Goal: Transaction & Acquisition: Purchase product/service

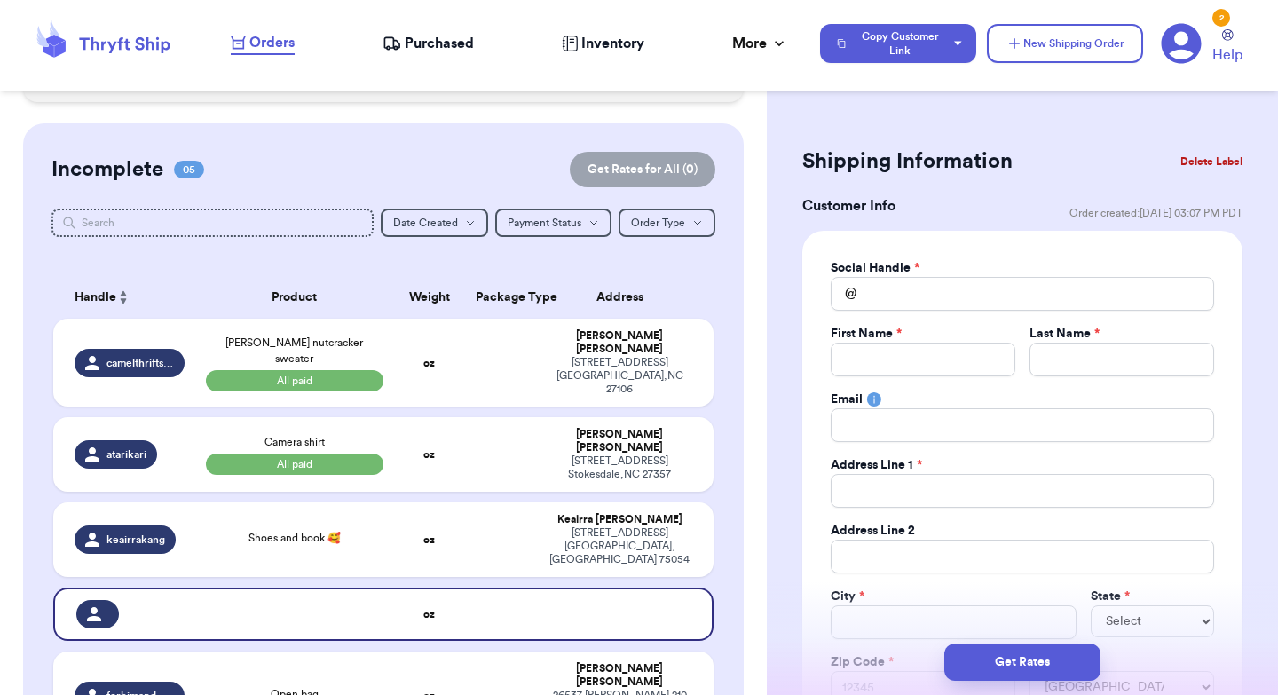
scroll to position [313, 0]
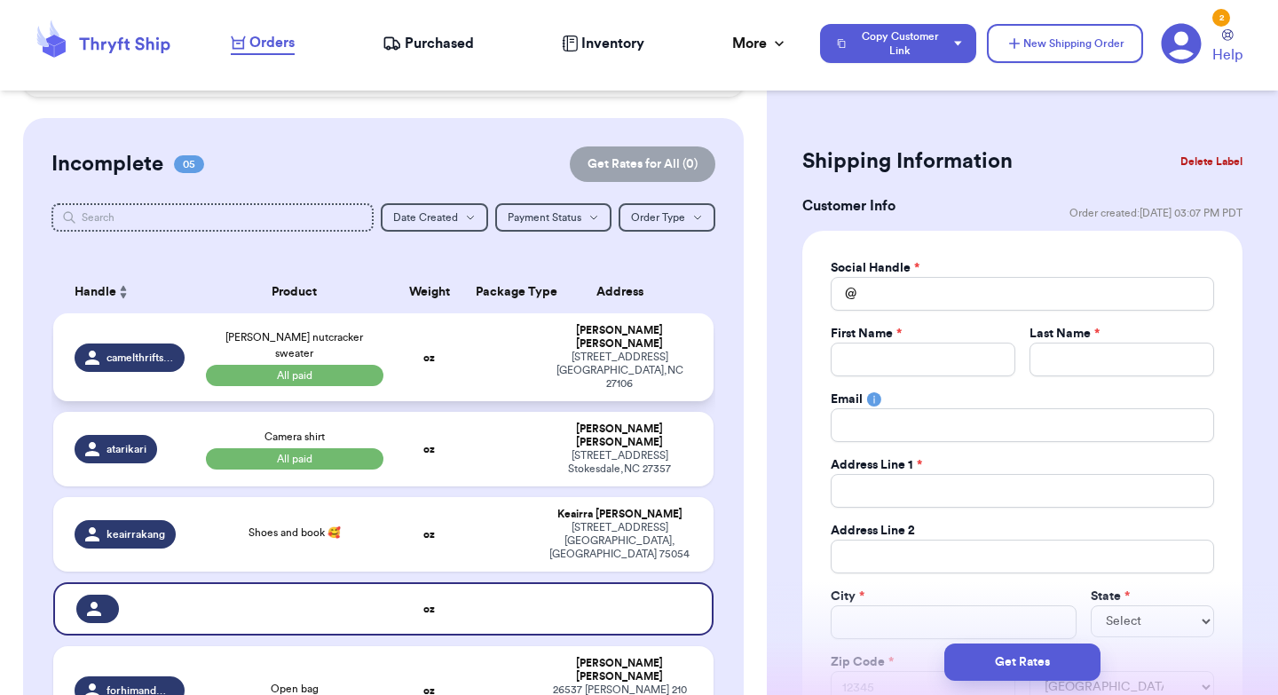
click at [500, 341] on td at bounding box center [500, 357] width 71 height 88
type input "[PERSON_NAME] nutcracker sweater"
select select "paid"
type input "12"
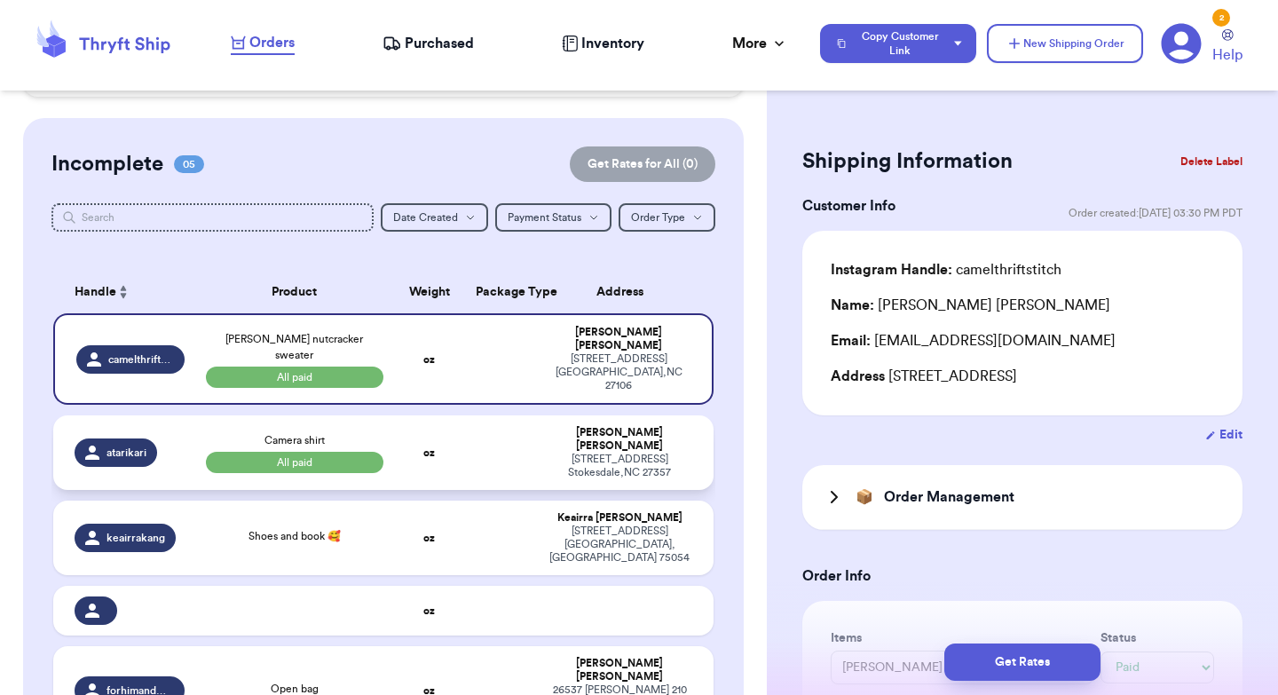
click at [493, 415] on td at bounding box center [500, 452] width 71 height 75
type input "Camera shirt"
type input "13"
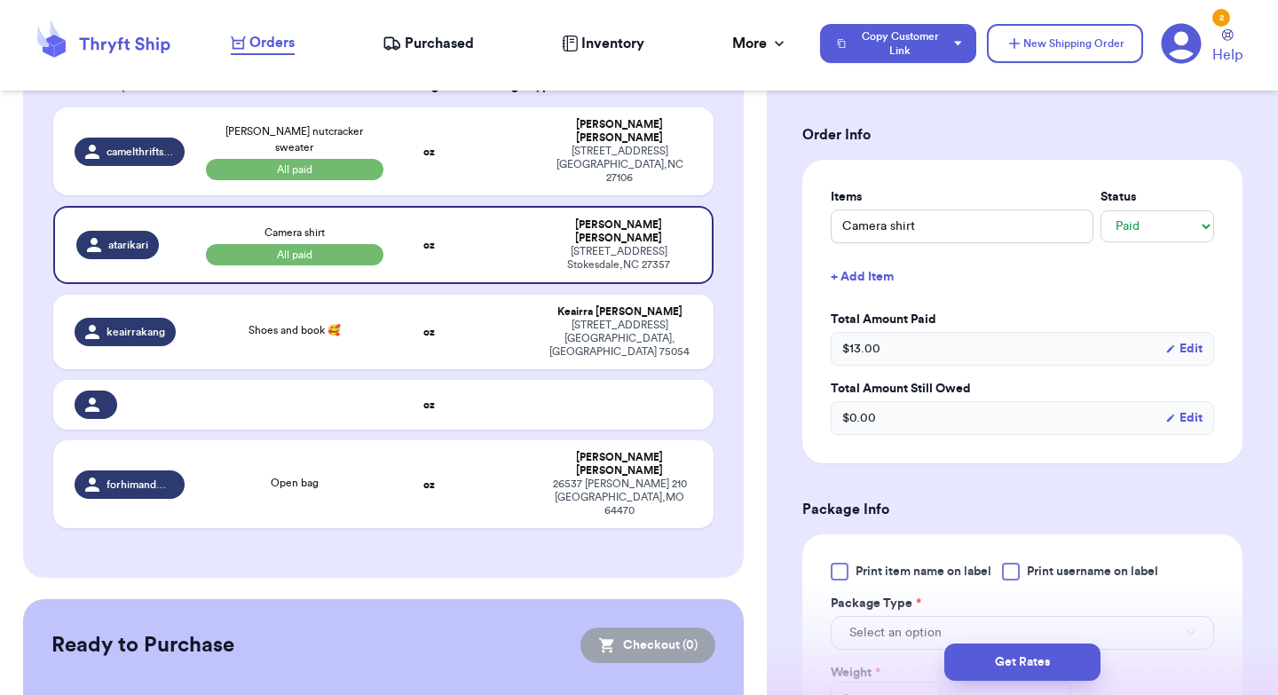
scroll to position [434, 0]
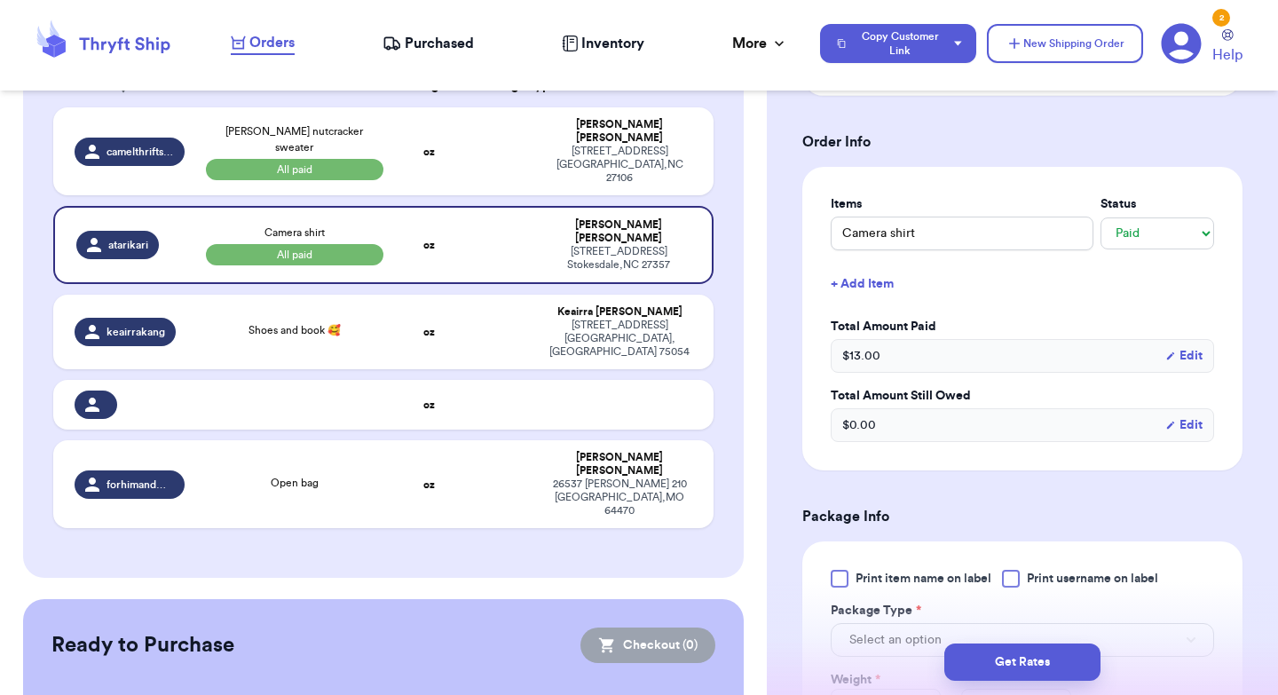
click at [920, 422] on div "$ 0.00 Edit" at bounding box center [1022, 425] width 383 height 34
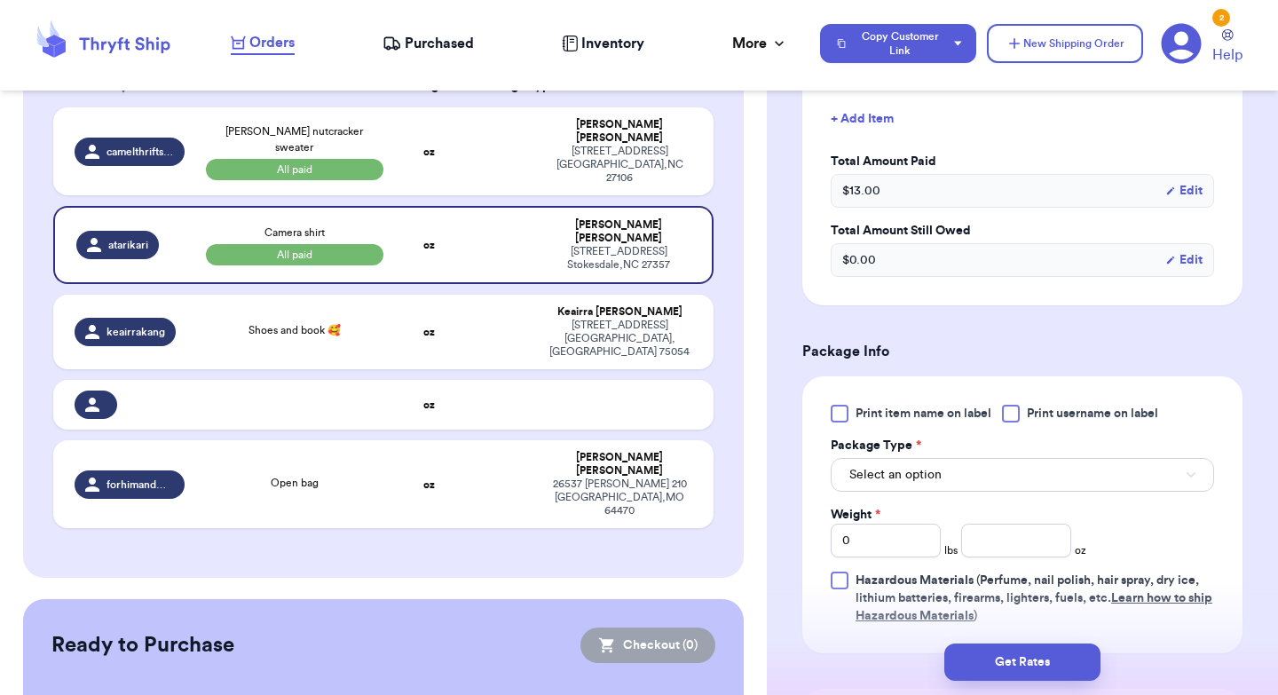
scroll to position [606, 0]
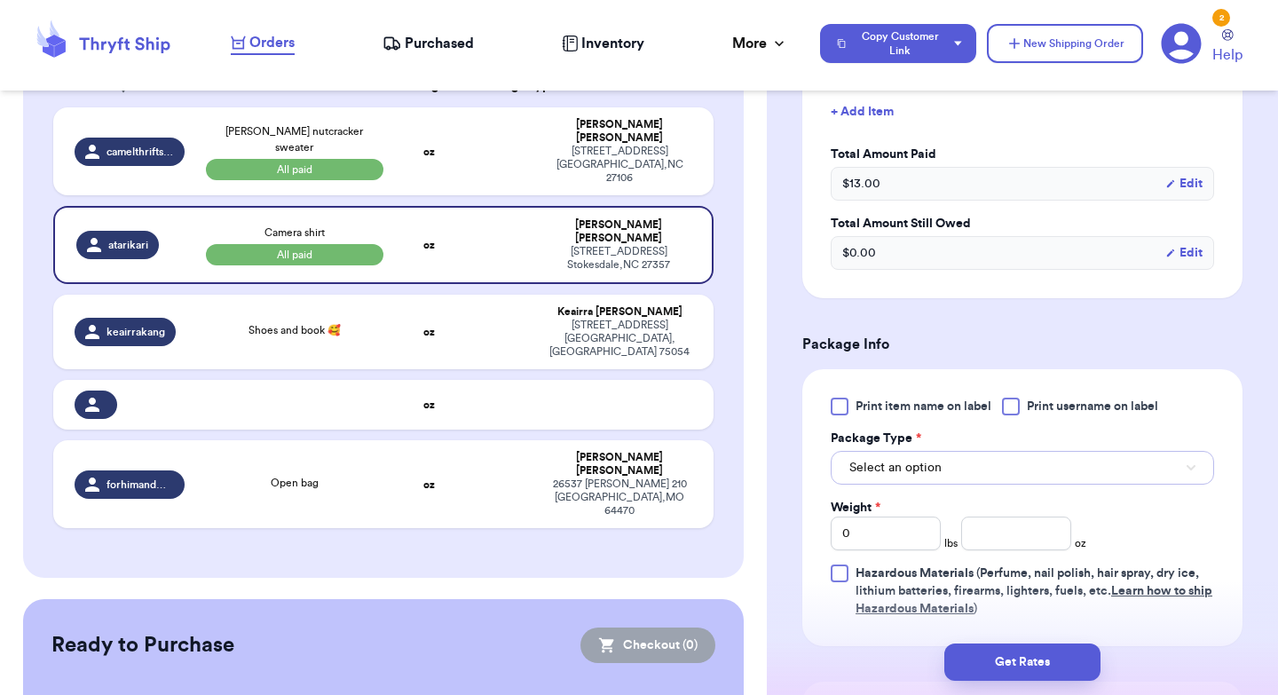
click at [952, 474] on button "Select an option" at bounding box center [1022, 468] width 383 height 34
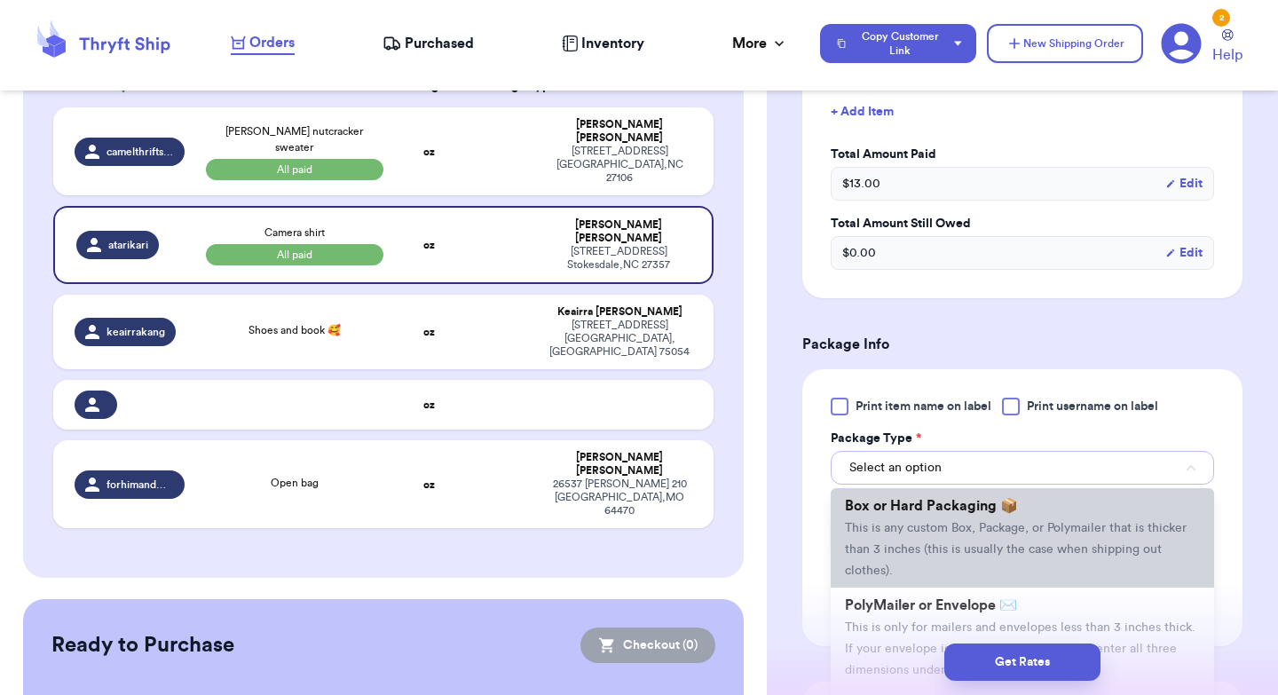
scroll to position [144, 0]
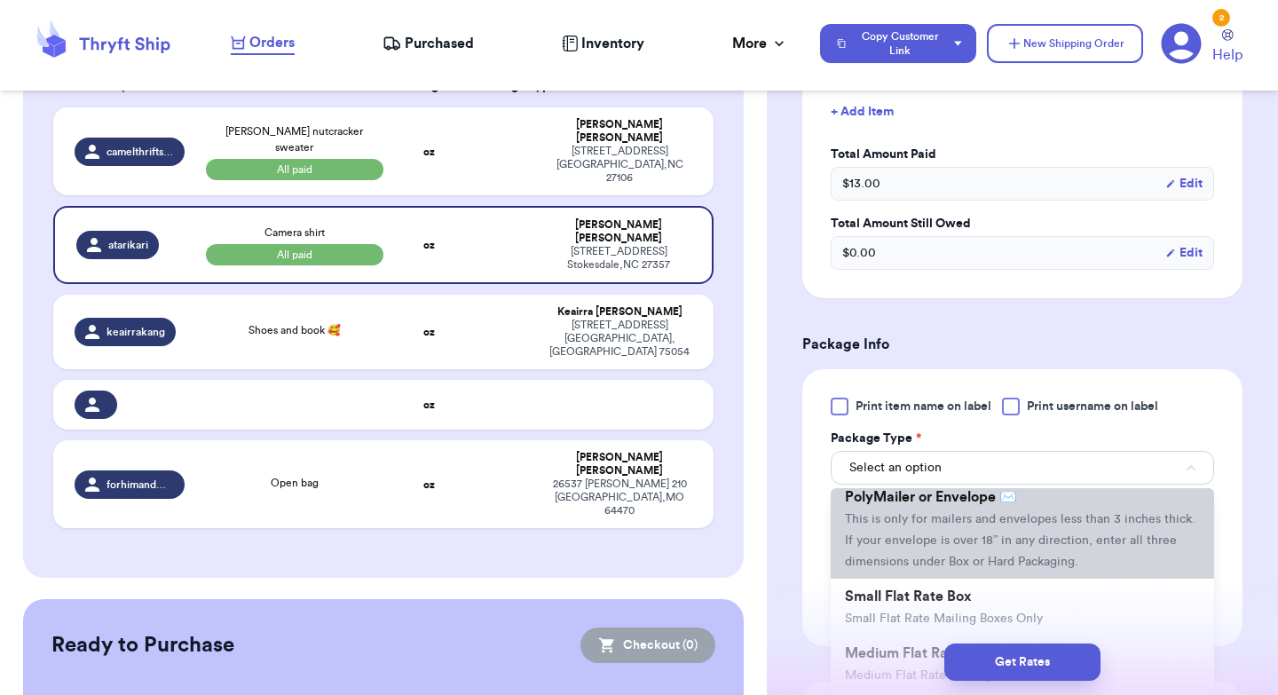
click at [939, 521] on span "This is only for mailers and envelopes less than 3 inches thick. If your envelo…" at bounding box center [1020, 540] width 351 height 55
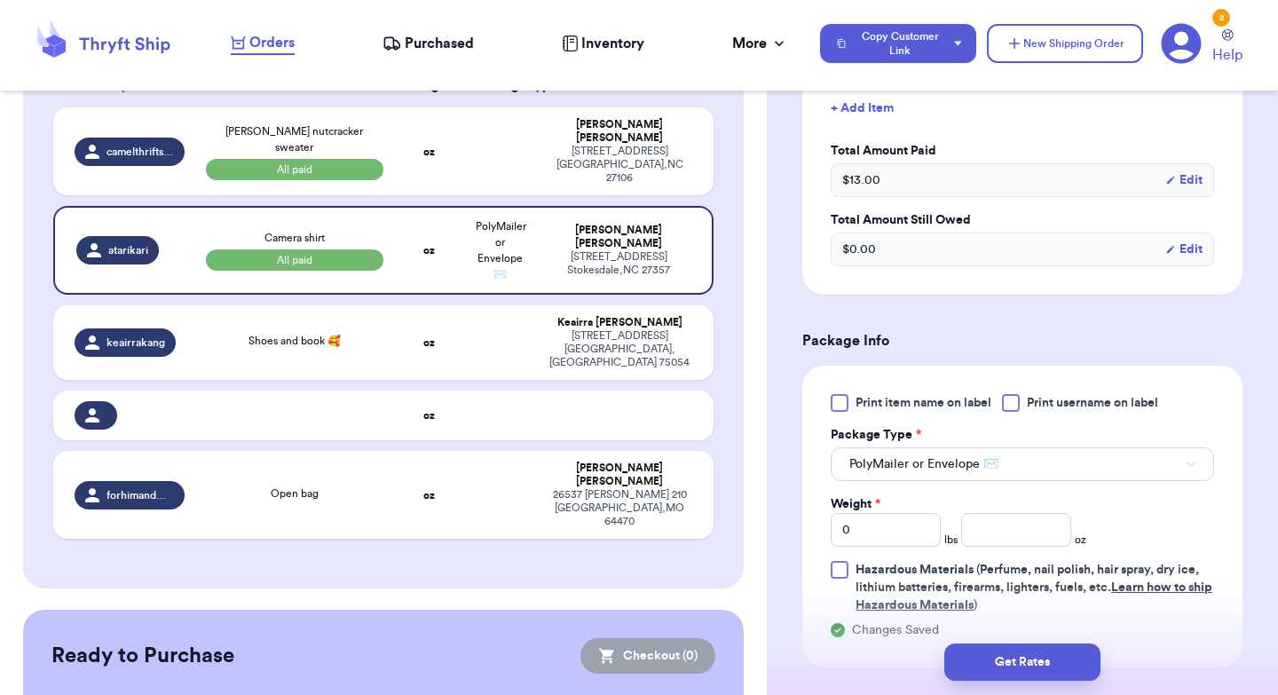
scroll to position [628, 0]
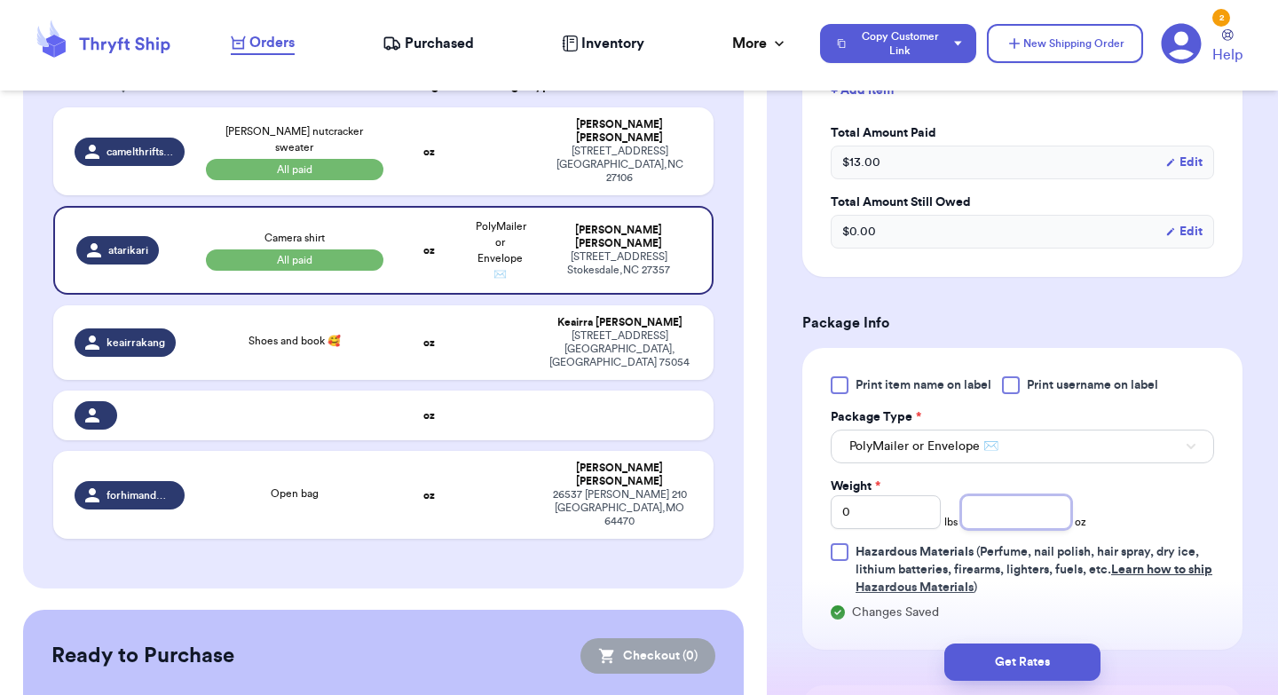
click at [1018, 517] on input "number" at bounding box center [1016, 512] width 110 height 34
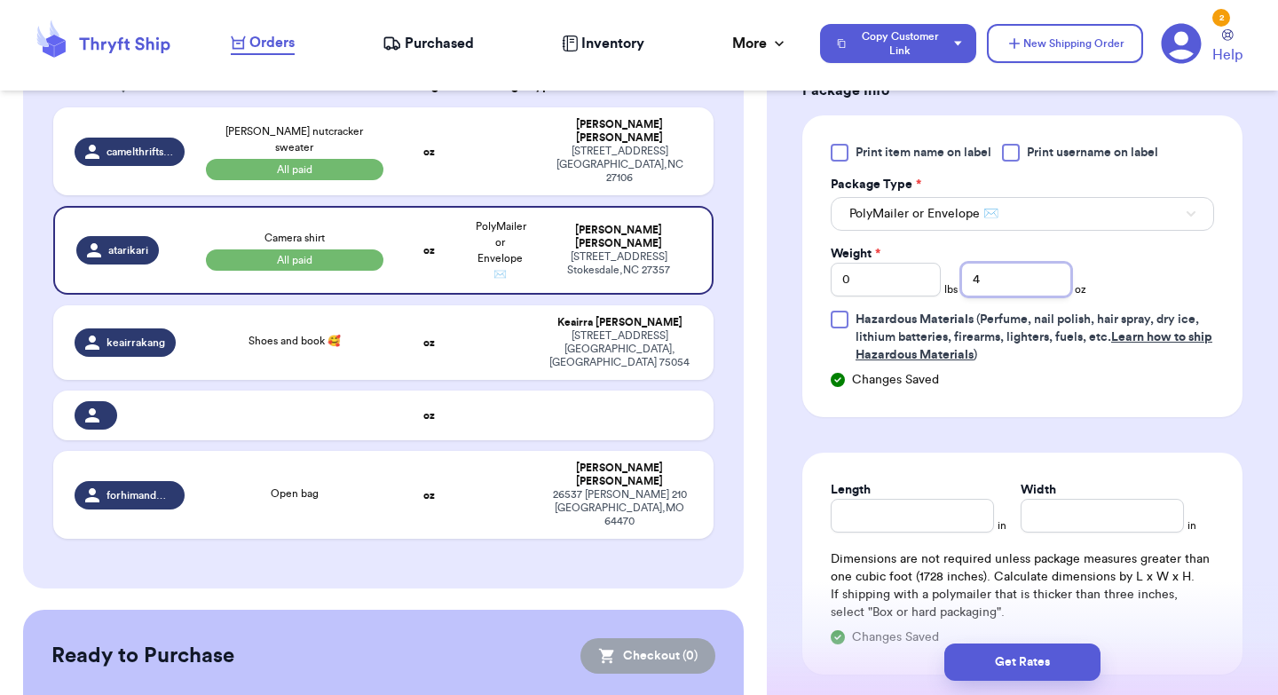
scroll to position [972, 0]
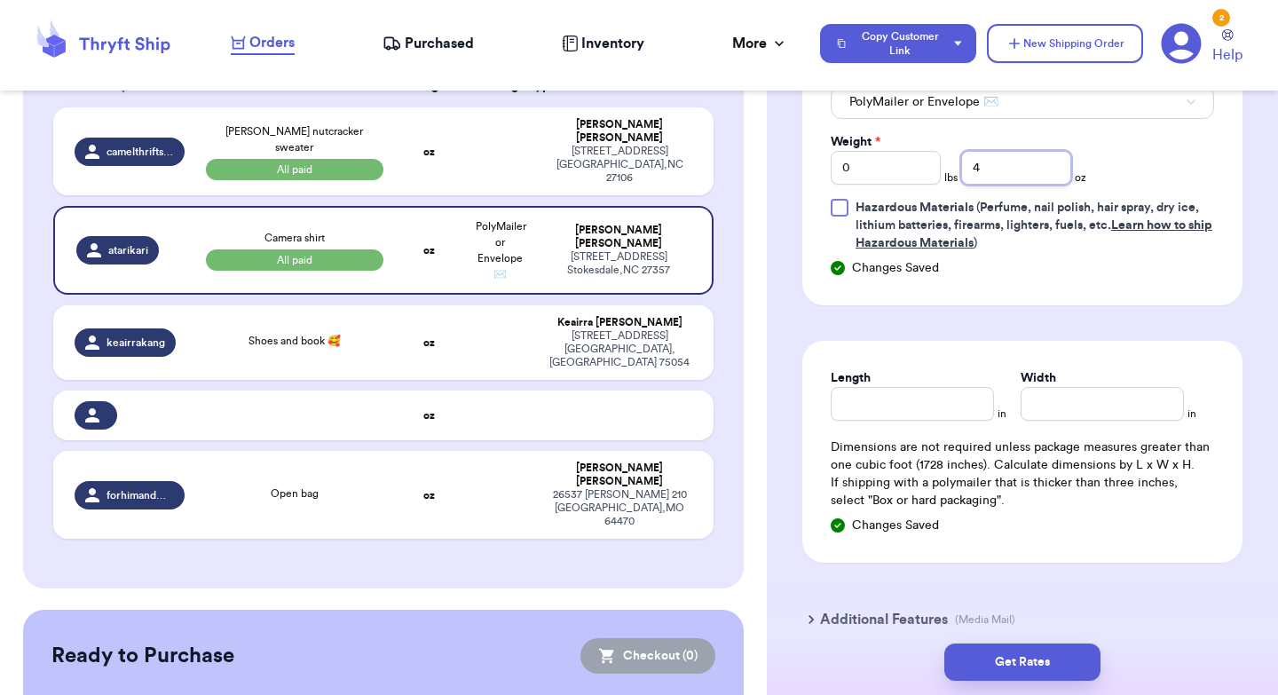
type input "4"
click at [909, 401] on input "Length" at bounding box center [912, 404] width 163 height 34
type input "10"
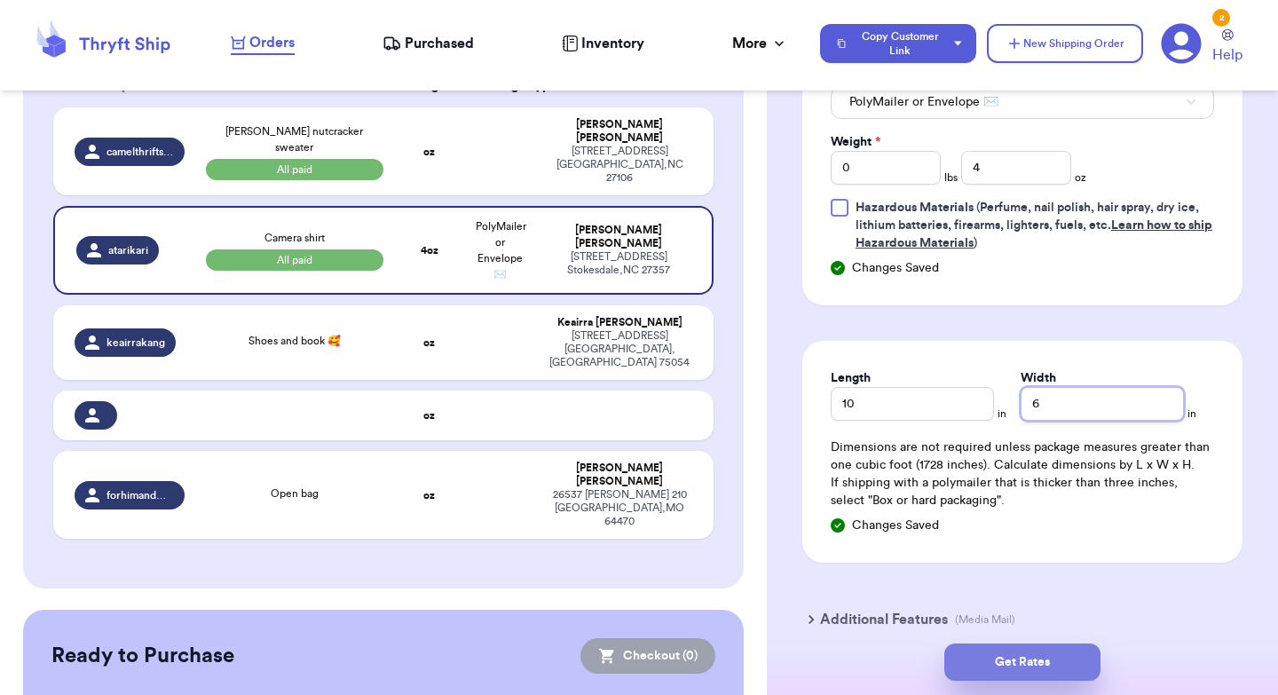
type input "6"
click at [1007, 646] on button "Get Rates" at bounding box center [1022, 661] width 156 height 37
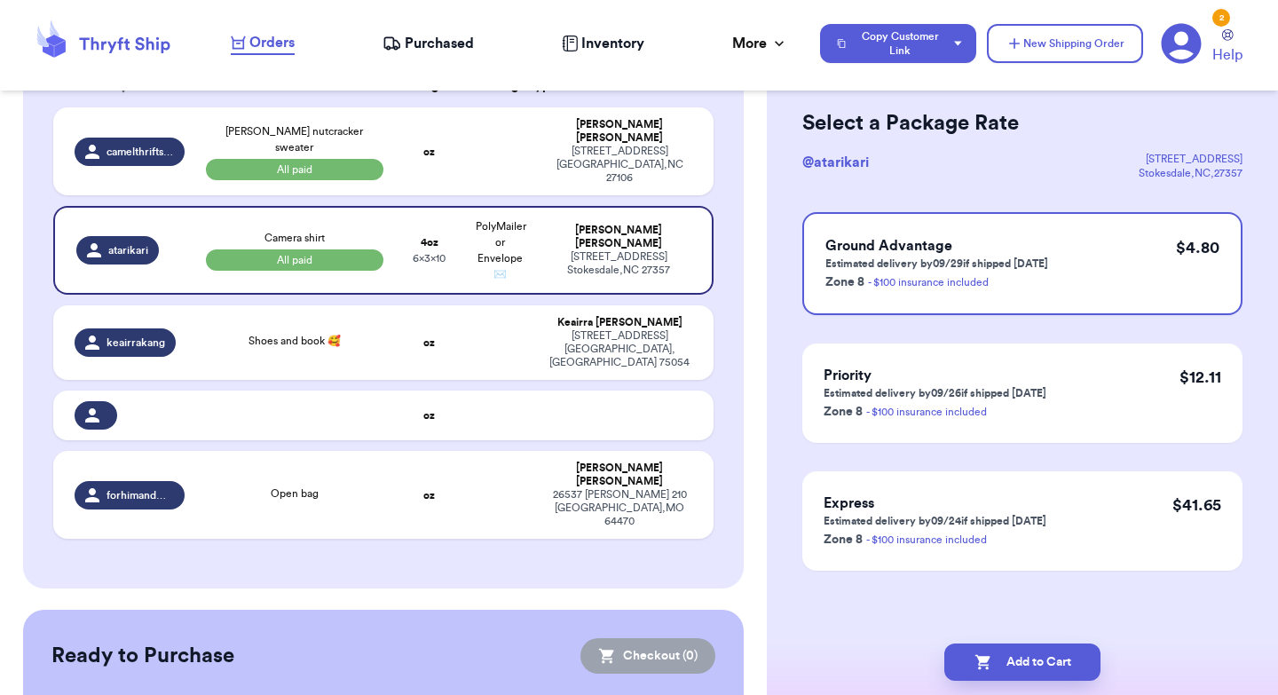
scroll to position [0, 0]
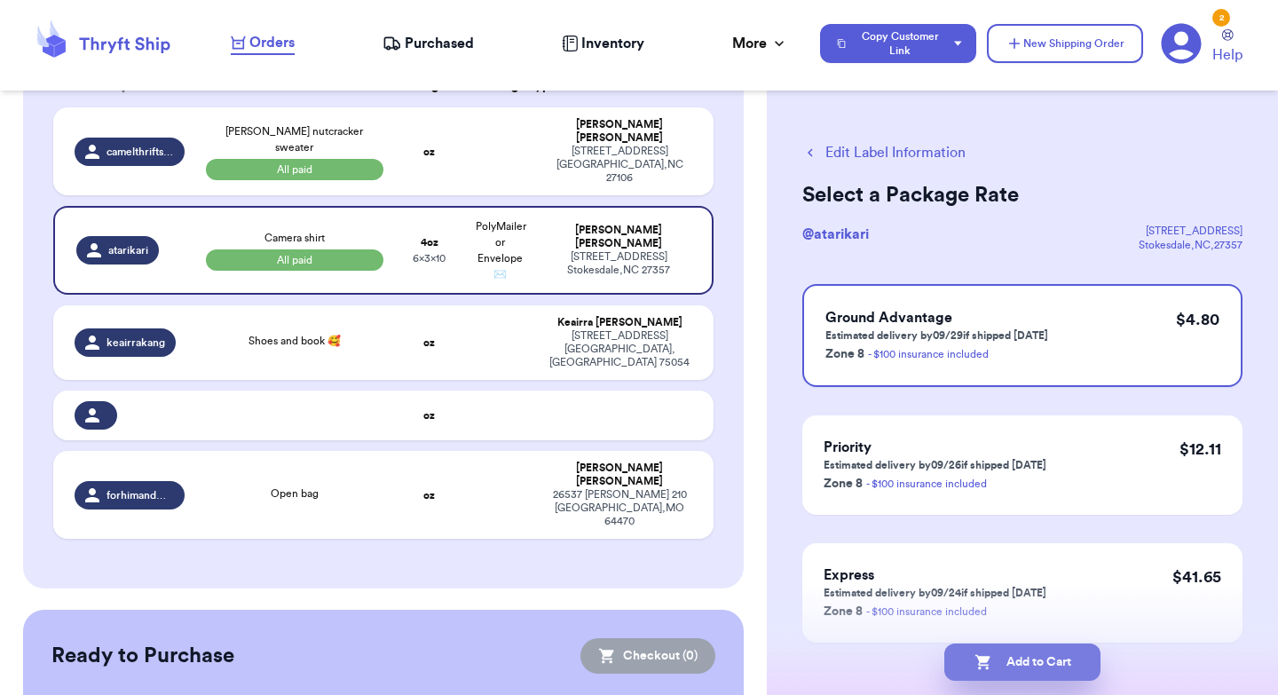
click at [1042, 662] on button "Add to Cart" at bounding box center [1022, 661] width 156 height 37
checkbox input "true"
select select "paid"
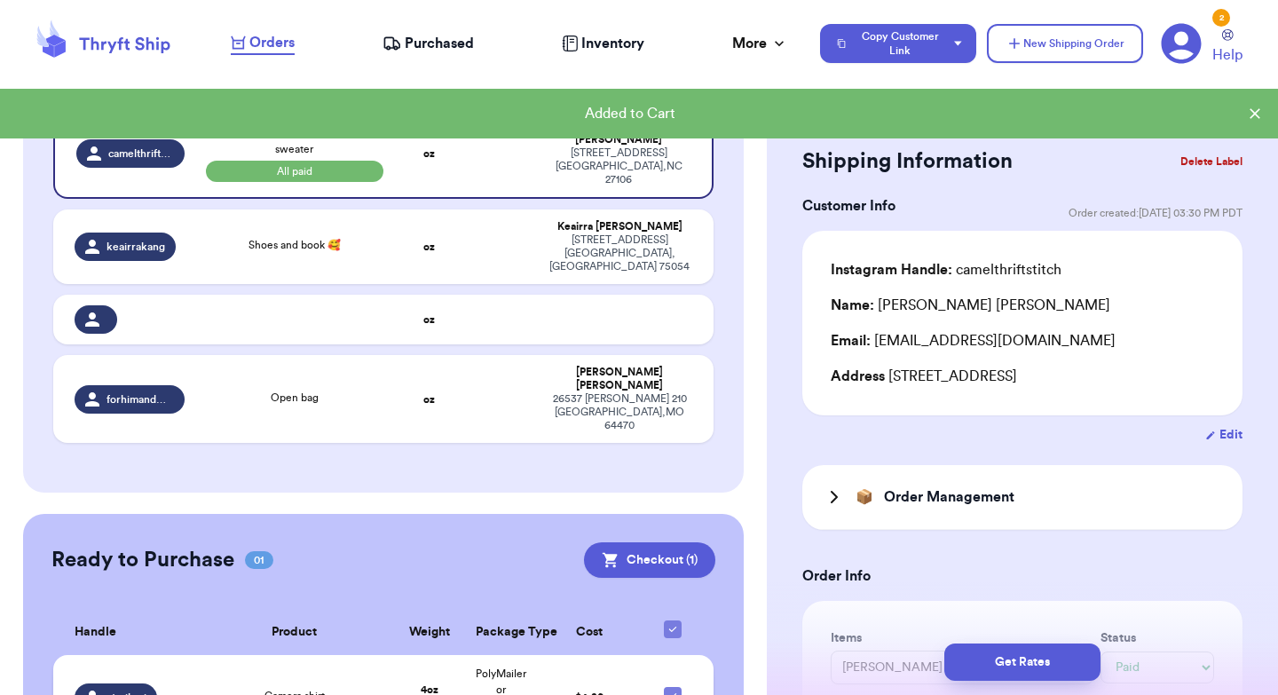
click at [368, 688] on div "Camera shirt" at bounding box center [295, 698] width 178 height 20
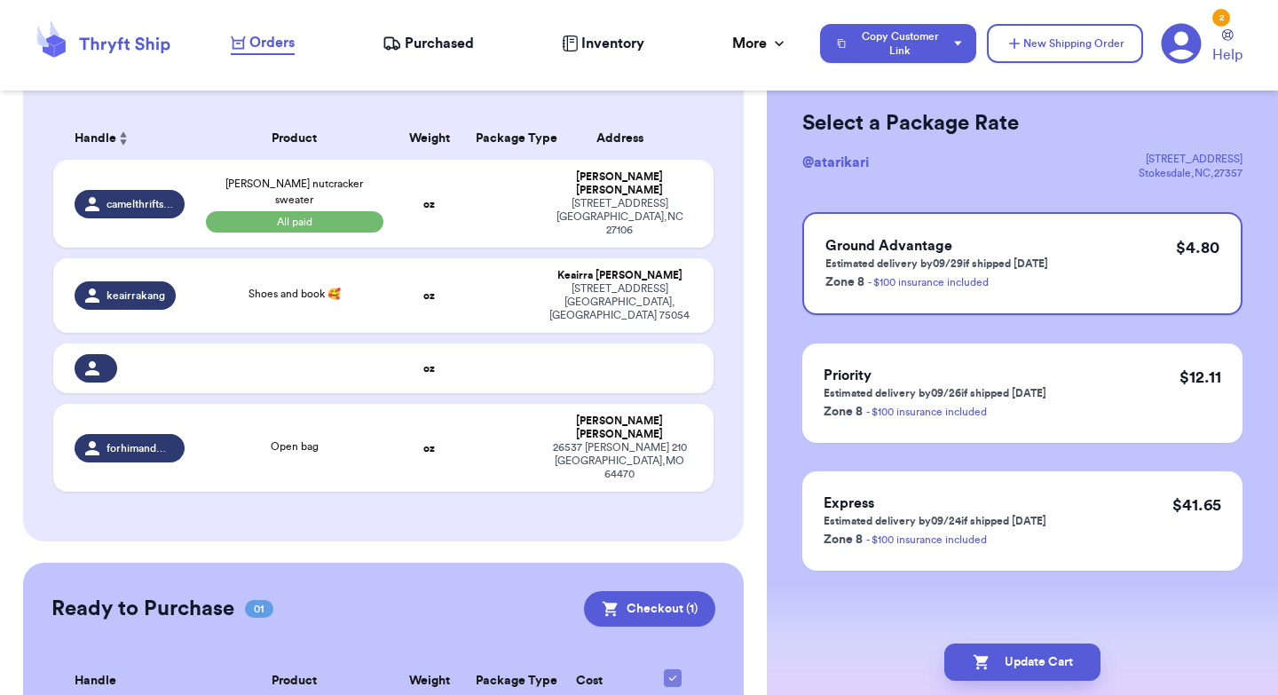
scroll to position [363, 0]
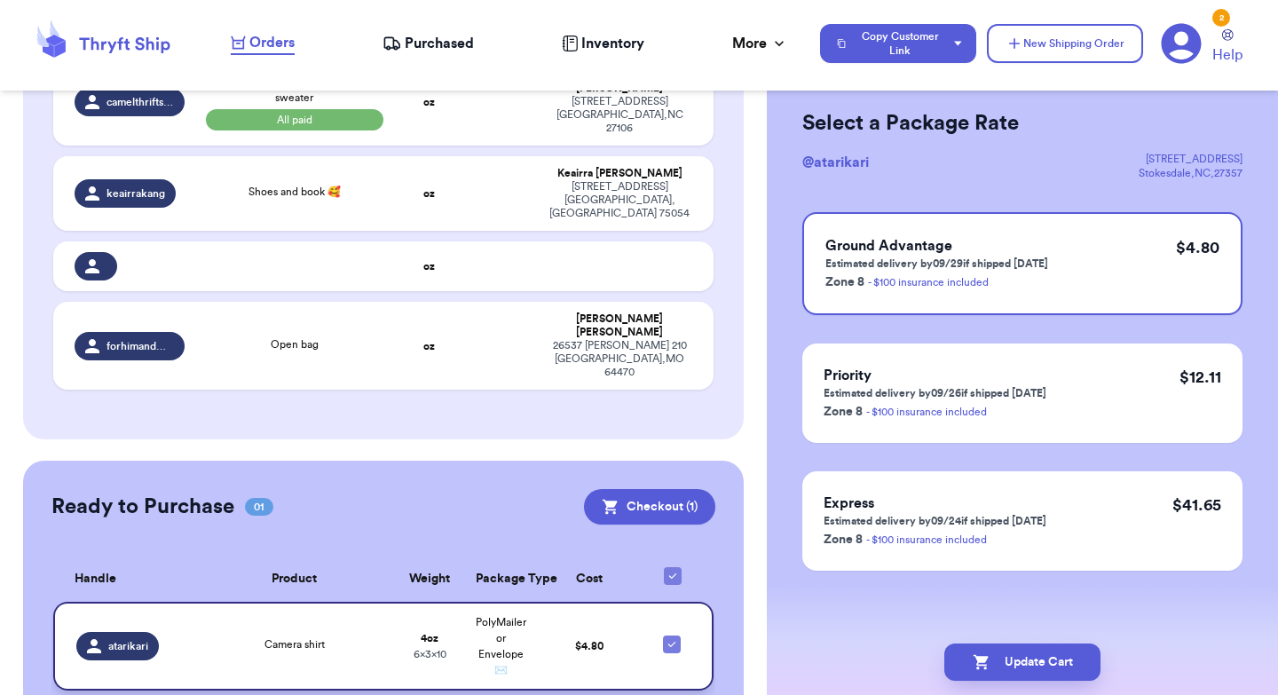
click at [256, 636] on div "Camera shirt" at bounding box center [295, 646] width 178 height 20
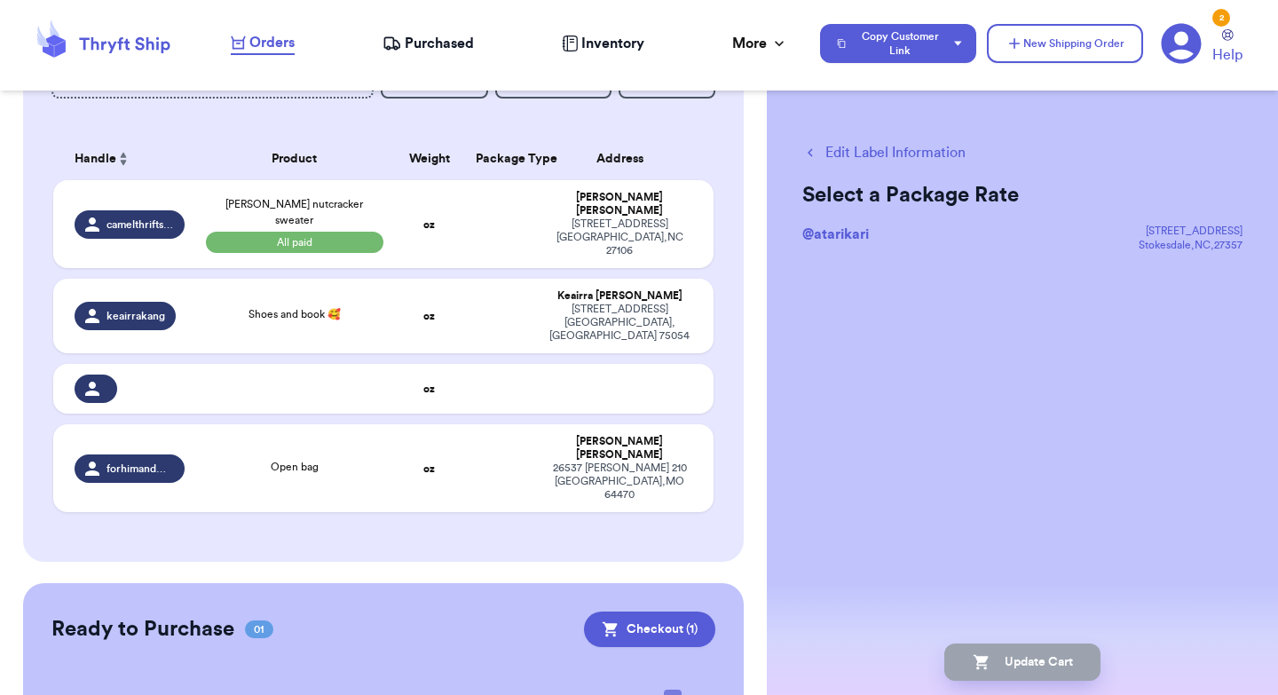
scroll to position [227, 0]
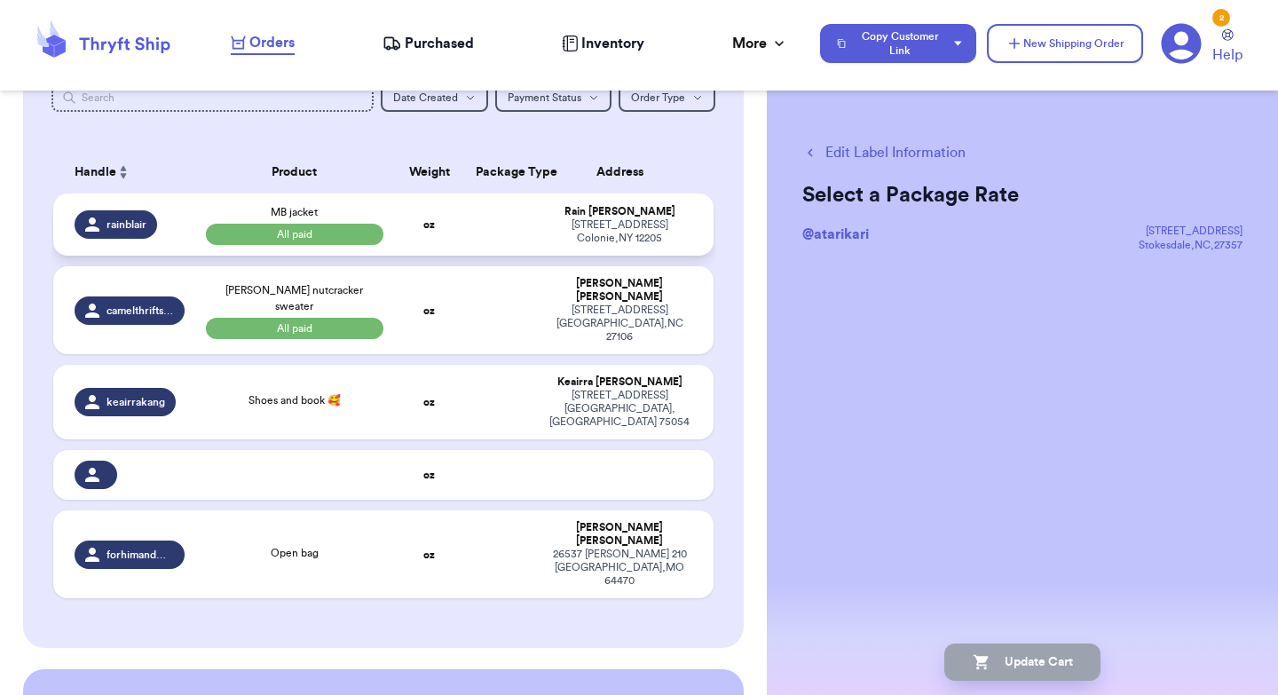
click at [456, 238] on td "oz" at bounding box center [429, 224] width 71 height 62
select select "paid"
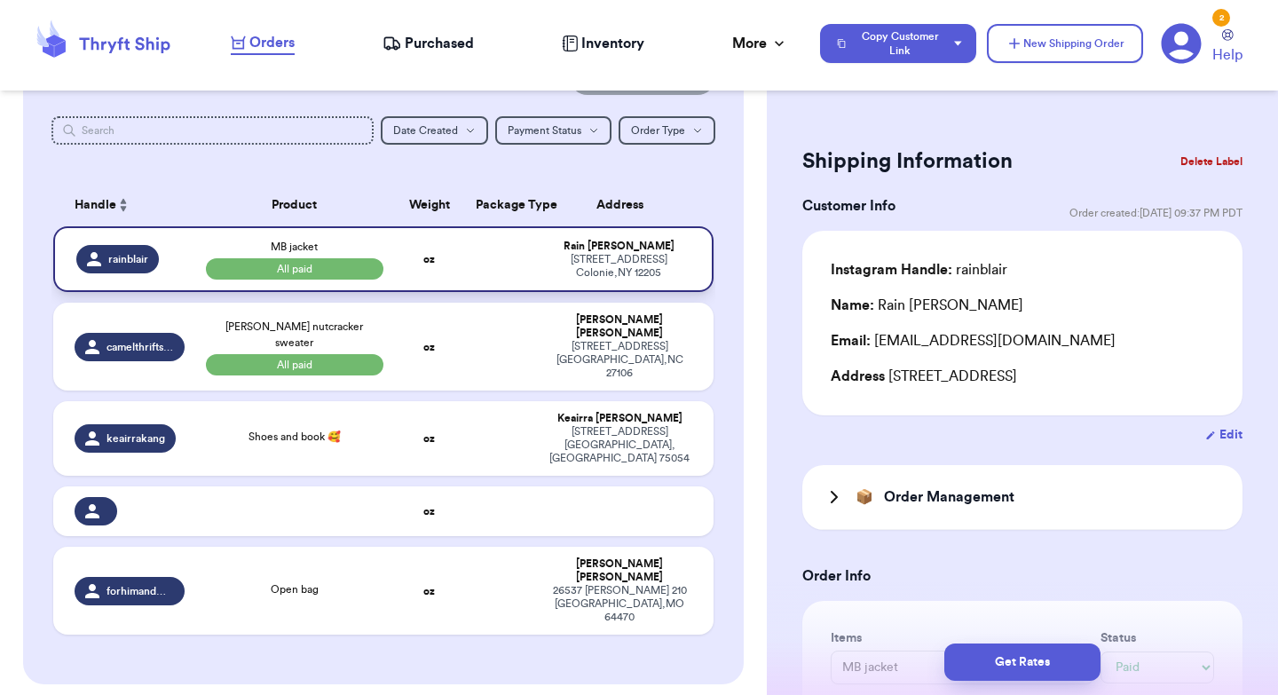
scroll to position [114, 0]
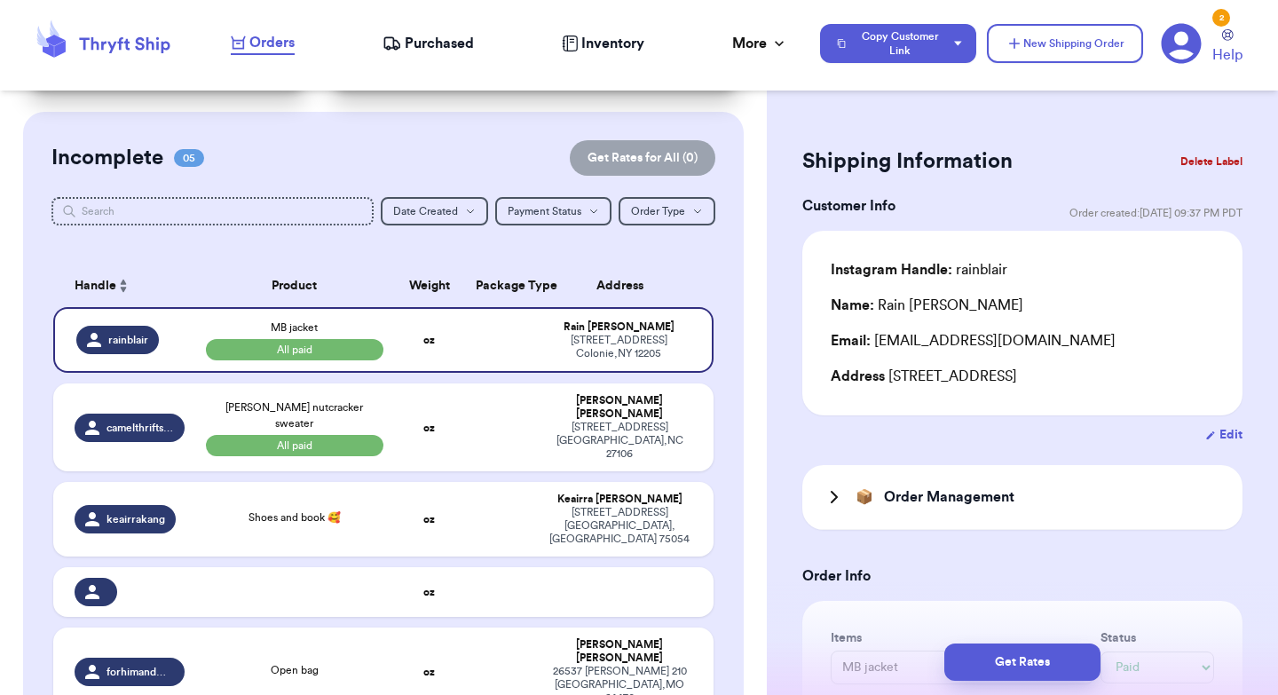
click at [996, 506] on h3 "Order Management" at bounding box center [949, 496] width 130 height 21
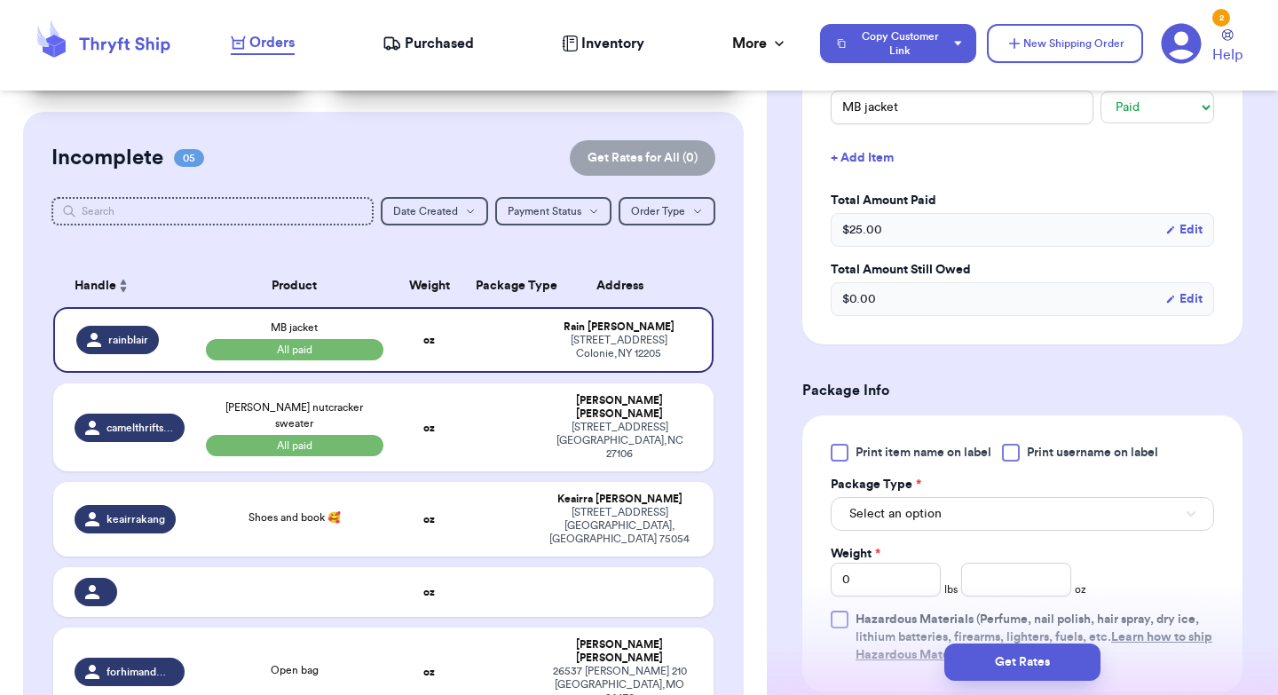
scroll to position [773, 0]
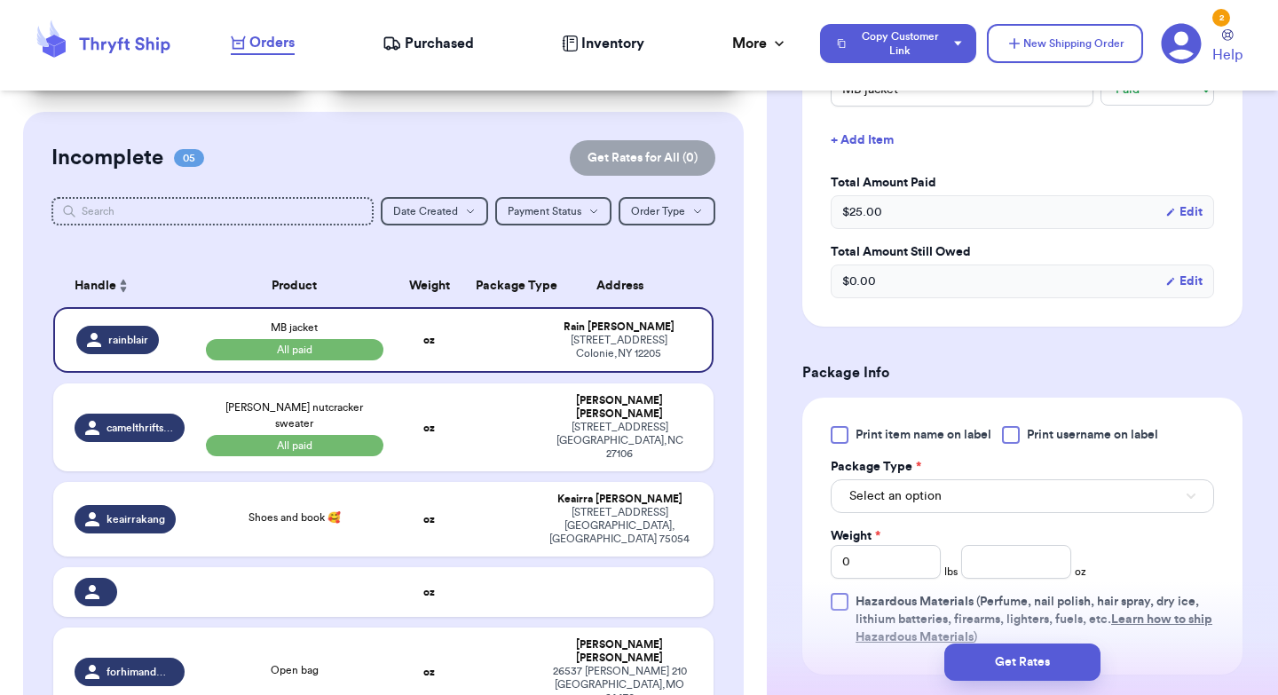
click at [1194, 284] on button "Edit" at bounding box center [1183, 281] width 37 height 18
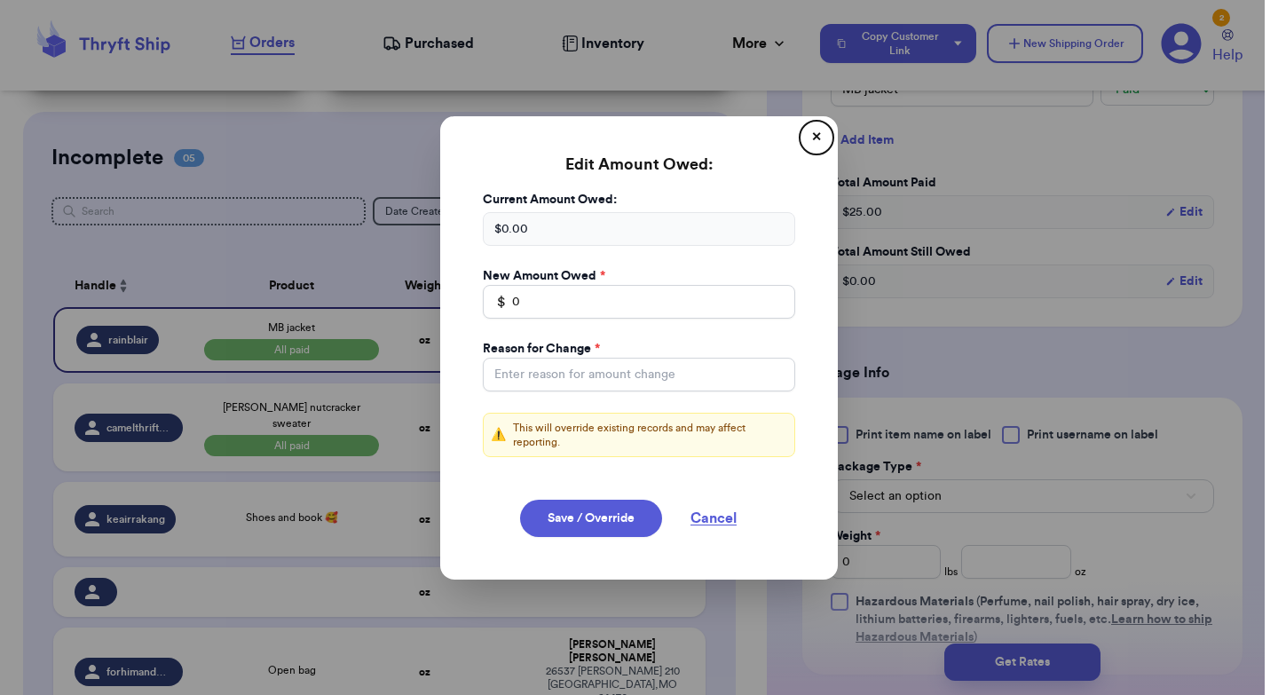
click at [548, 226] on div "$ 0.00" at bounding box center [639, 229] width 312 height 34
click at [812, 134] on button "✕" at bounding box center [816, 137] width 28 height 28
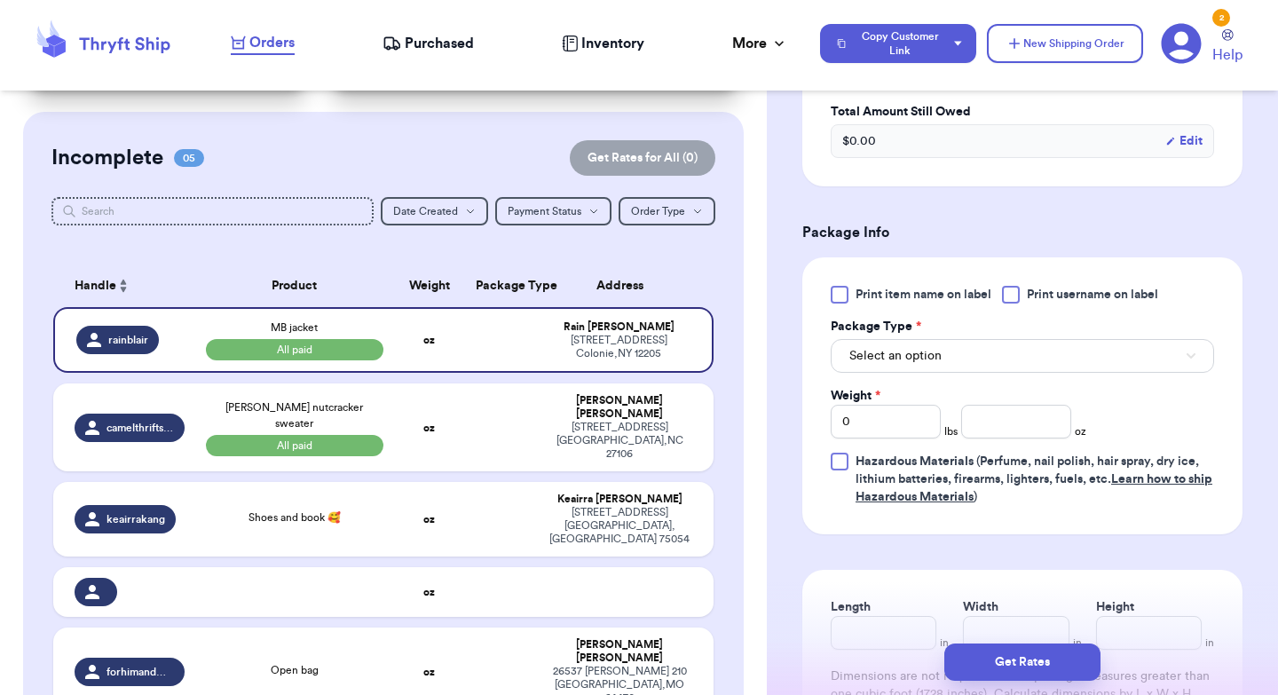
scroll to position [918, 0]
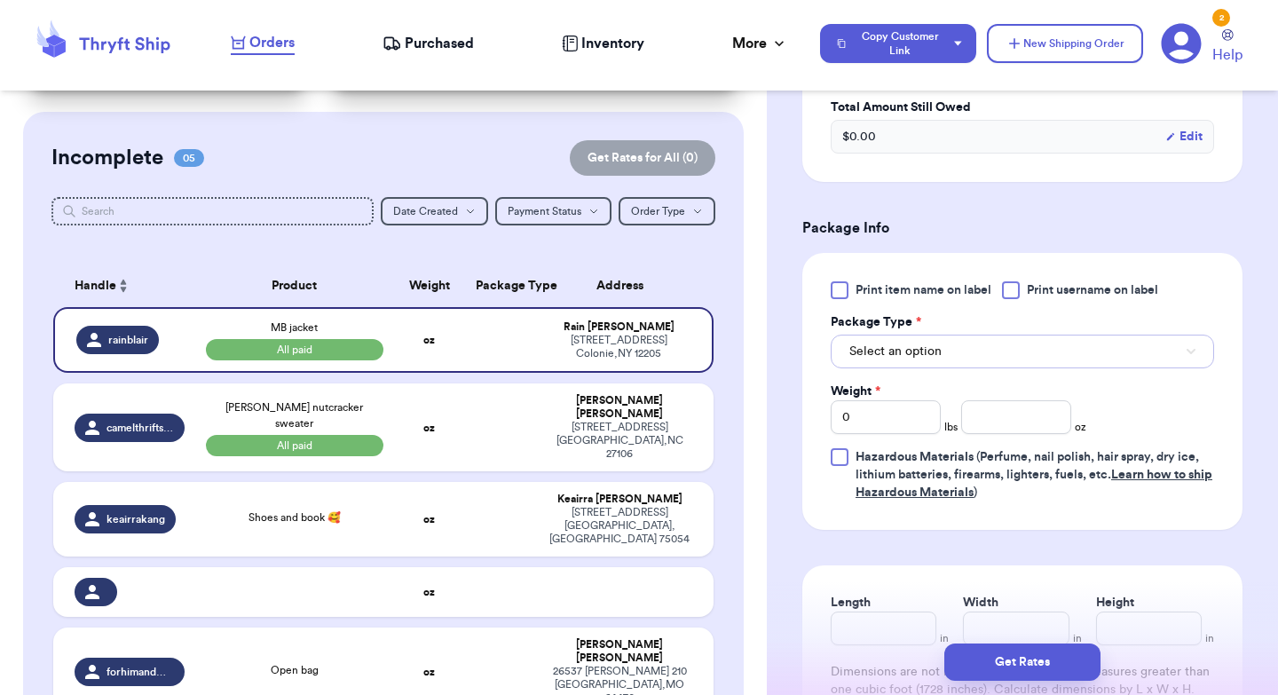
click at [990, 343] on button "Select an option" at bounding box center [1022, 352] width 383 height 34
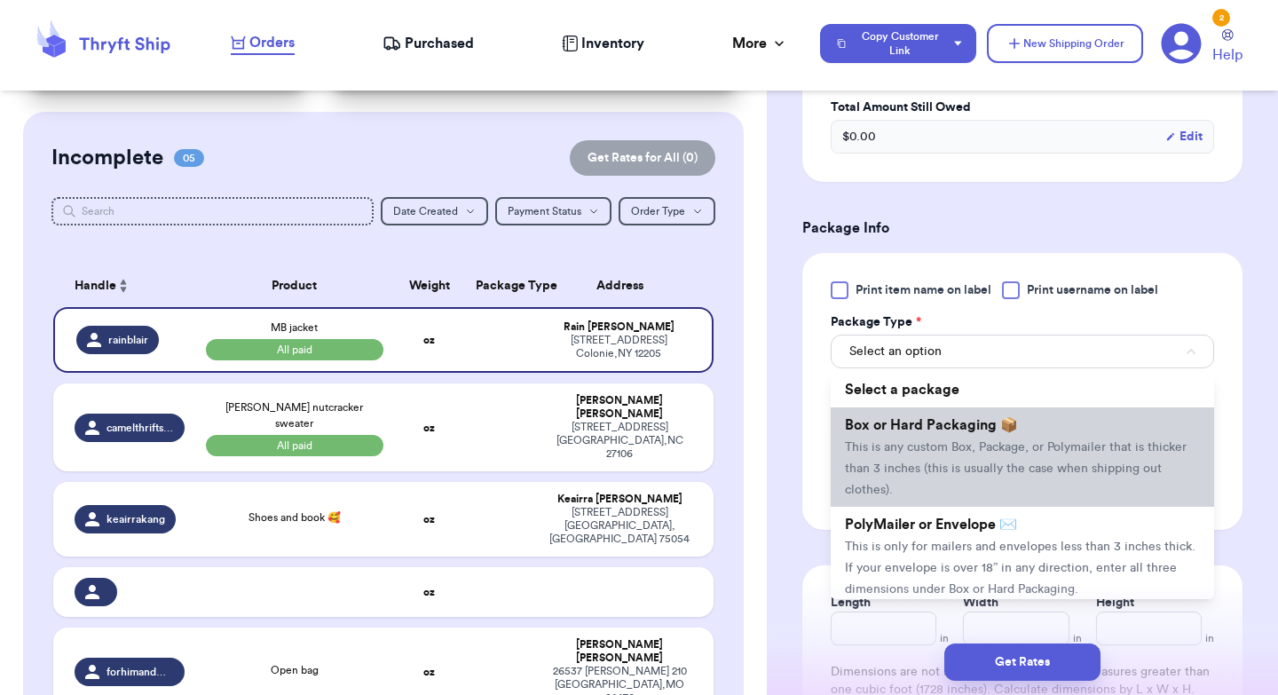
click at [1045, 478] on span "This is any custom Box, Package, or Polymailer that is thicker than 3 inches (t…" at bounding box center [1016, 468] width 342 height 55
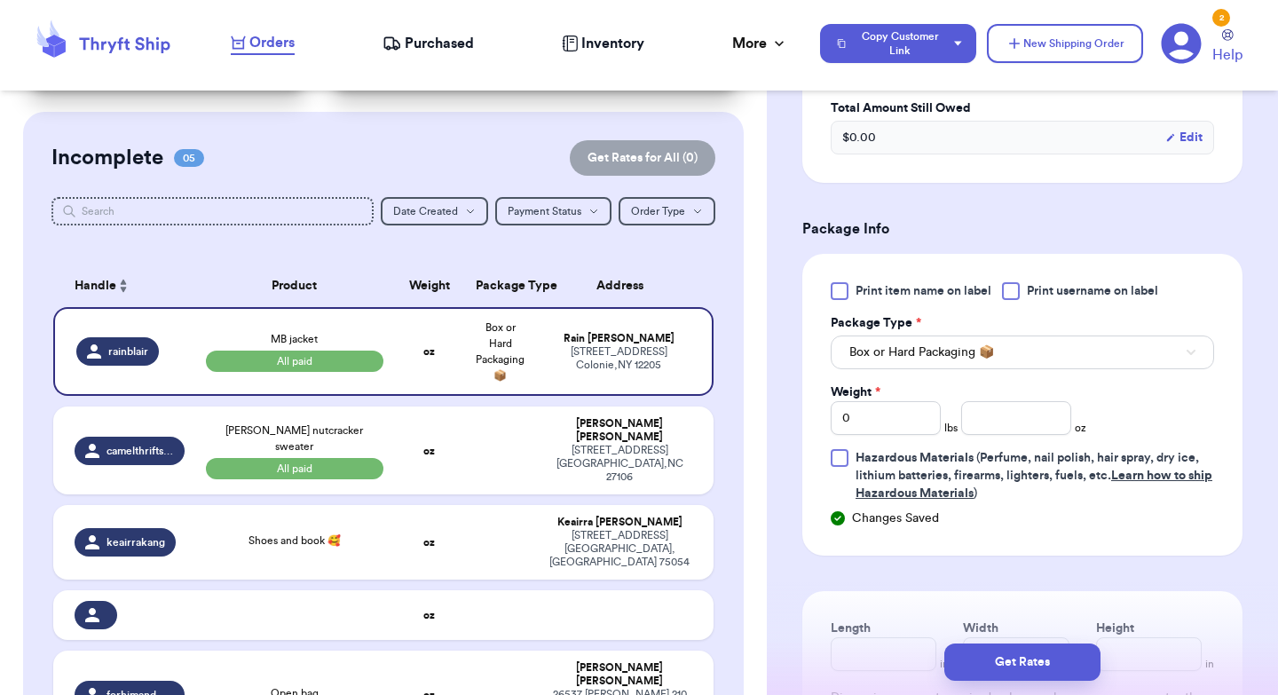
scroll to position [939, 0]
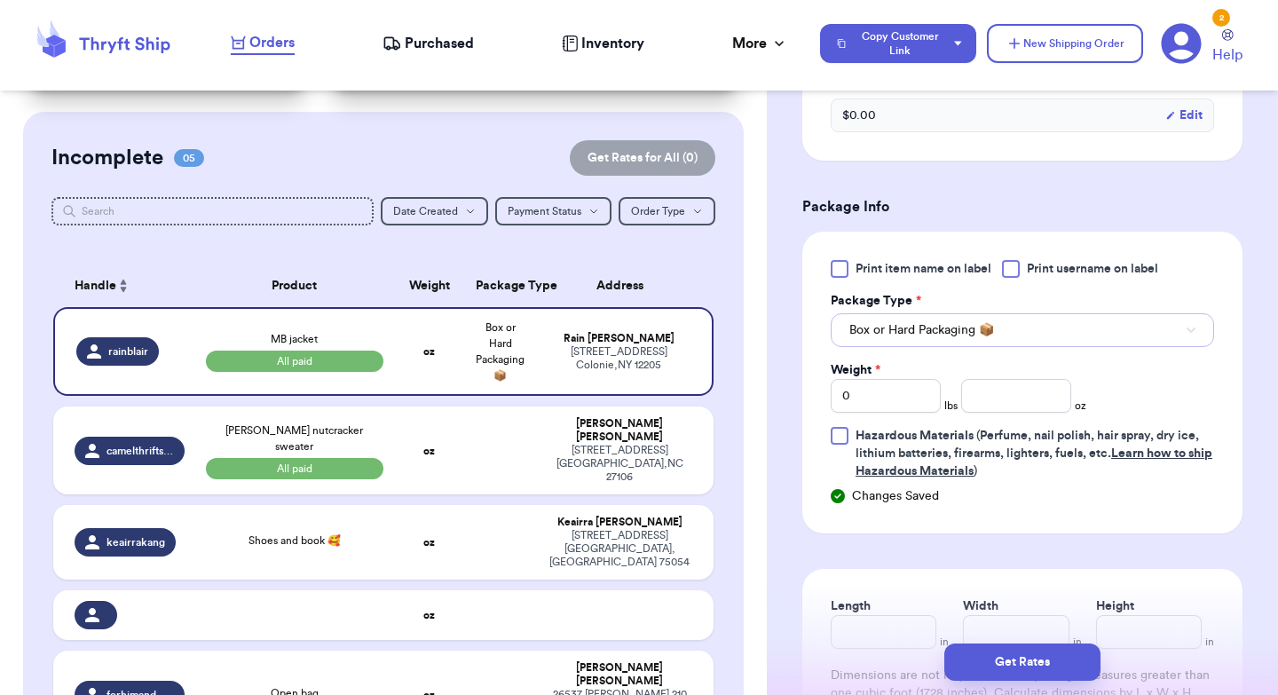
click at [964, 344] on button "Box or Hard Packaging 📦" at bounding box center [1022, 330] width 383 height 34
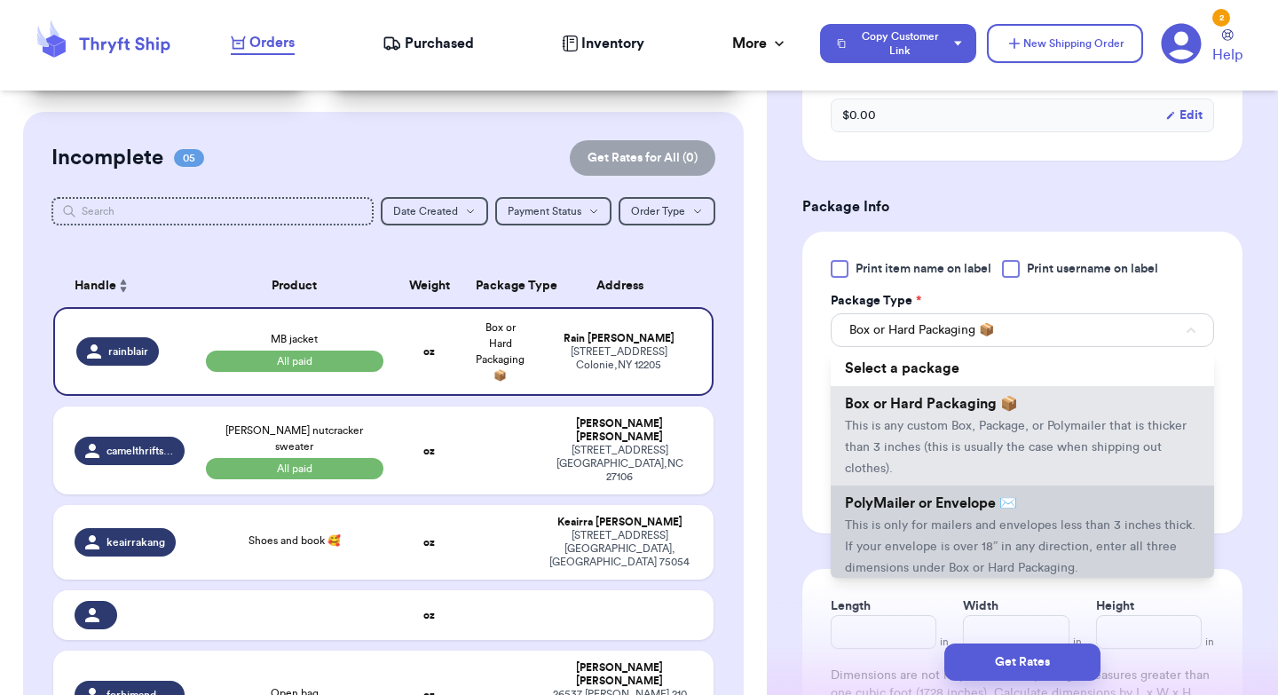
click at [949, 533] on span "This is only for mailers and envelopes less than 3 inches thick. If your envelo…" at bounding box center [1020, 546] width 351 height 55
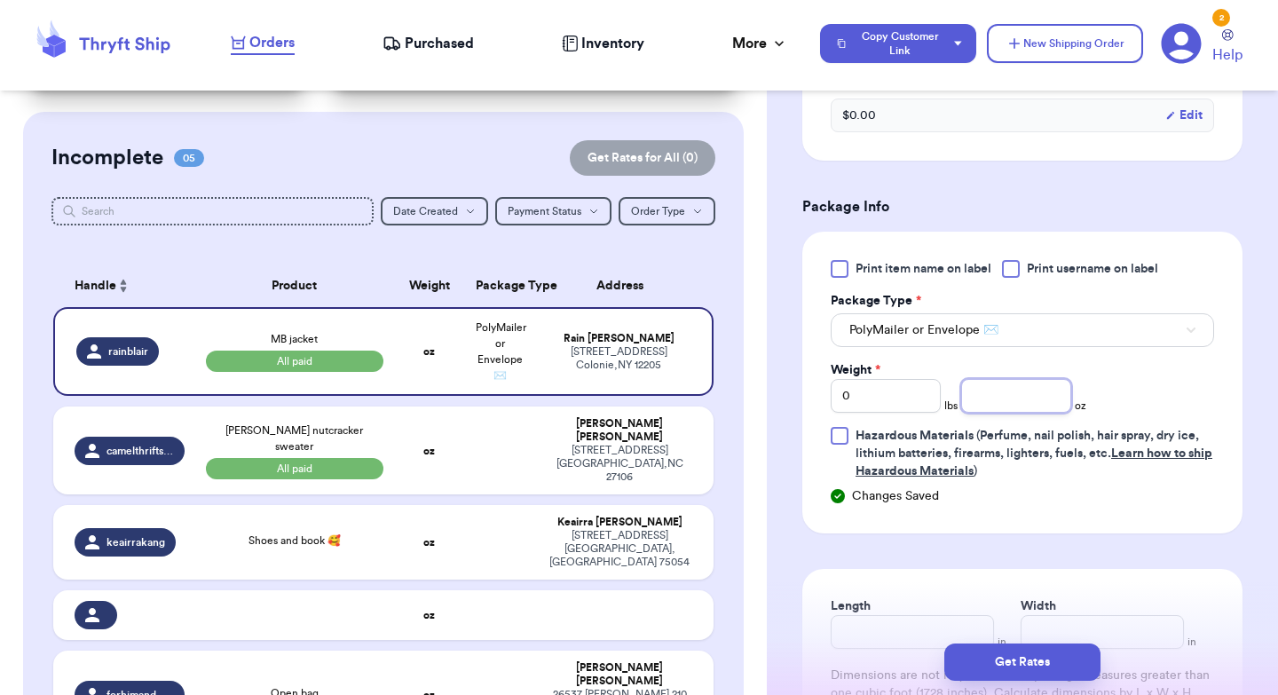
click at [1004, 401] on input "number" at bounding box center [1016, 396] width 110 height 34
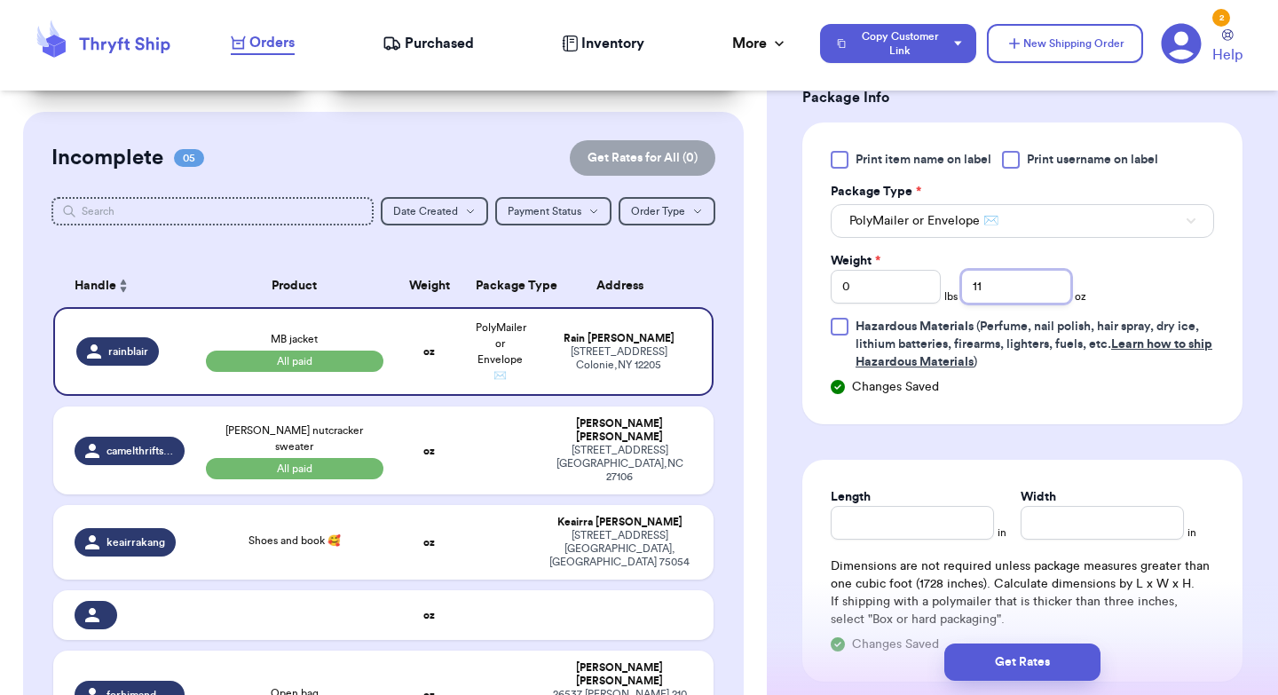
scroll to position [1050, 0]
type input "11"
click at [867, 528] on input "Length" at bounding box center [912, 521] width 163 height 34
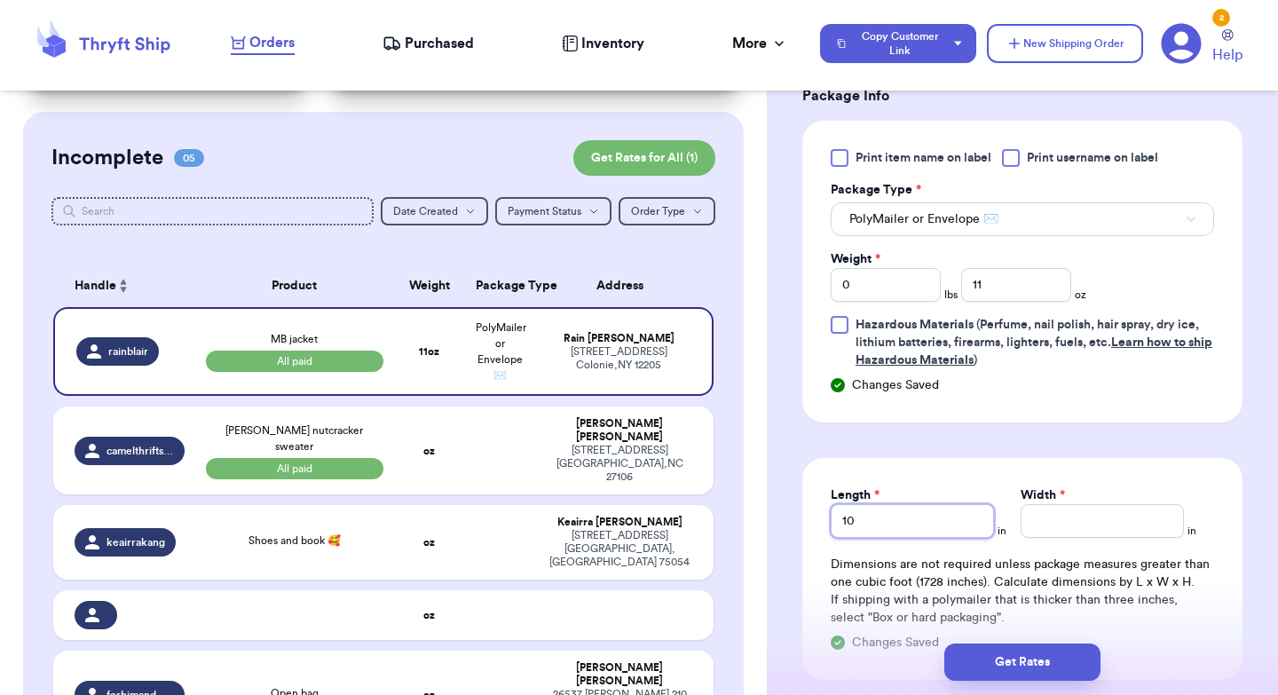
type input "10"
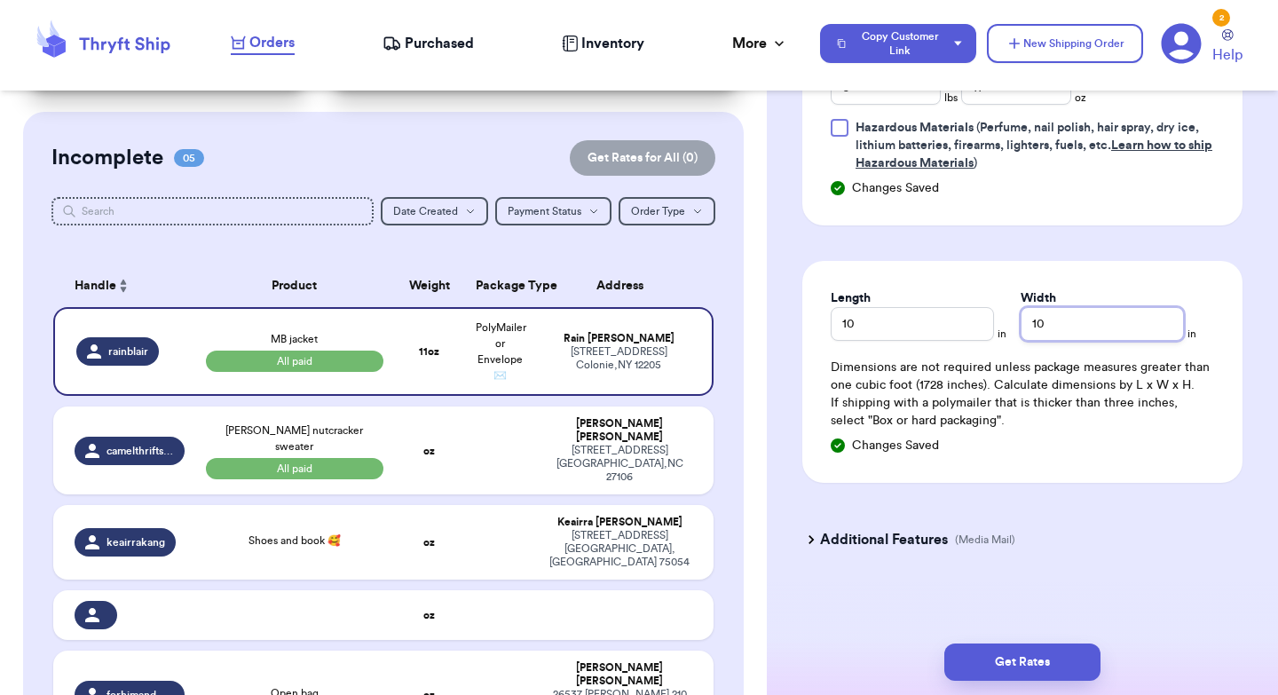
scroll to position [1256, 0]
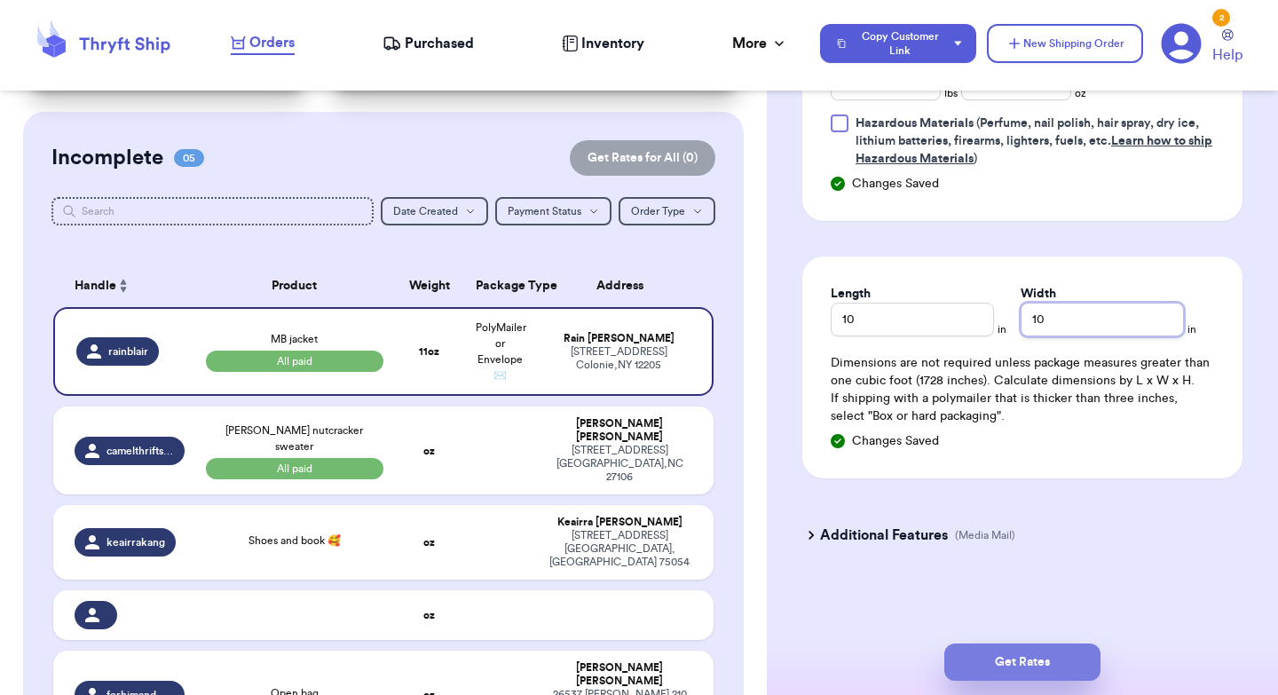
type input "10"
click at [1015, 666] on button "Get Rates" at bounding box center [1022, 661] width 156 height 37
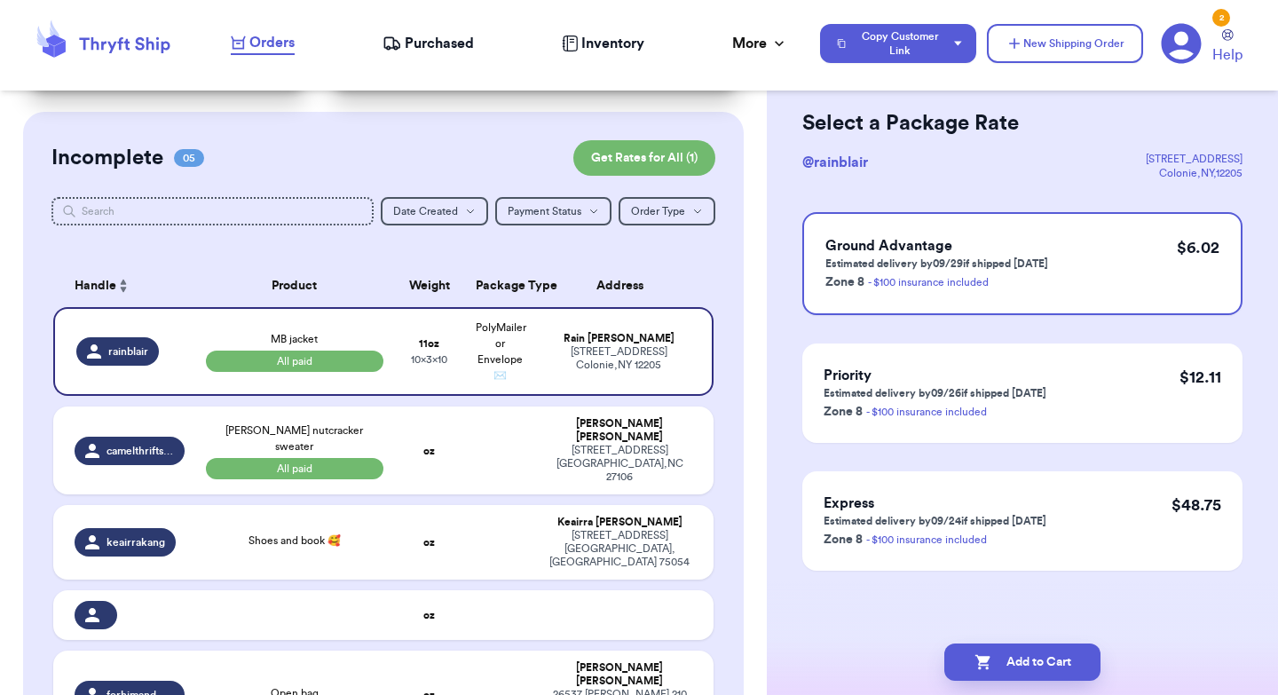
scroll to position [0, 0]
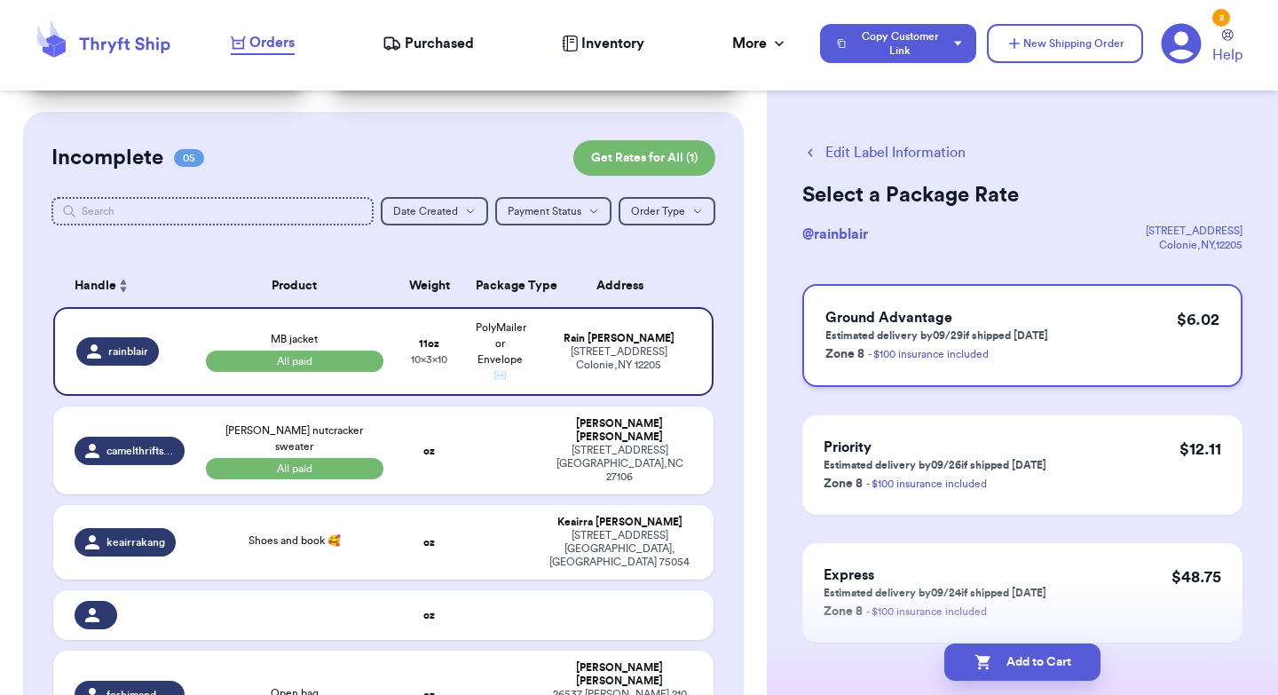
click at [1107, 326] on div "Ground Advantage Estimated delivery by 09/29 if shipped [DATE] Zone 8 - $100 in…" at bounding box center [1022, 335] width 440 height 103
click at [1035, 658] on button "Add to Cart" at bounding box center [1022, 661] width 156 height 37
checkbox input "true"
select select "paid"
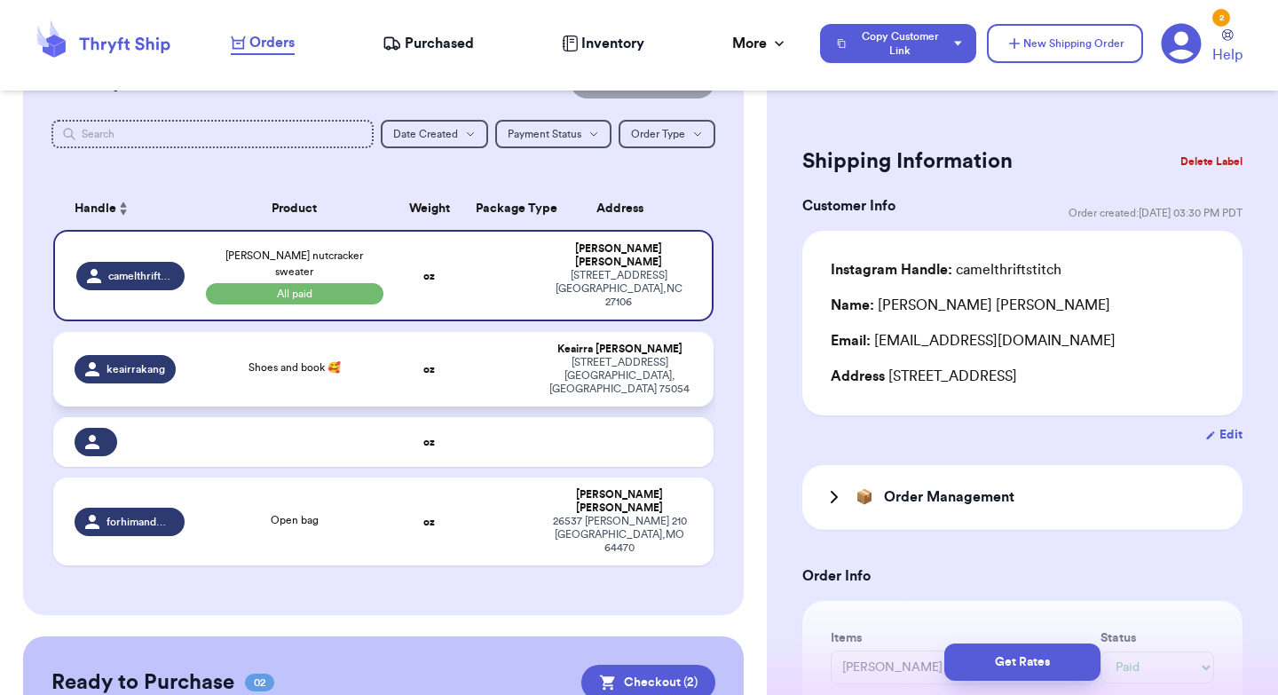
scroll to position [188, 0]
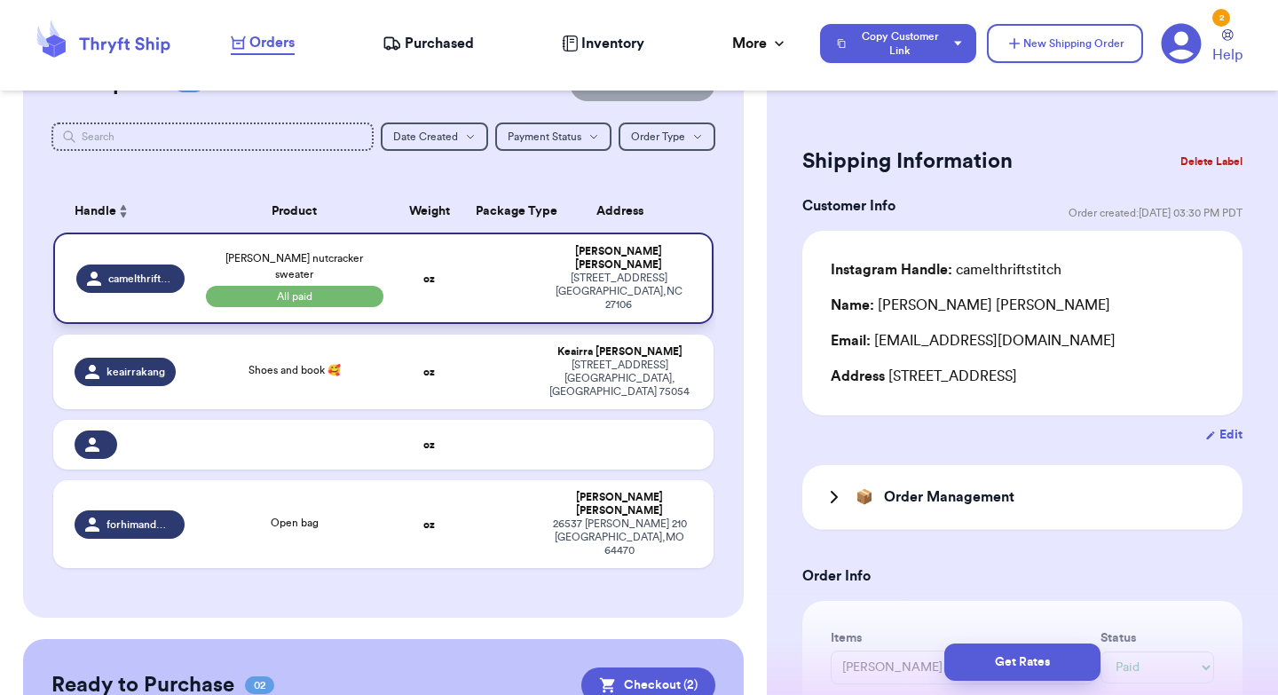
click at [472, 263] on td at bounding box center [500, 278] width 71 height 91
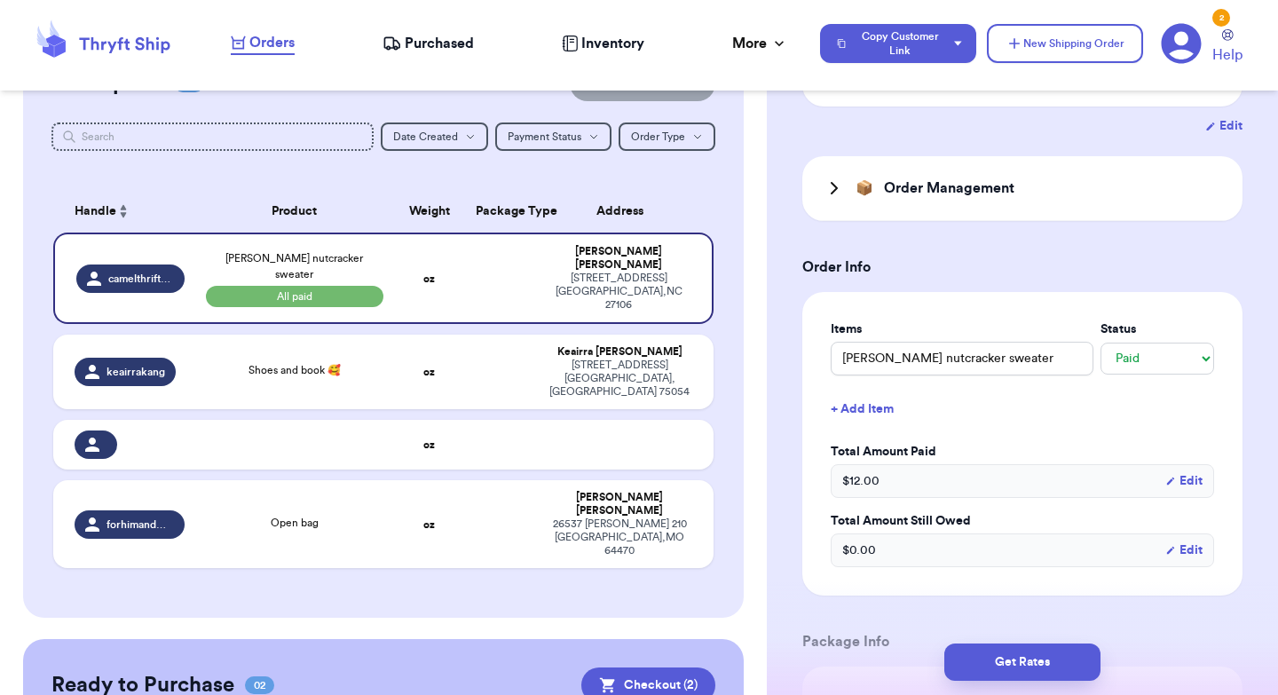
scroll to position [316, 0]
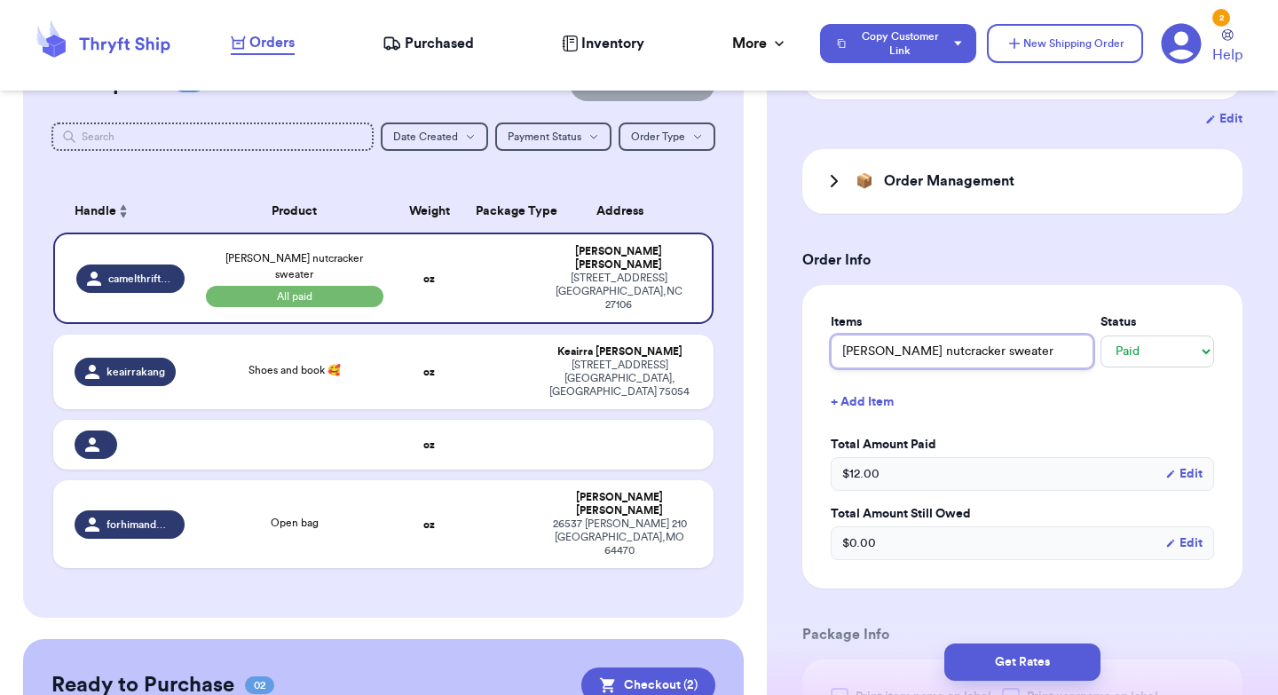
click at [852, 354] on input "[PERSON_NAME] nutcracker sweater" at bounding box center [962, 352] width 263 height 34
type input "Bden nutcracker sweater"
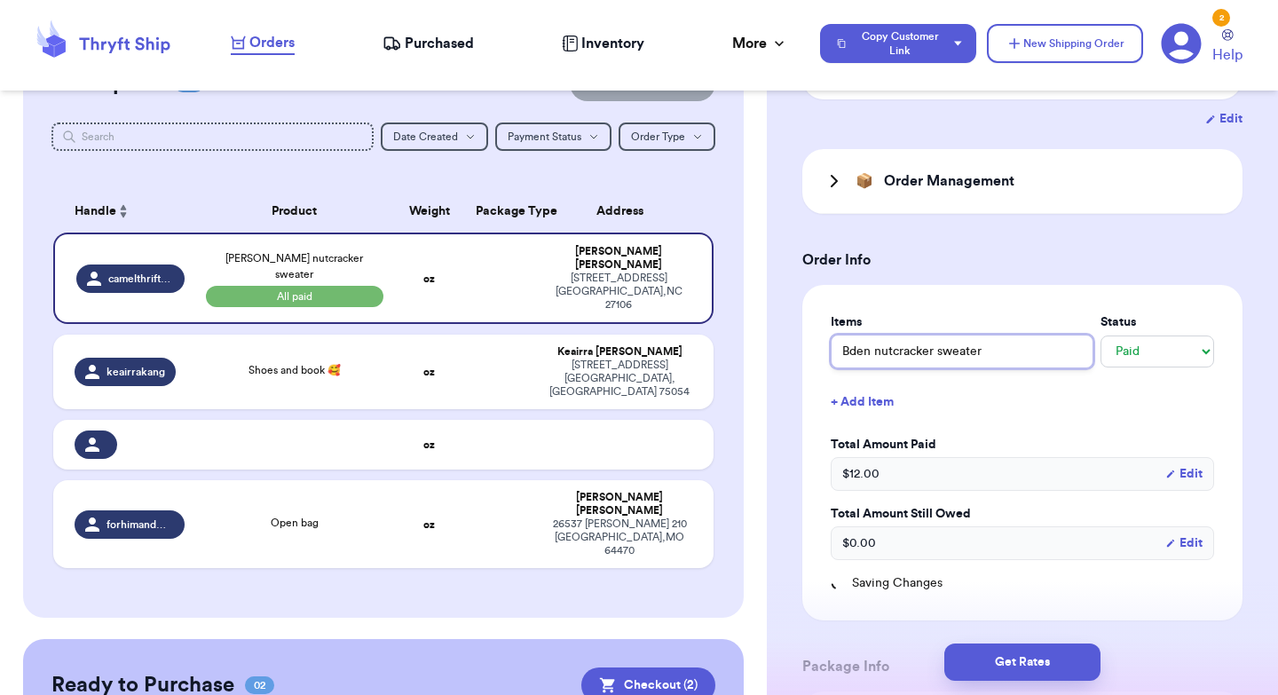
type input "Boden nutcracker sweater"
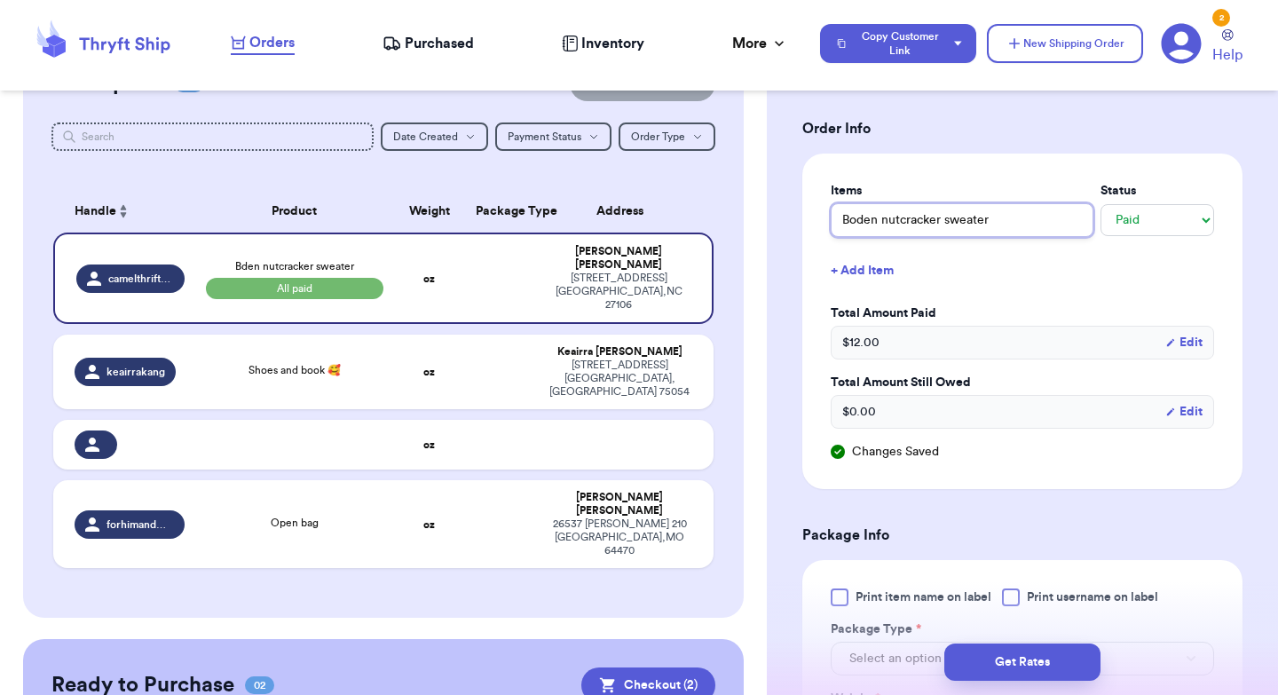
scroll to position [454, 0]
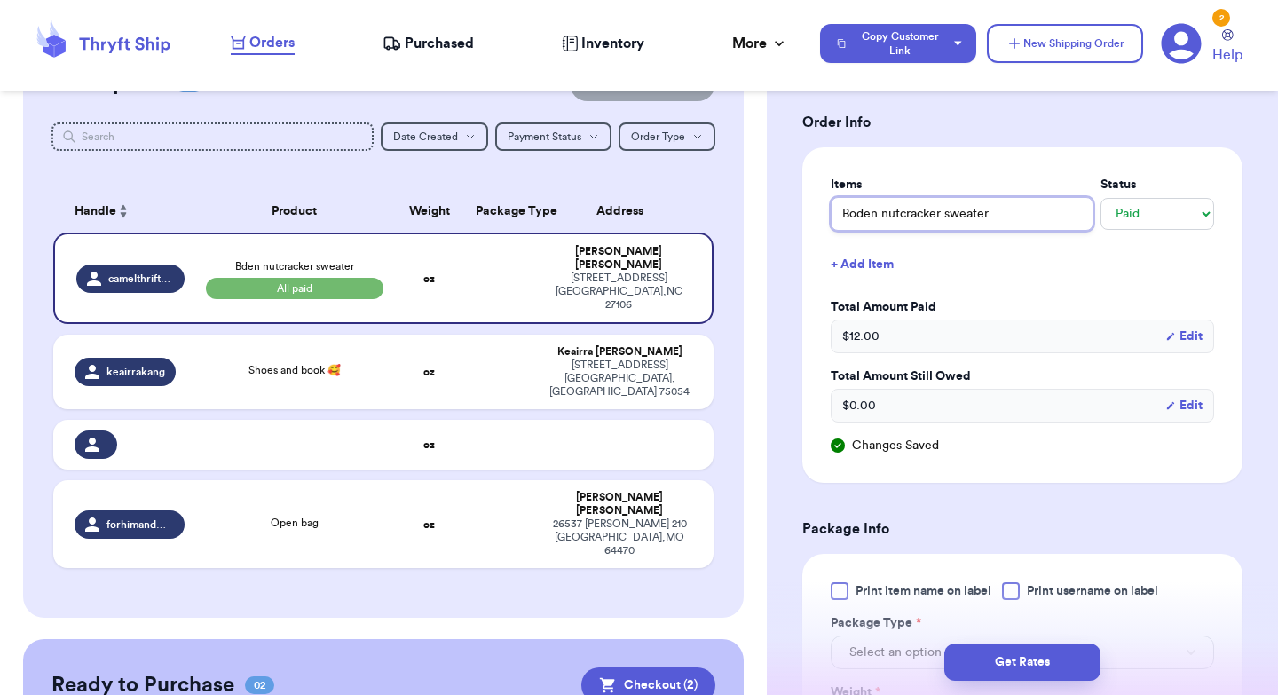
type input "Boden nutcracker sweater"
click at [1149, 221] on select "-- Paid Owes" at bounding box center [1158, 214] width 114 height 32
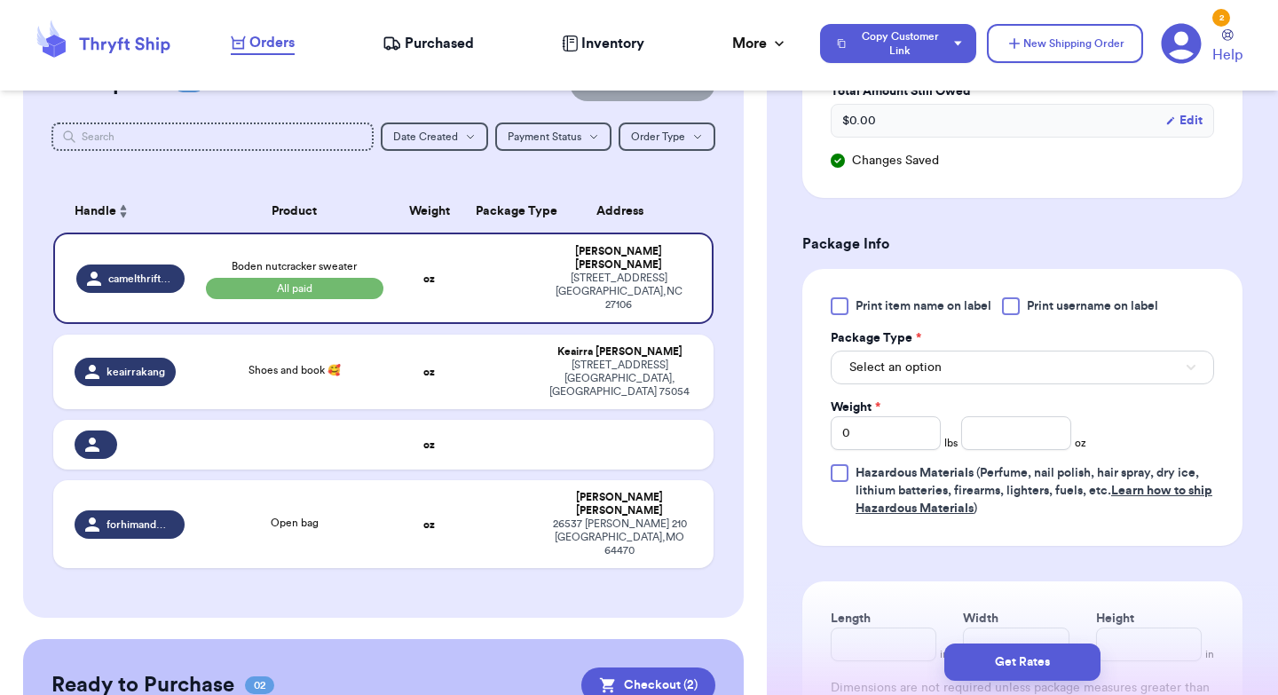
scroll to position [742, 0]
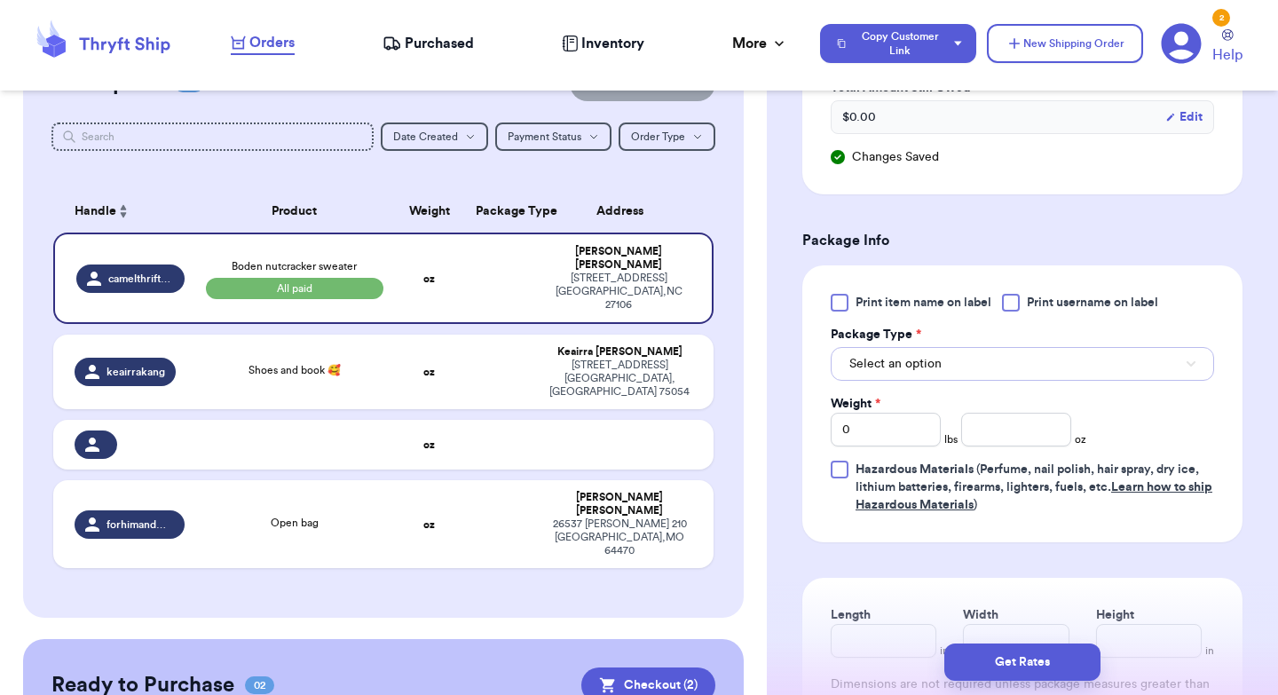
click at [999, 361] on button "Select an option" at bounding box center [1022, 364] width 383 height 34
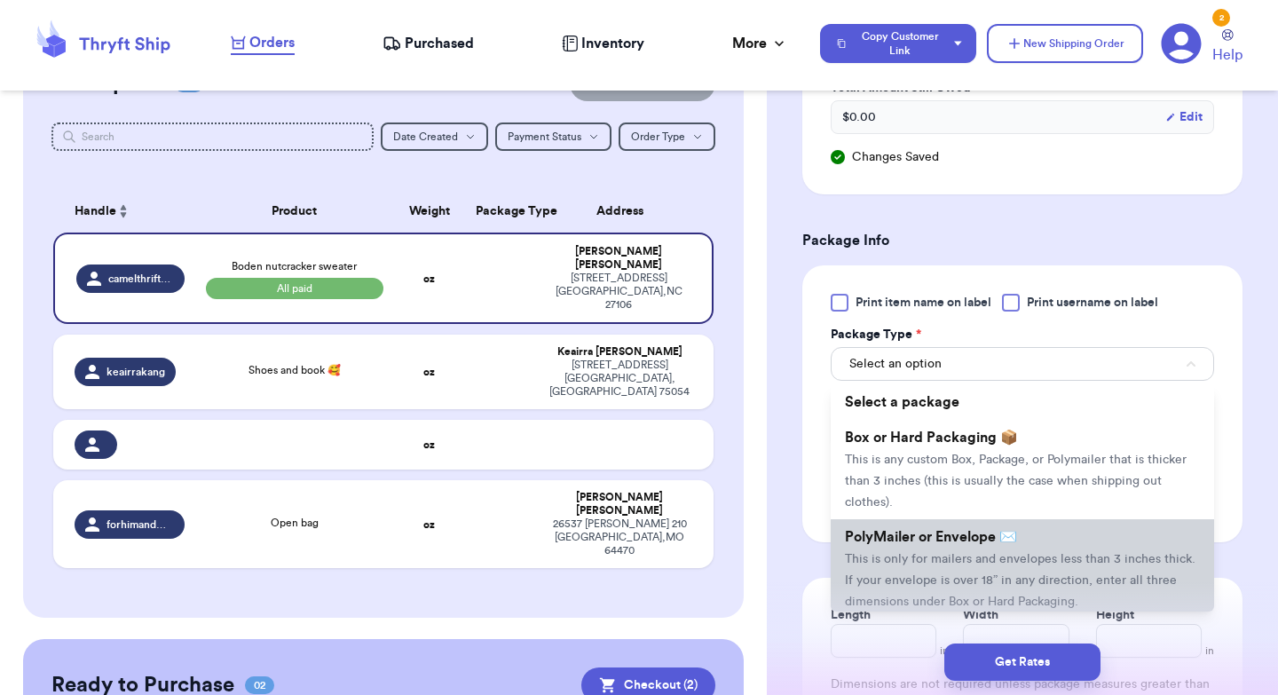
click at [949, 544] on span "PolyMailer or Envelope ✉️" at bounding box center [931, 537] width 172 height 14
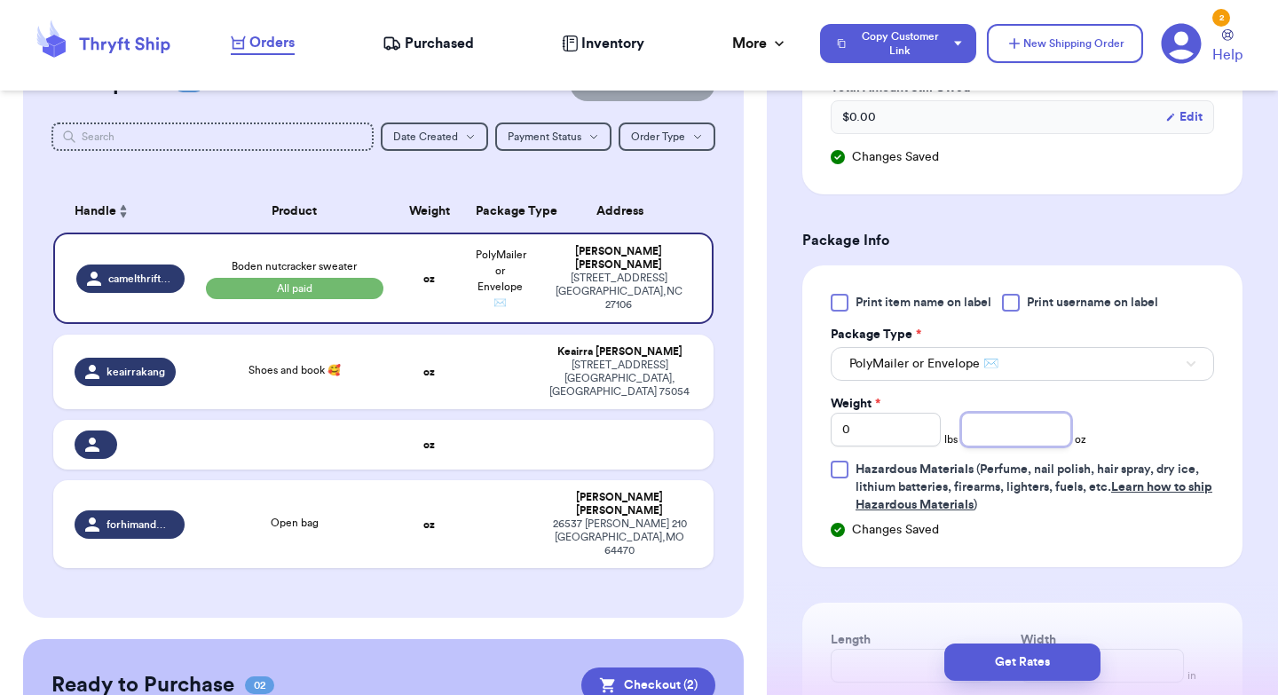
click at [1009, 444] on input "number" at bounding box center [1016, 430] width 110 height 34
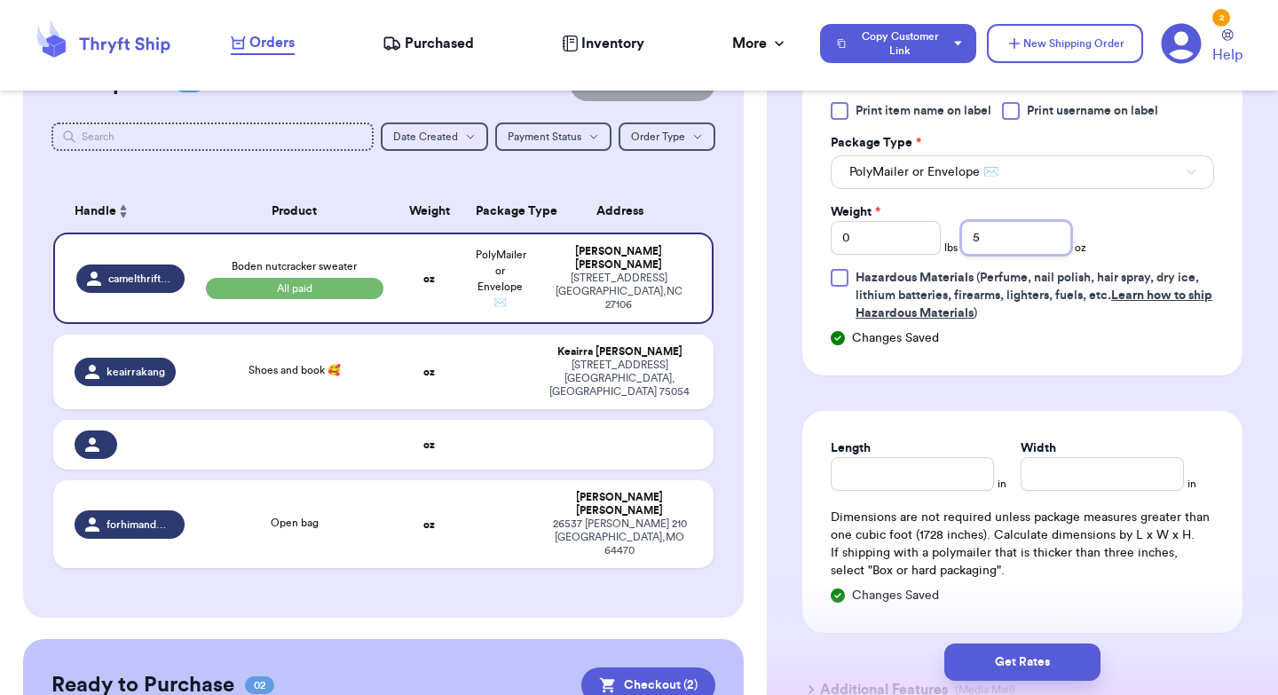
scroll to position [954, 0]
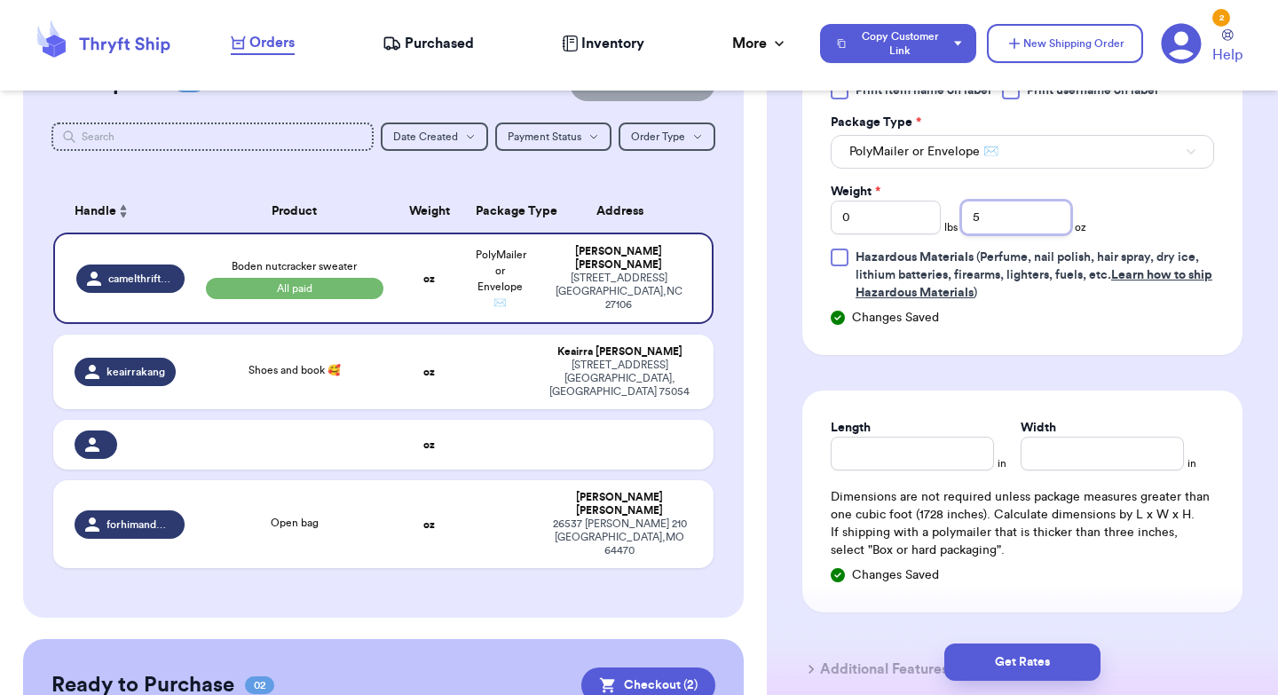
type input "5"
click at [888, 455] on input "Length" at bounding box center [912, 454] width 163 height 34
type input "7"
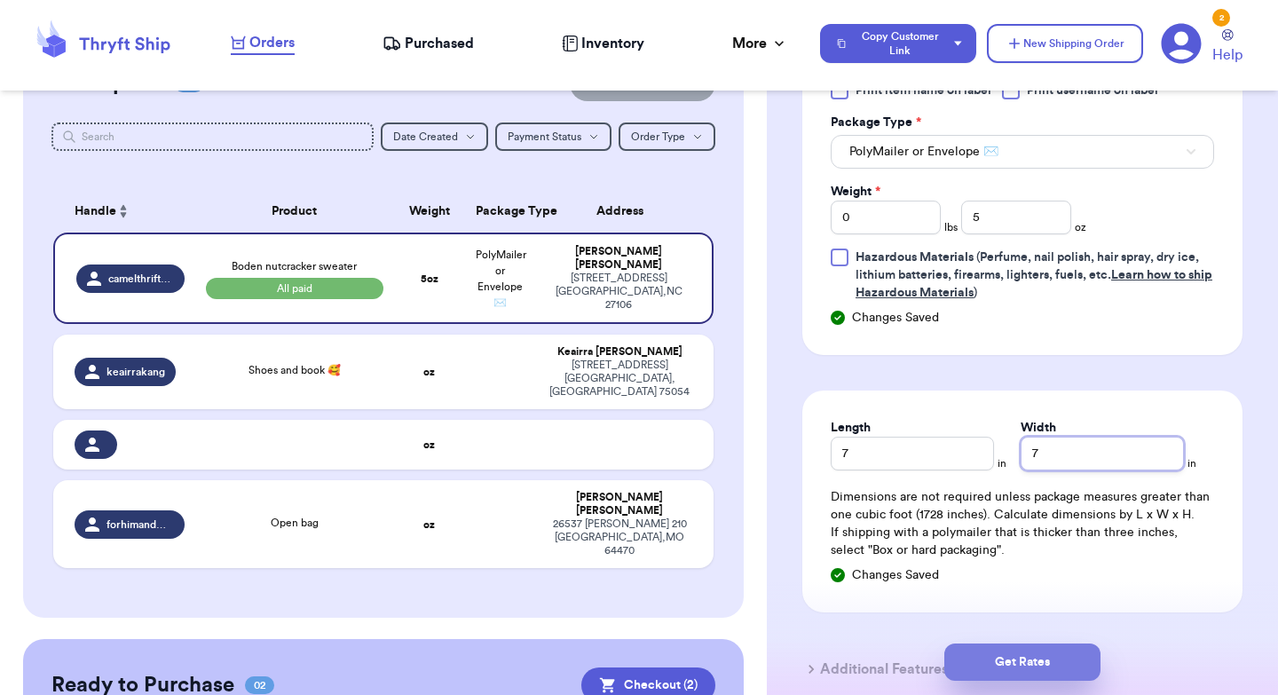
type input "7"
click at [1002, 658] on button "Get Rates" at bounding box center [1022, 661] width 156 height 37
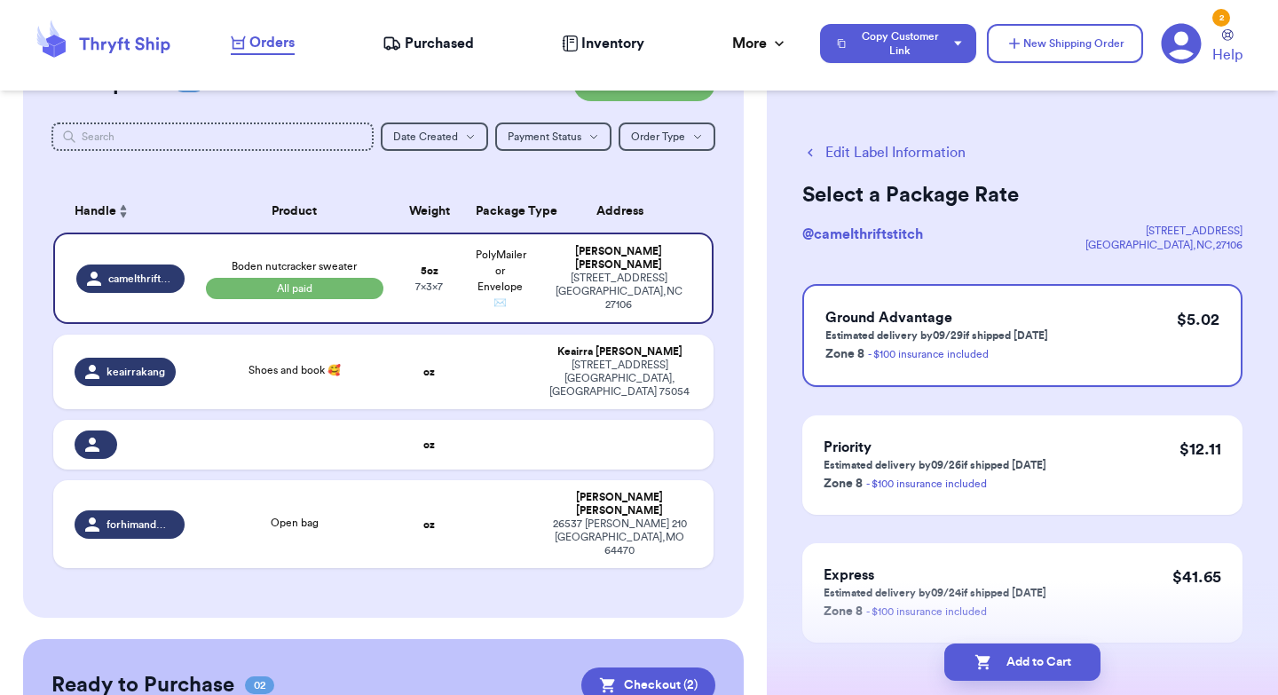
click at [1002, 658] on button "Add to Cart" at bounding box center [1022, 661] width 156 height 37
checkbox input "true"
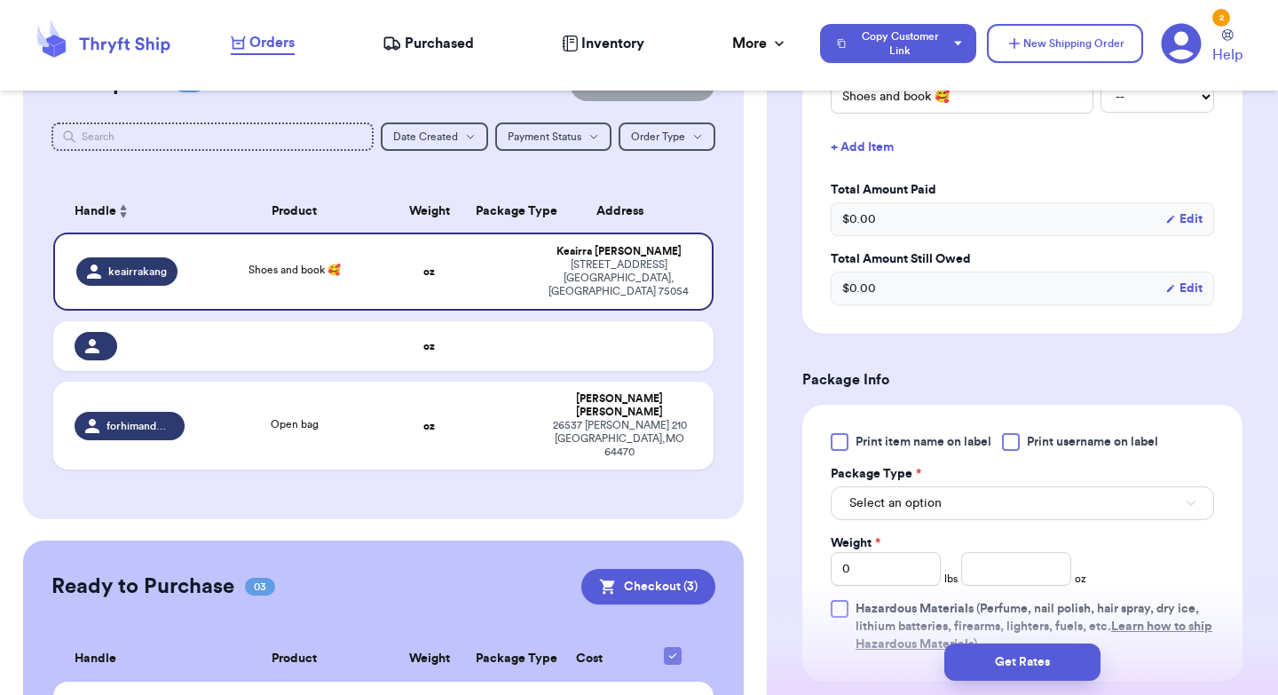
scroll to position [572, 0]
click at [1189, 292] on button "Edit" at bounding box center [1183, 287] width 37 height 18
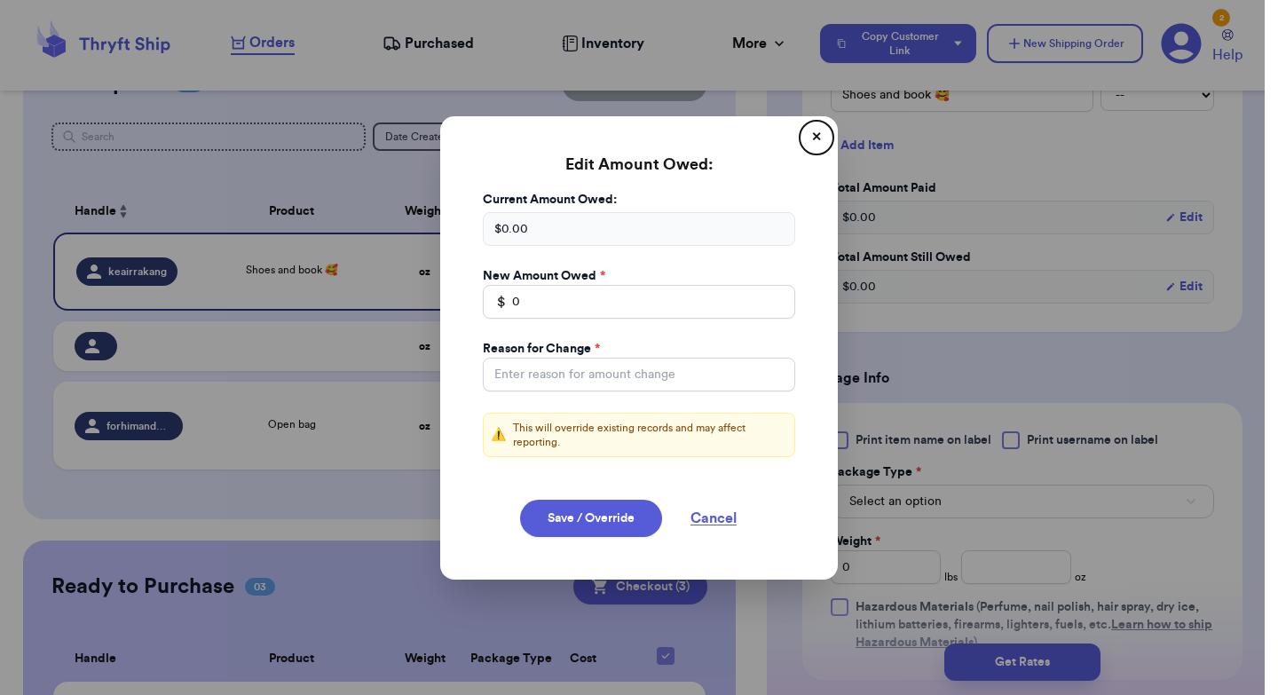
click at [817, 136] on button "✕" at bounding box center [816, 137] width 28 height 28
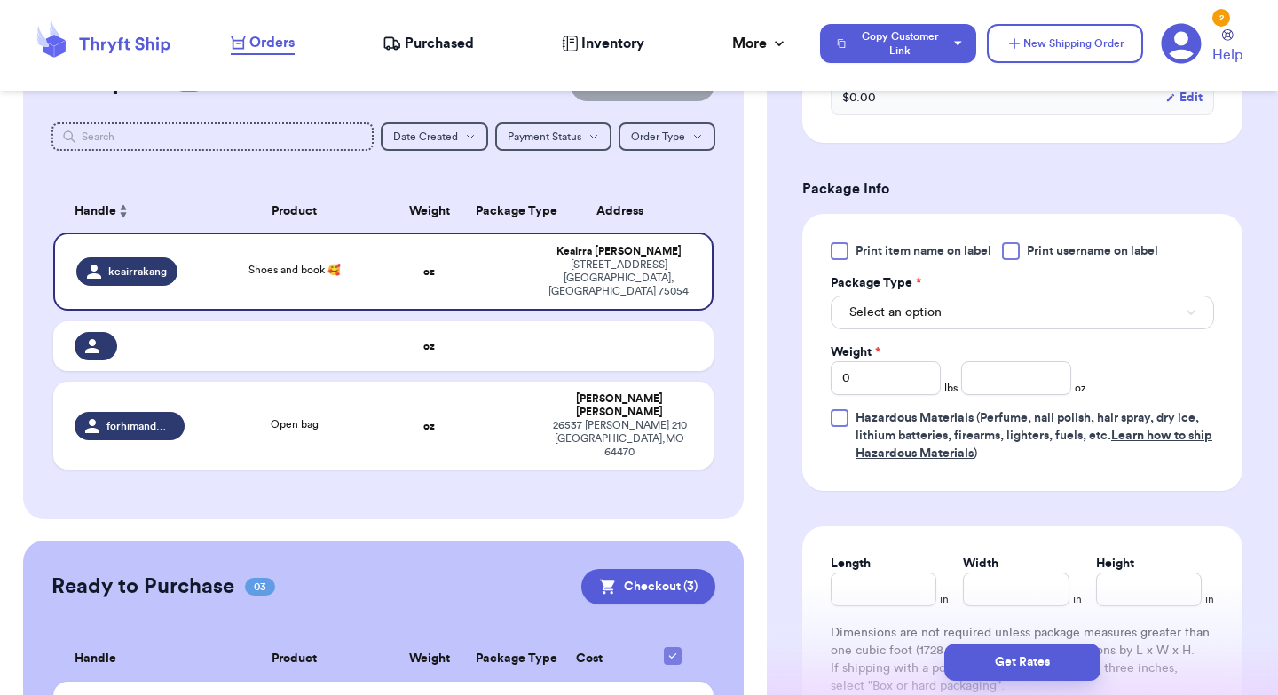
scroll to position [765, 0]
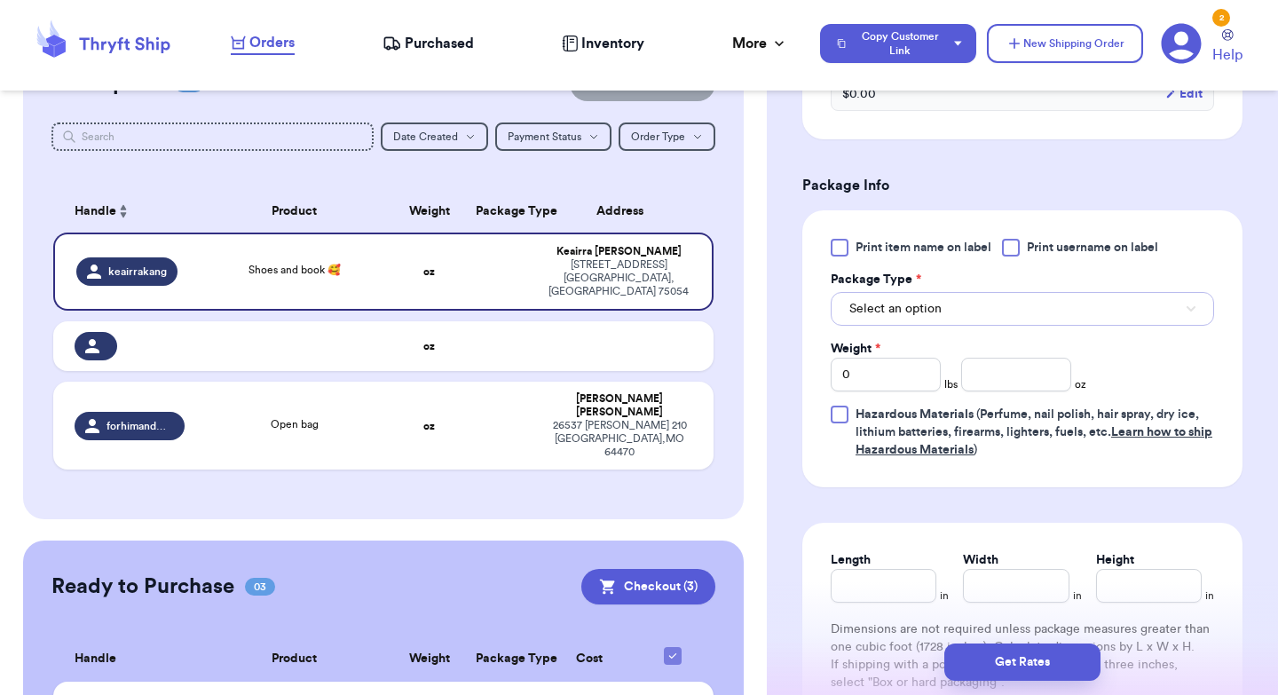
click at [923, 314] on span "Select an option" at bounding box center [895, 309] width 92 height 18
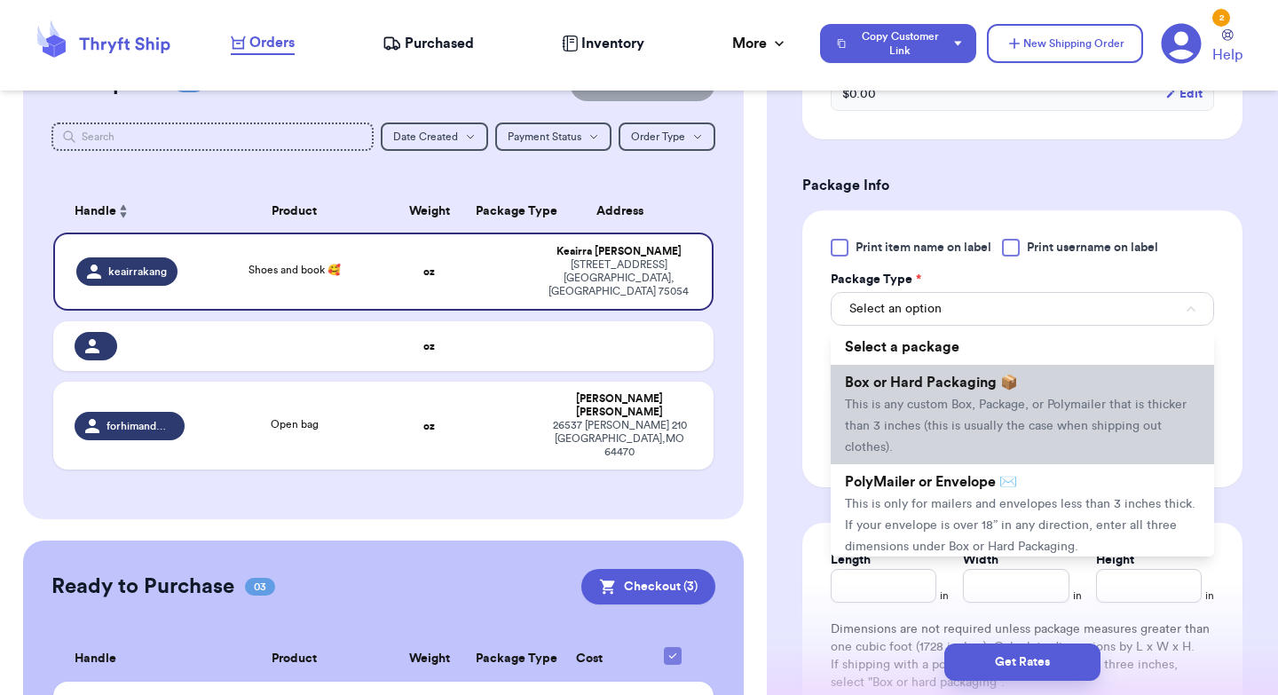
click at [939, 426] on span "This is any custom Box, Package, or Polymailer that is thicker than 3 inches (t…" at bounding box center [1016, 426] width 342 height 55
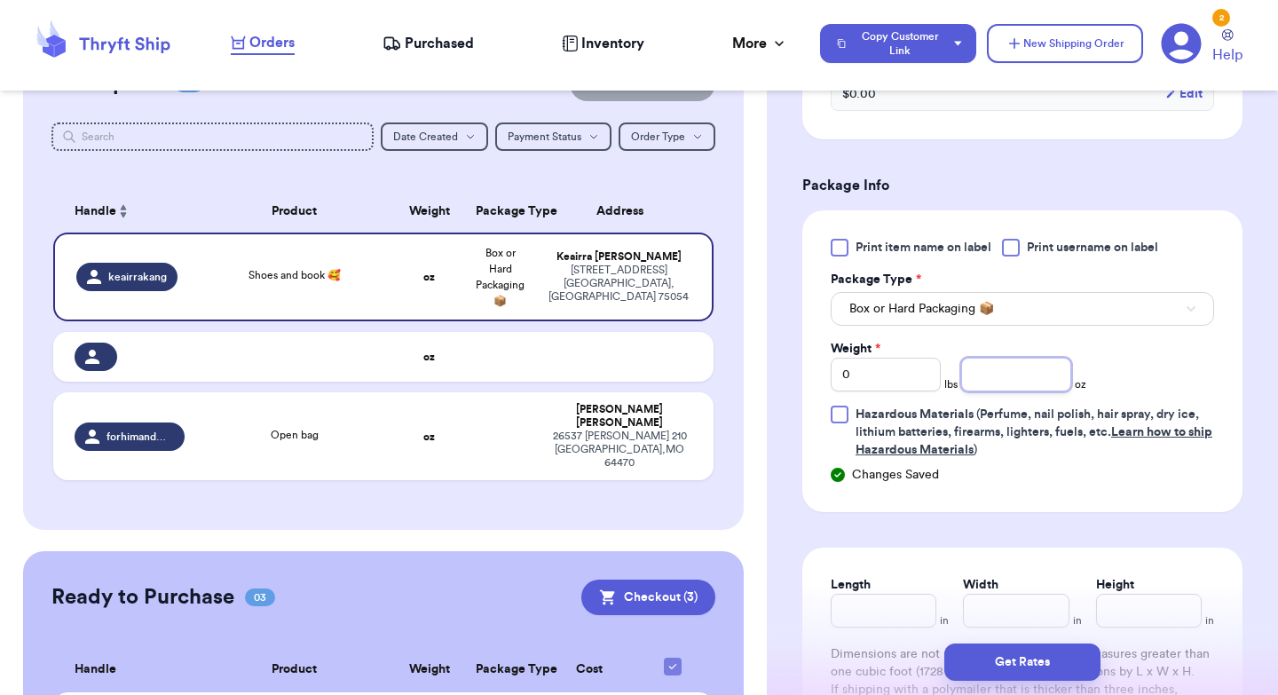
click at [999, 379] on input "number" at bounding box center [1016, 375] width 110 height 34
type input "25"
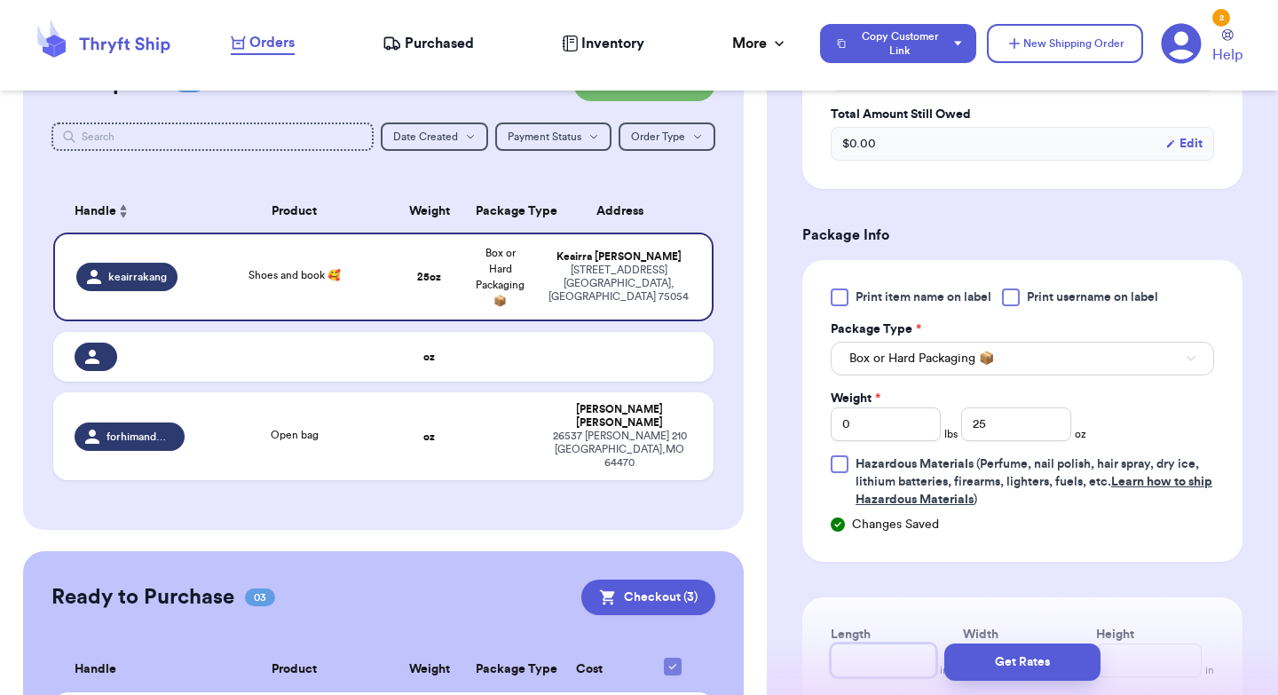
scroll to position [722, 0]
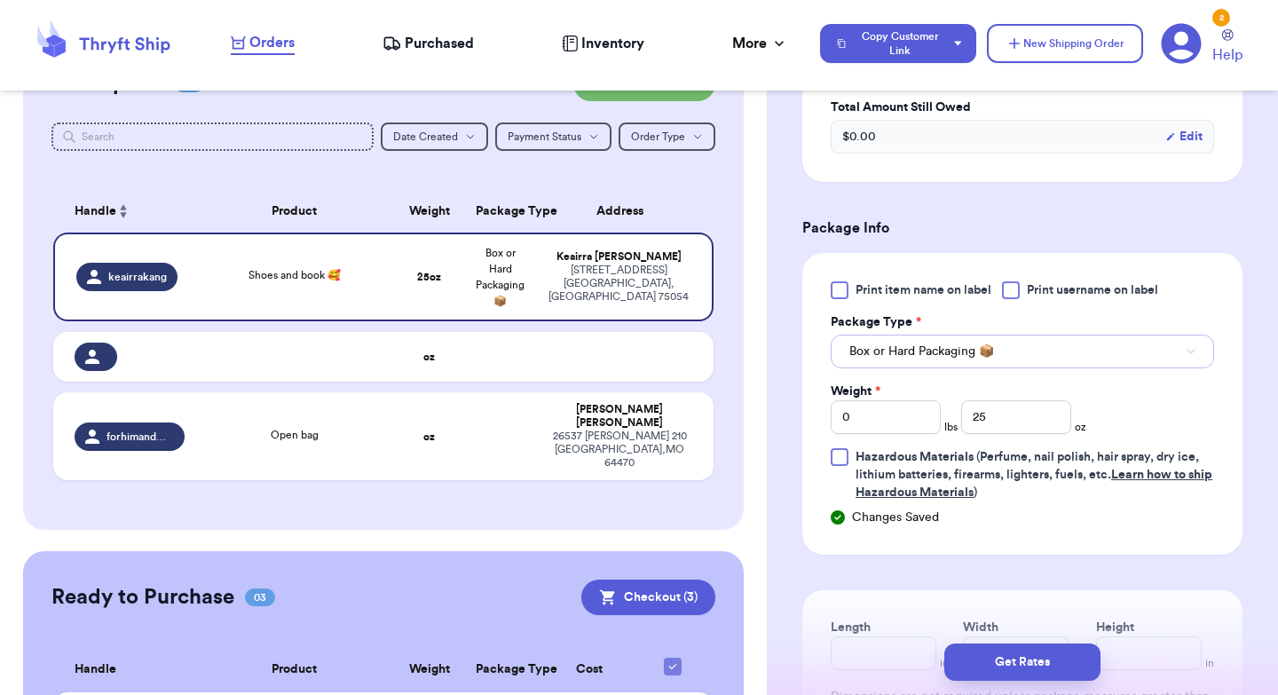
click at [961, 358] on span "Box or Hard Packaging 📦" at bounding box center [921, 352] width 145 height 18
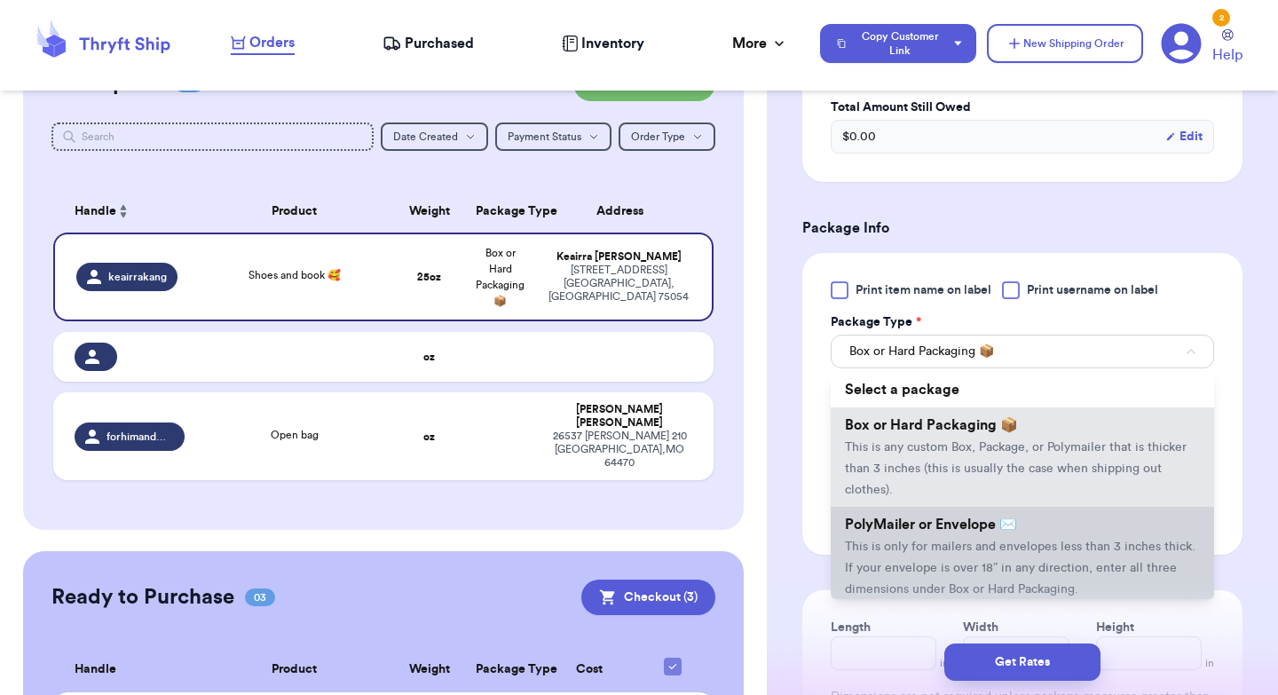
click at [945, 542] on li "PolyMailer or Envelope ✉️ This is only for mailers and envelopes less than 3 in…" at bounding box center [1022, 556] width 383 height 99
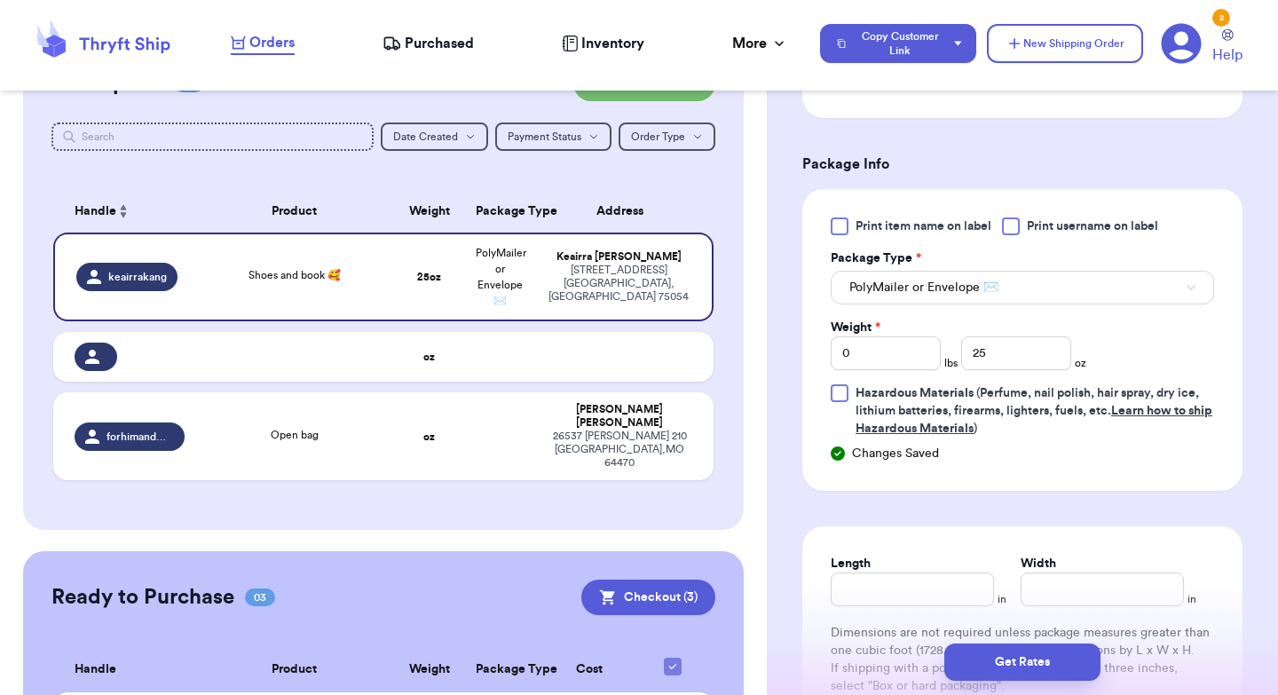
scroll to position [793, 0]
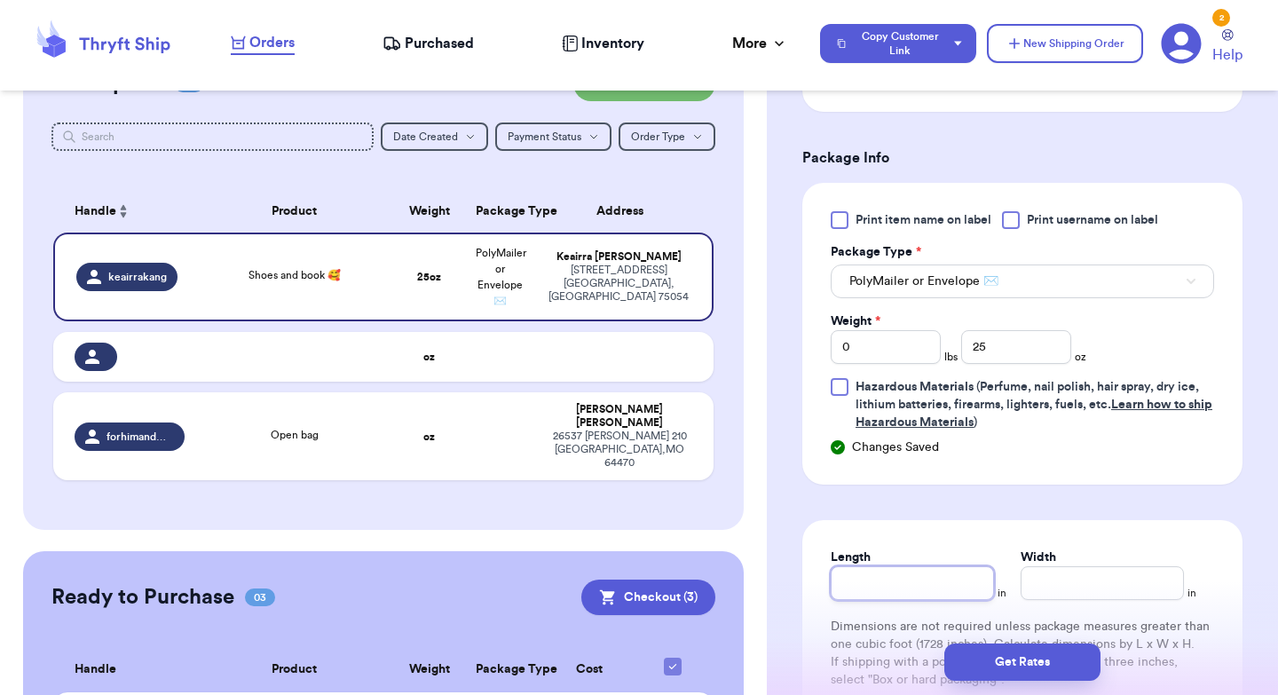
click at [883, 578] on input "Length" at bounding box center [912, 583] width 163 height 34
type input "10"
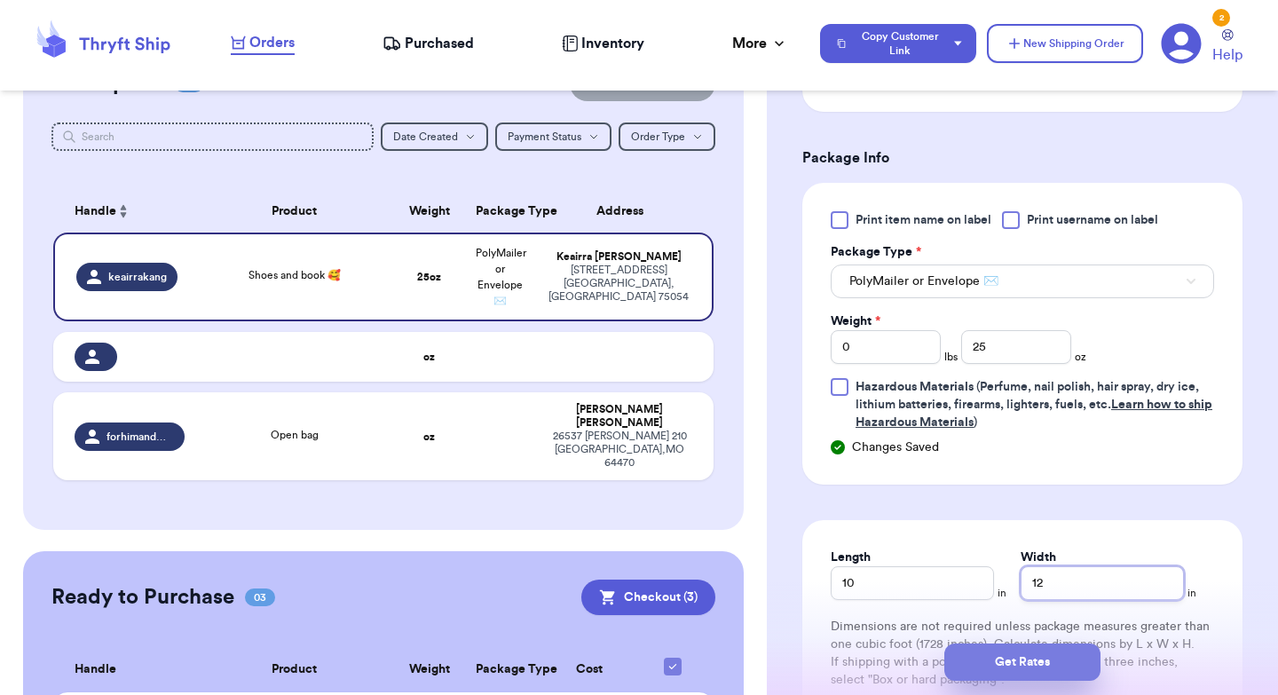
type input "12"
click at [1030, 658] on button "Get Rates" at bounding box center [1022, 661] width 156 height 37
type input "1"
type input "9"
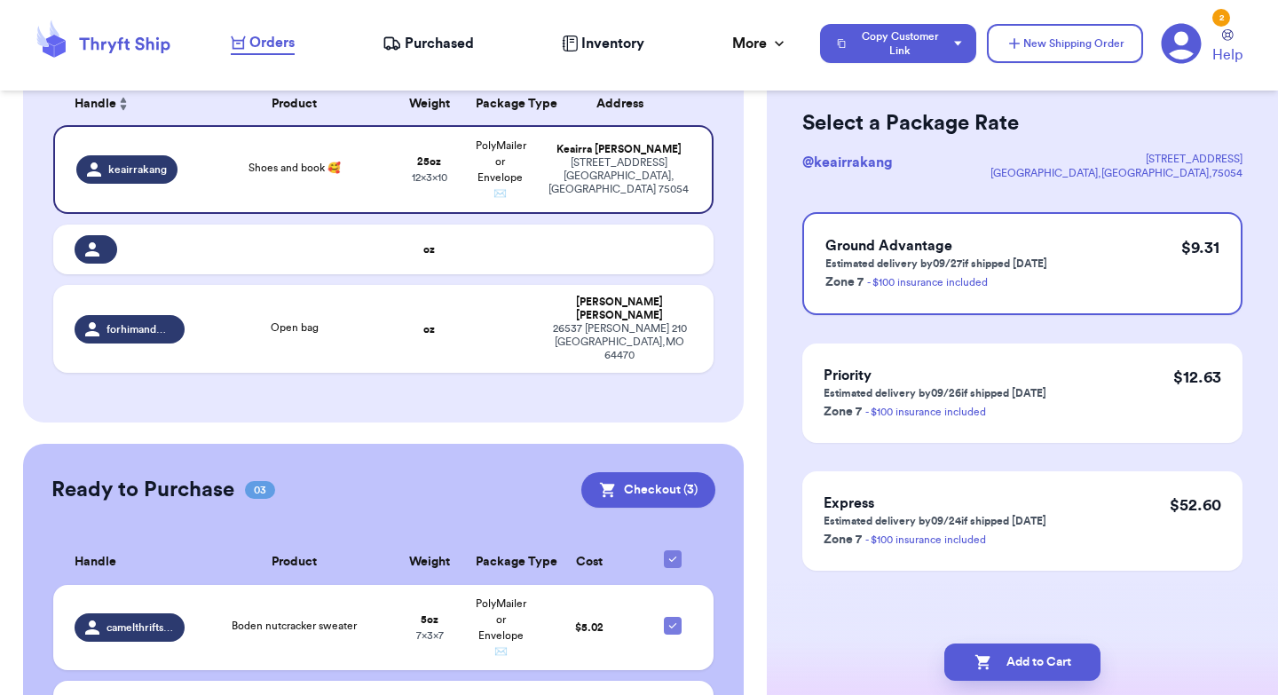
scroll to position [320, 0]
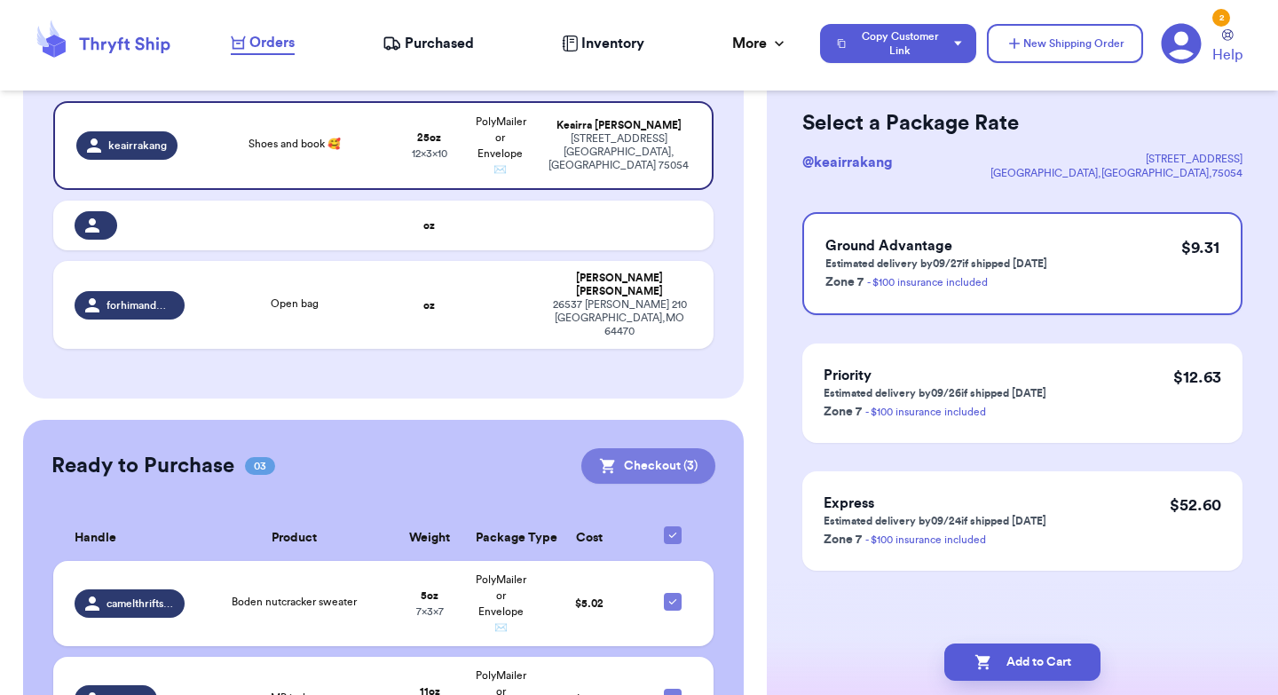
click at [635, 448] on button "Checkout ( 3 )" at bounding box center [648, 466] width 134 height 36
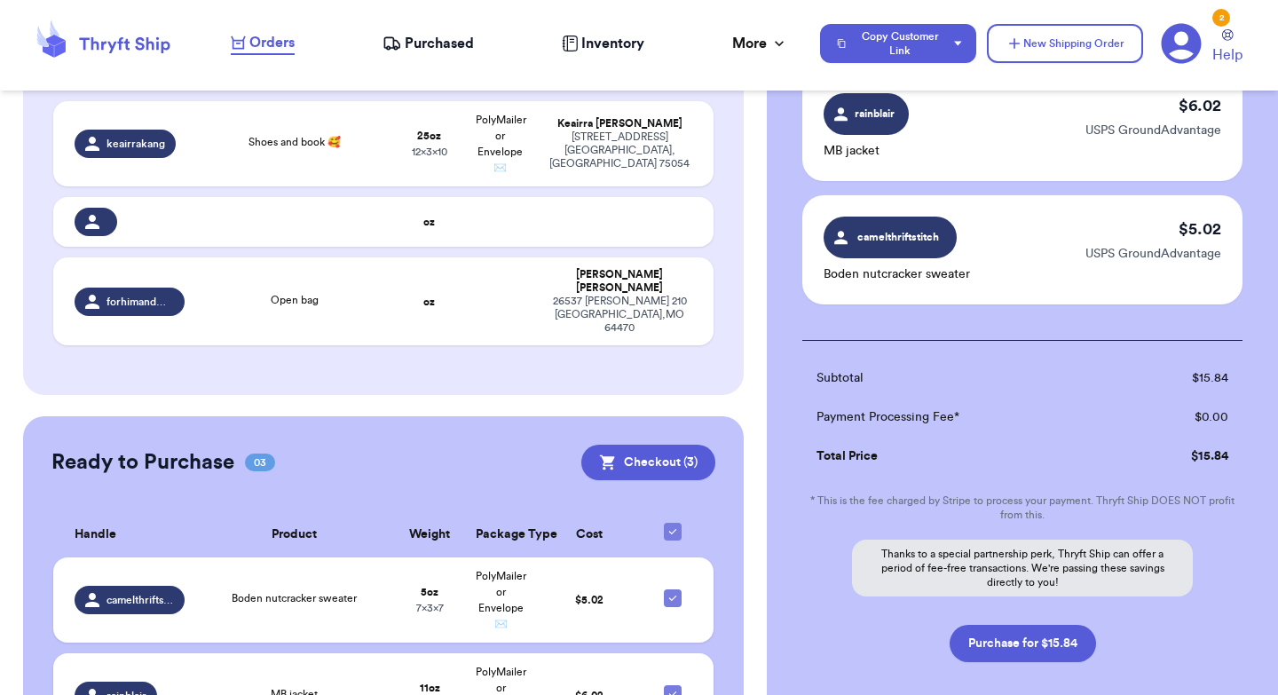
scroll to position [363, 0]
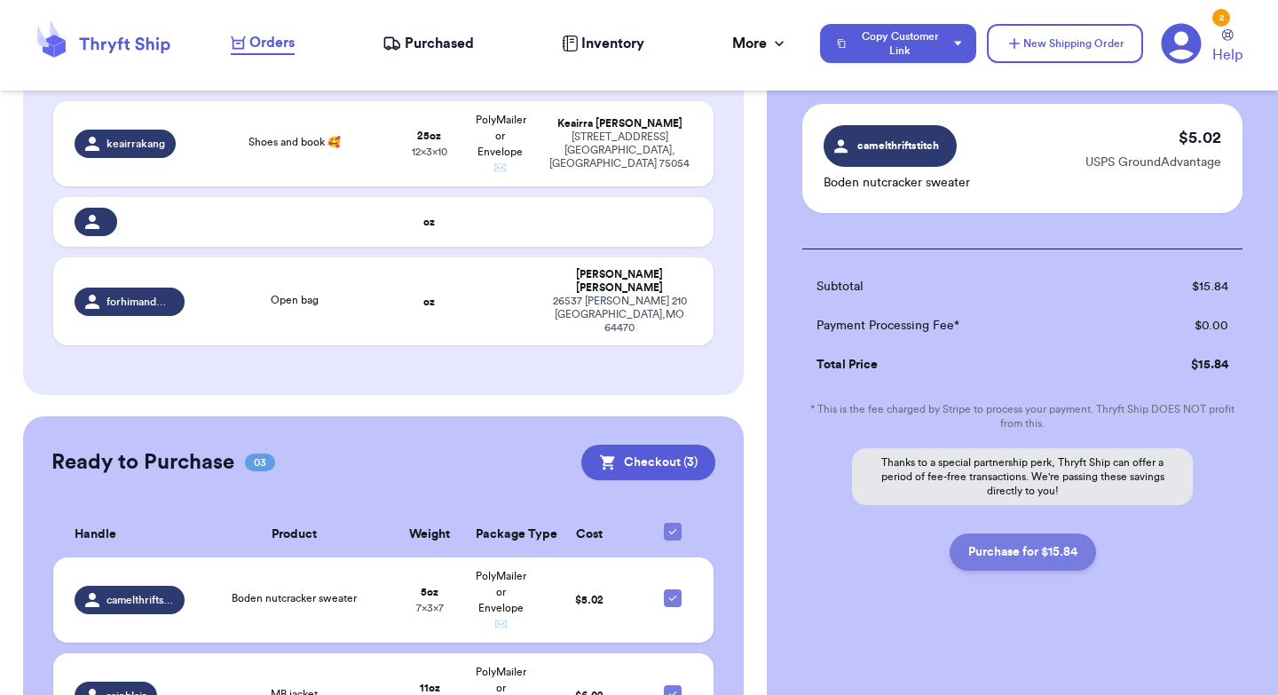
click at [1011, 559] on button "Purchase for $15.84" at bounding box center [1023, 551] width 146 height 37
checkbox input "false"
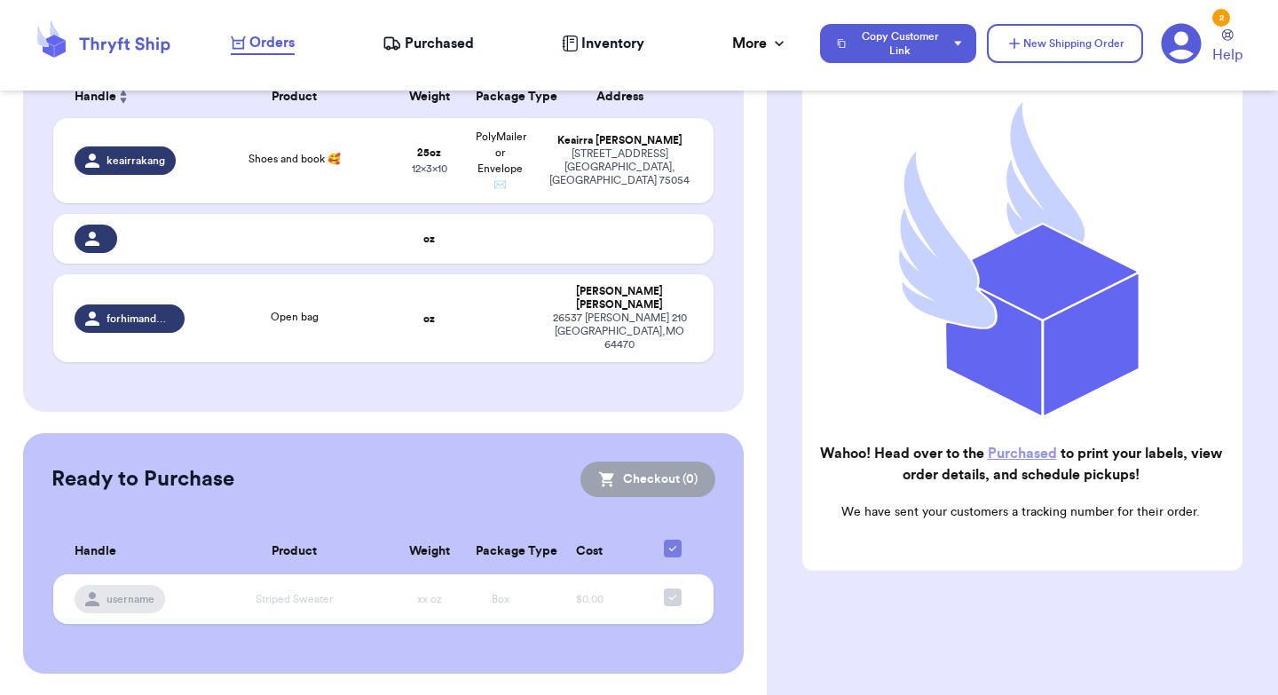
scroll to position [275, 0]
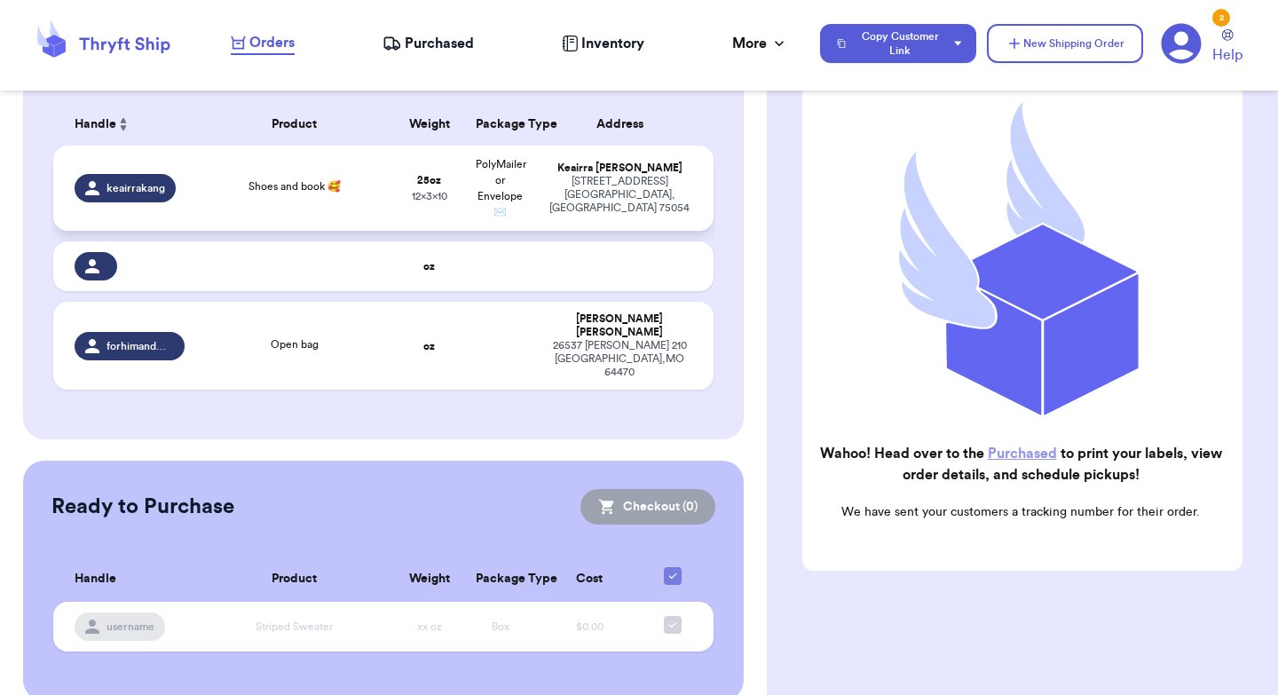
click at [360, 208] on td "Shoes and book 🥰" at bounding box center [294, 188] width 199 height 85
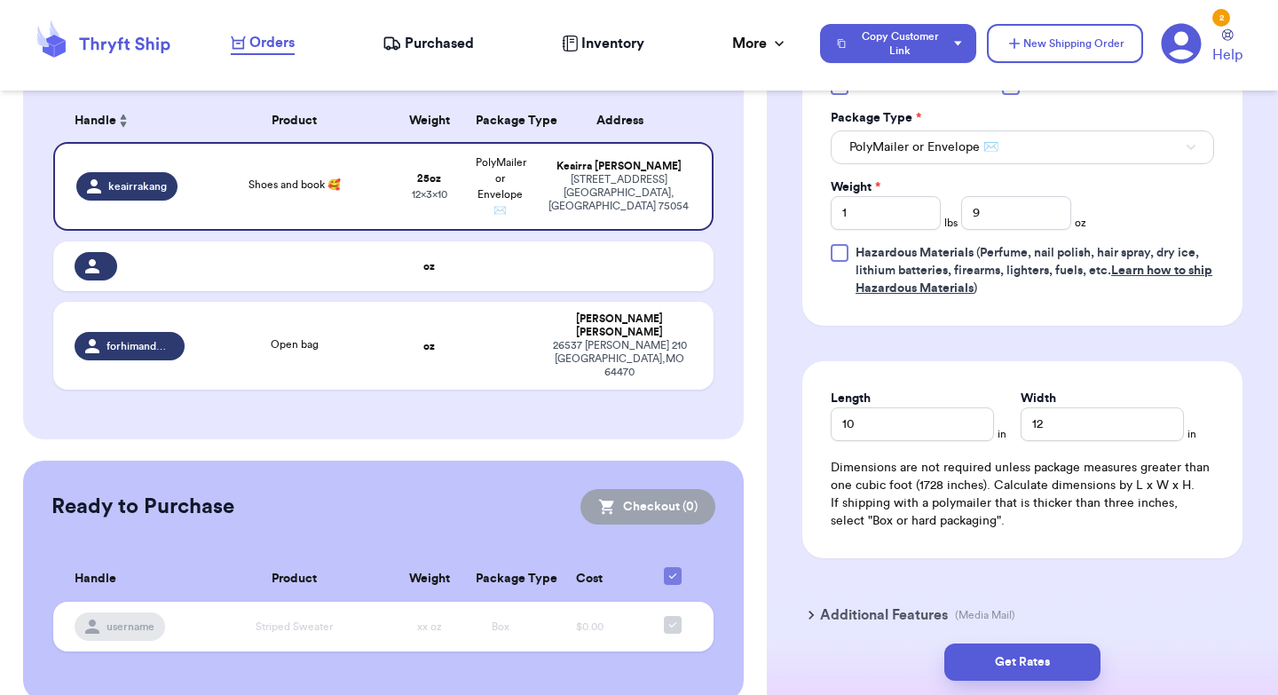
scroll to position [1009, 0]
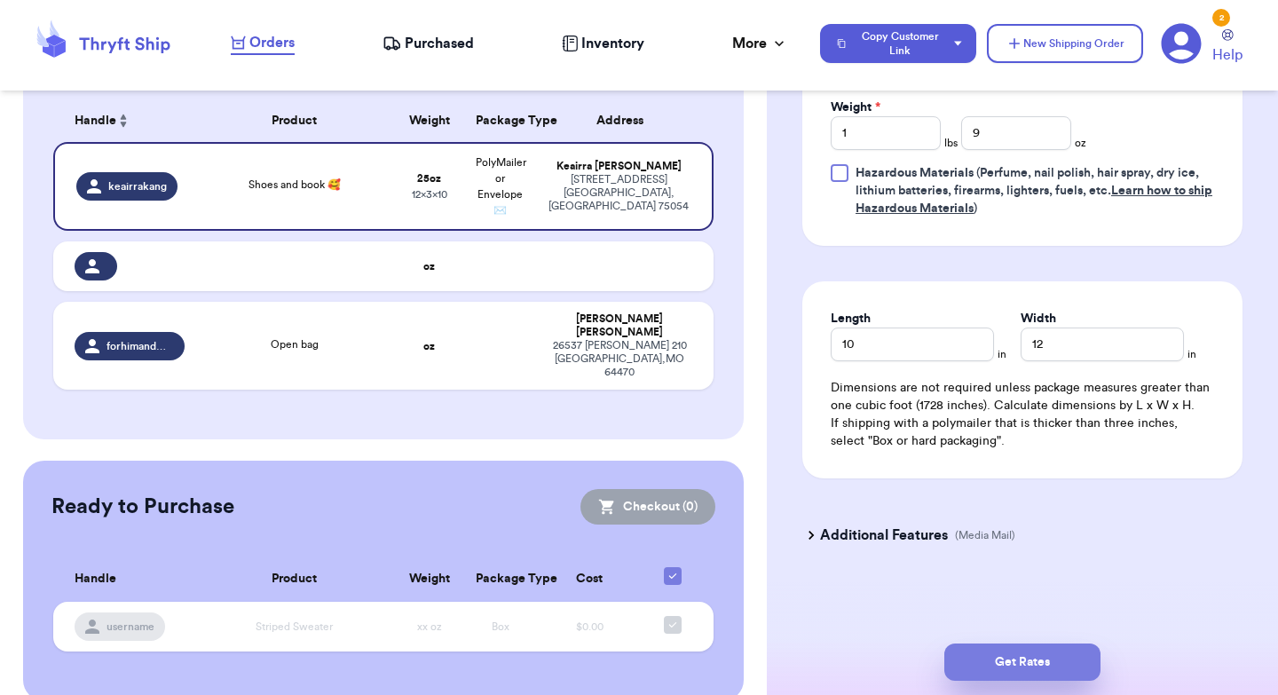
click at [1016, 659] on button "Get Rates" at bounding box center [1022, 661] width 156 height 37
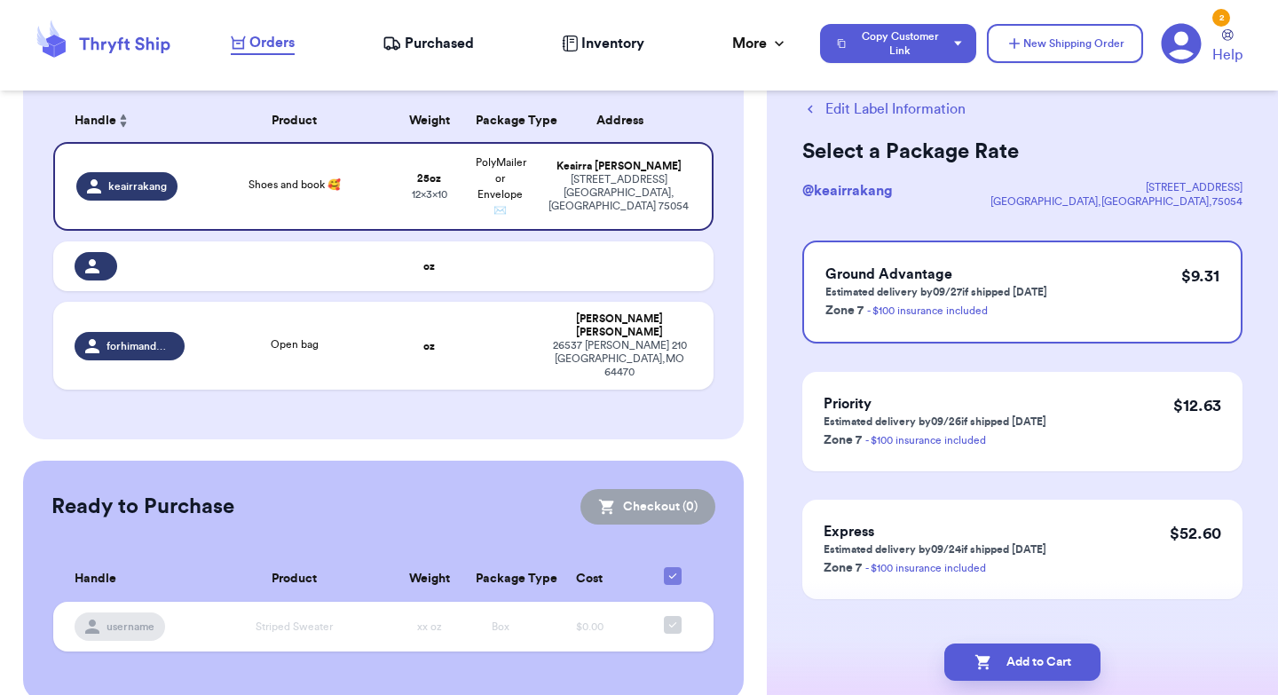
scroll to position [72, 0]
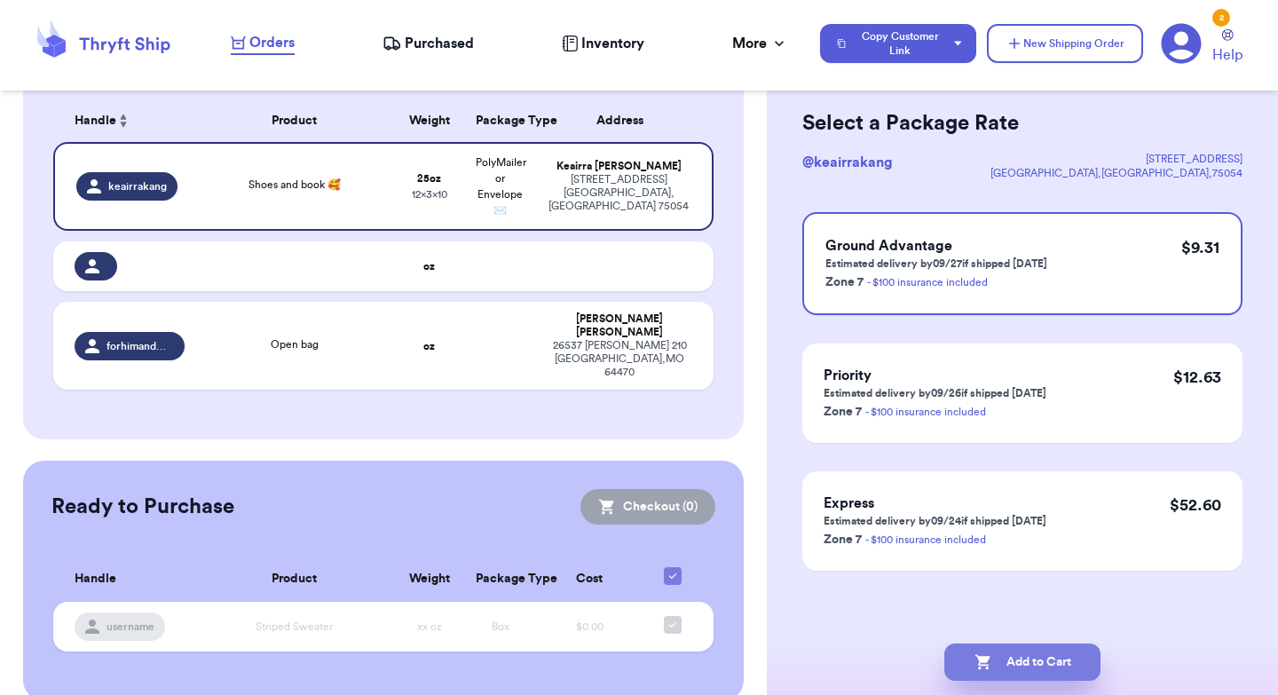
click at [1030, 657] on button "Add to Cart" at bounding box center [1022, 661] width 156 height 37
checkbox input "true"
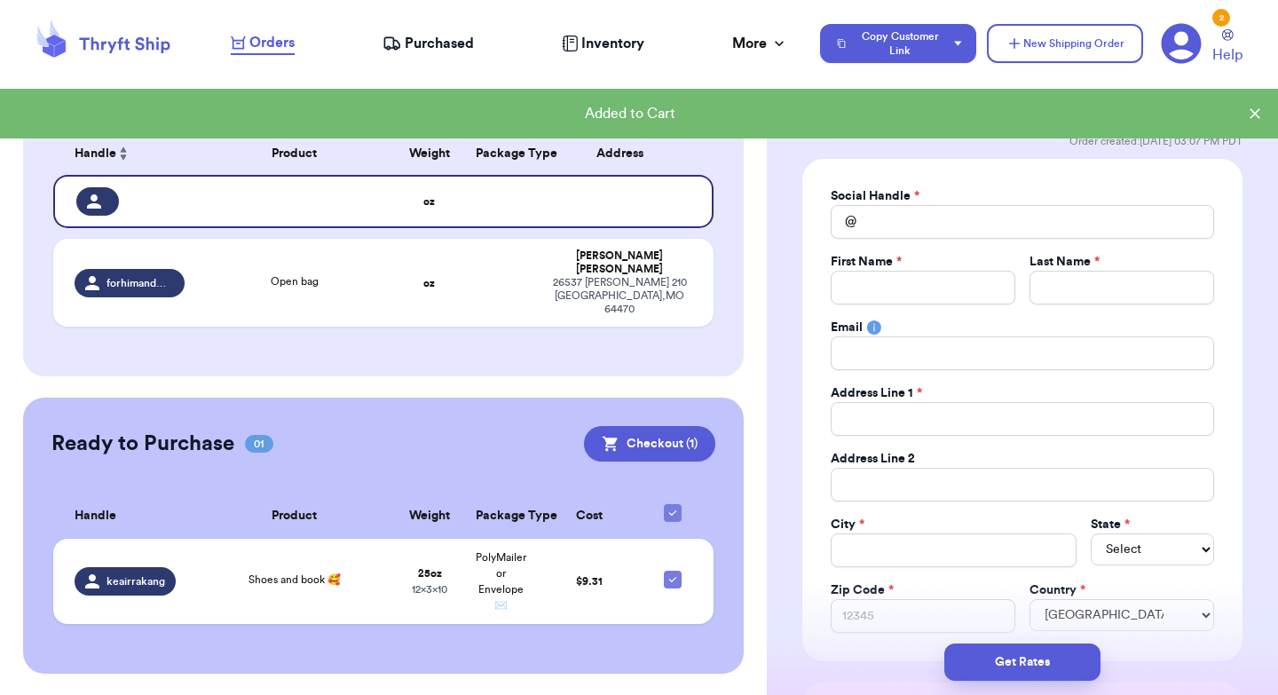
scroll to position [218, 0]
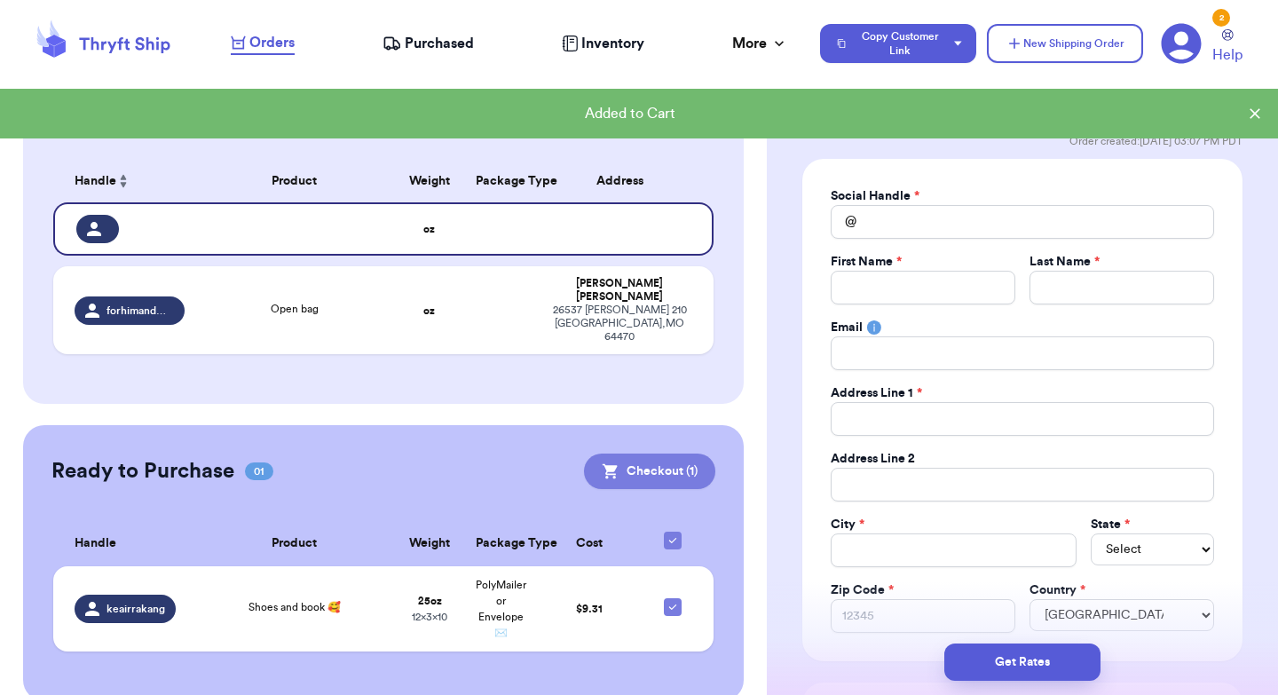
click at [636, 454] on button "Checkout ( 1 )" at bounding box center [649, 472] width 131 height 36
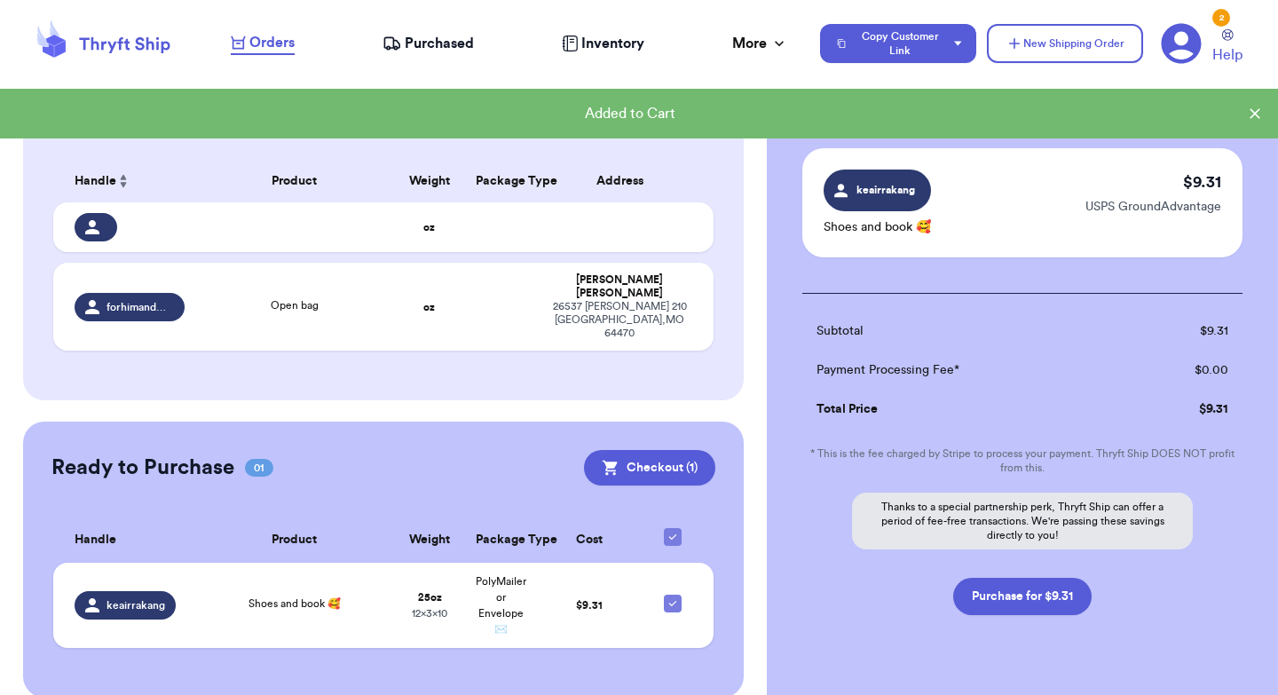
scroll to position [215, 0]
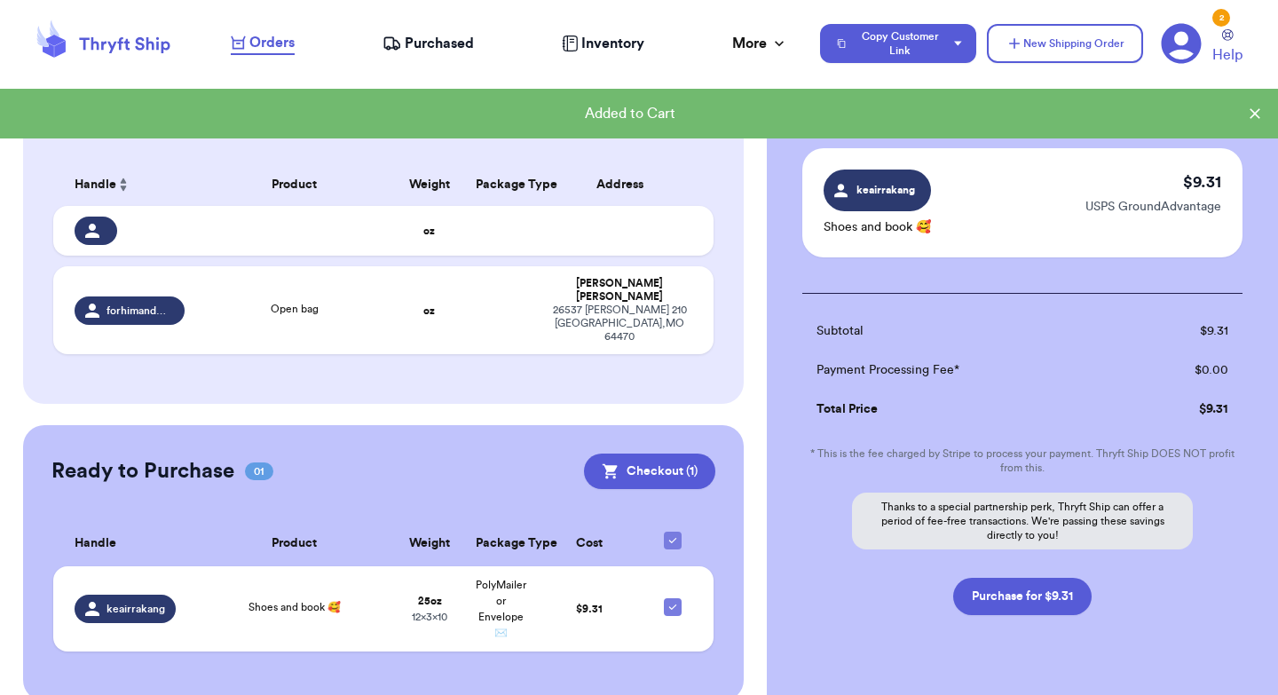
click at [438, 43] on span "Purchased" at bounding box center [439, 43] width 69 height 21
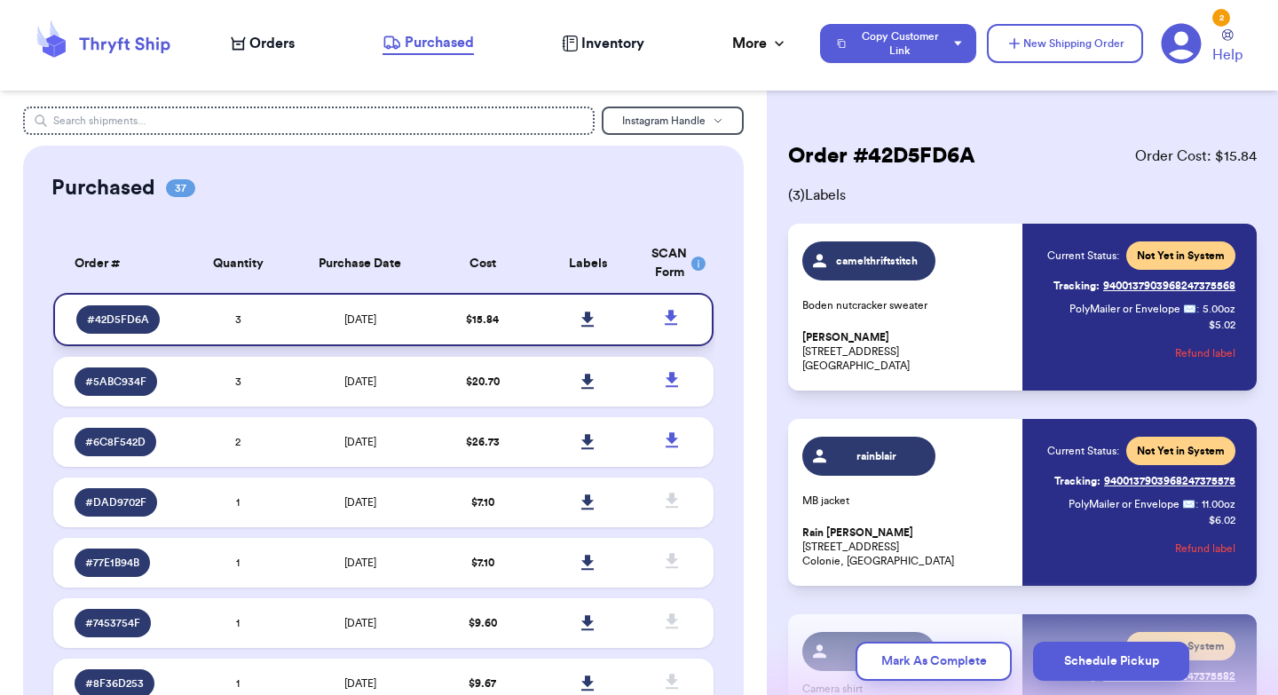
click at [583, 315] on icon at bounding box center [587, 320] width 13 height 16
click at [102, 30] on icon at bounding box center [103, 44] width 142 height 48
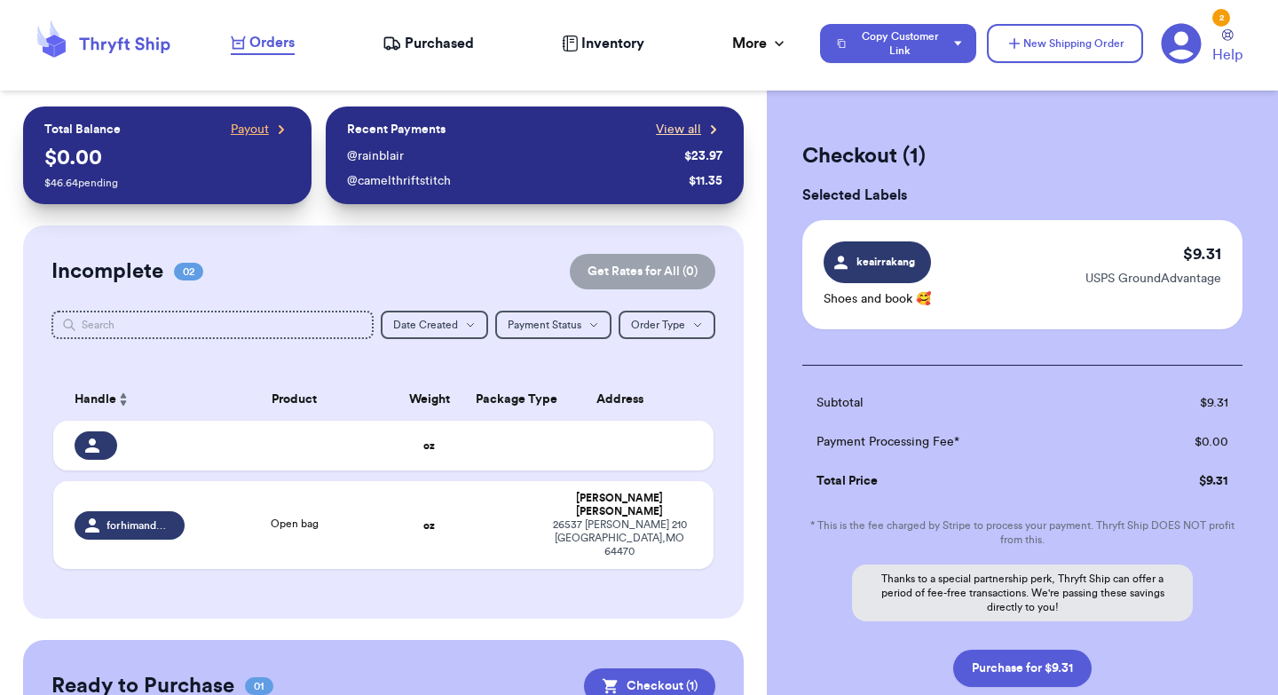
click at [697, 127] on span "View all" at bounding box center [678, 130] width 45 height 18
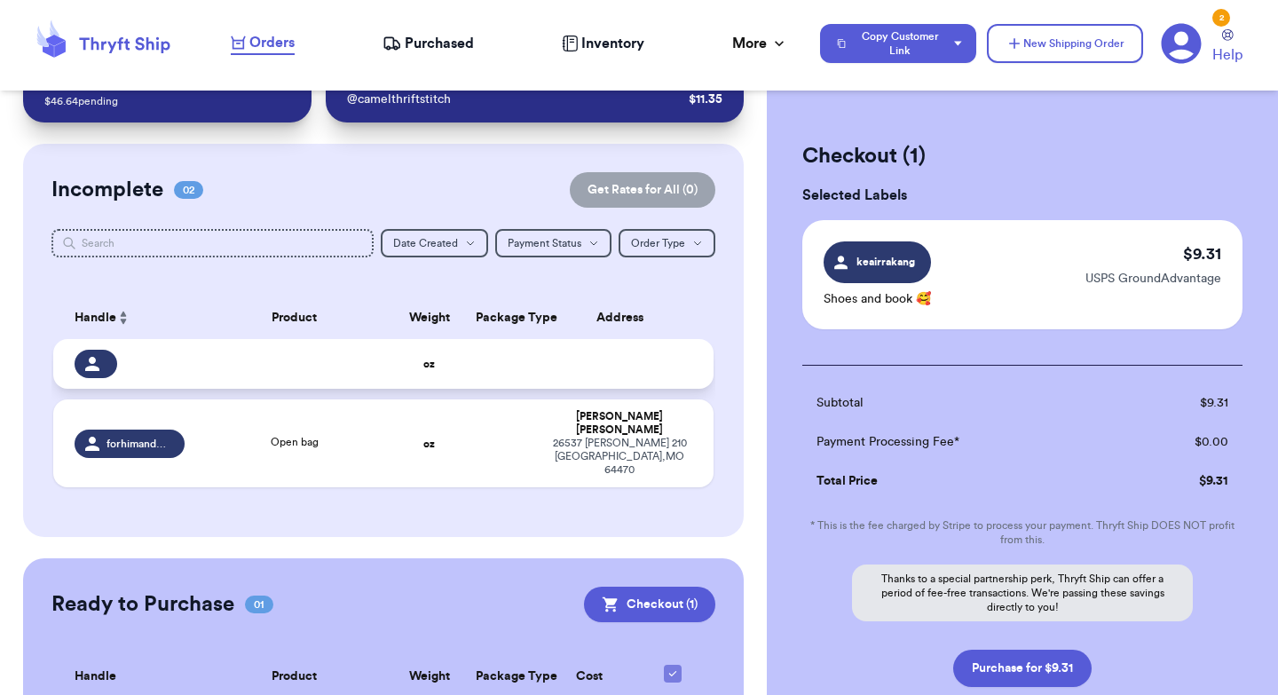
scroll to position [41, 0]
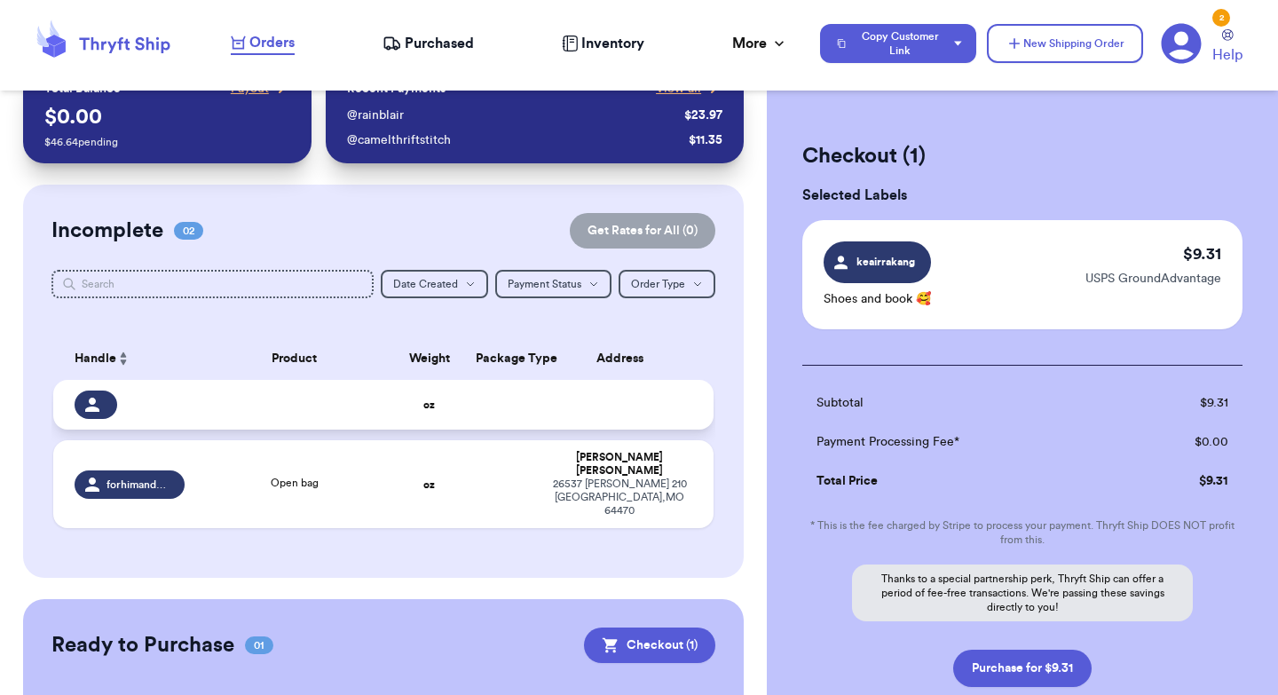
click at [346, 407] on td at bounding box center [294, 405] width 199 height 50
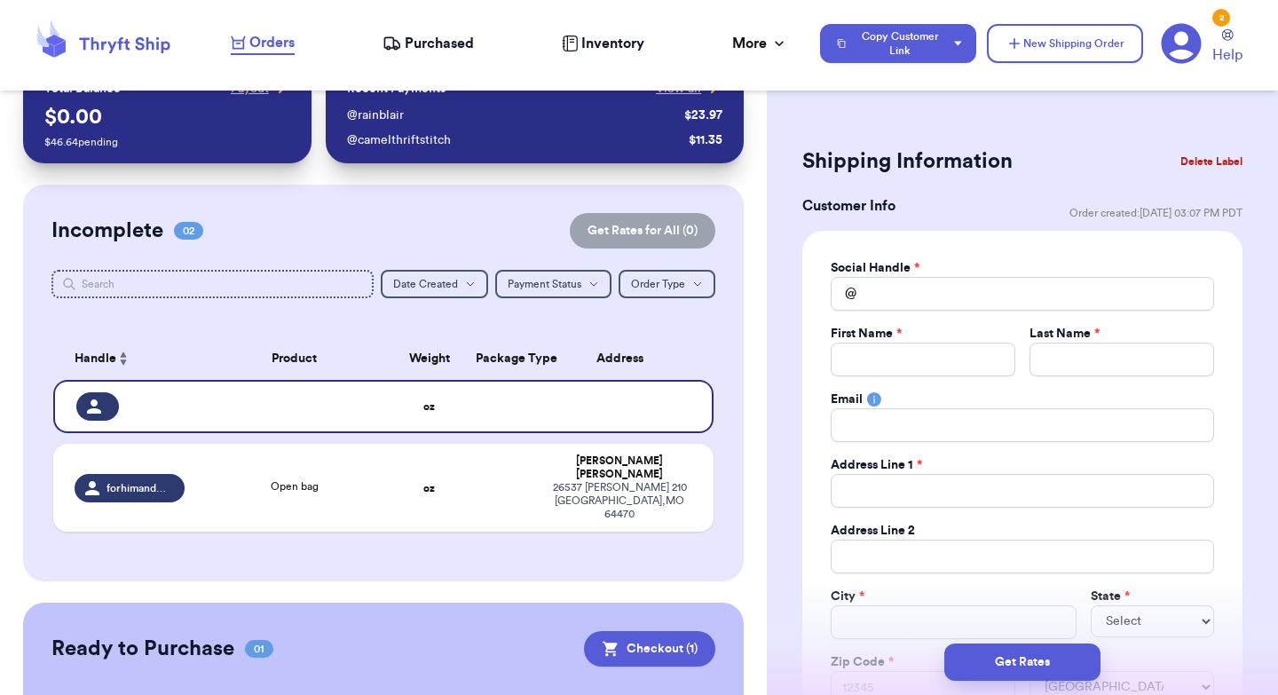
click at [1199, 152] on button "Delete Label" at bounding box center [1211, 161] width 76 height 39
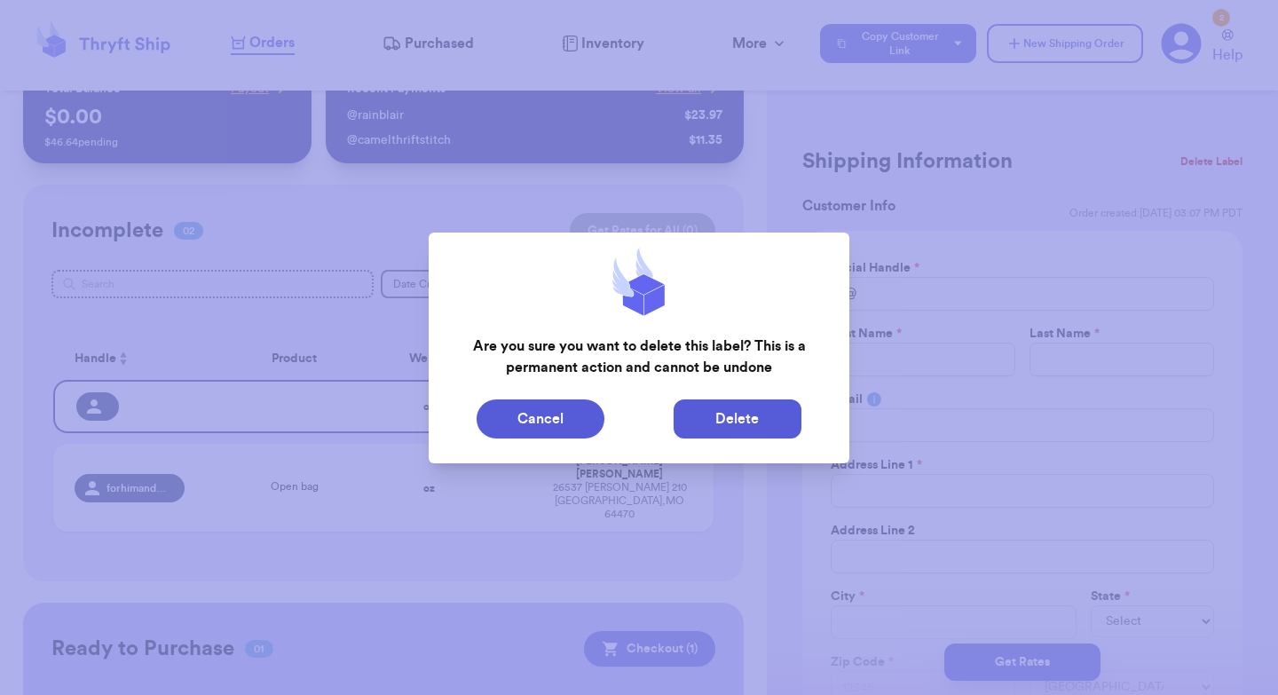
click at [735, 424] on button "Delete" at bounding box center [738, 418] width 128 height 39
type input "Open bag"
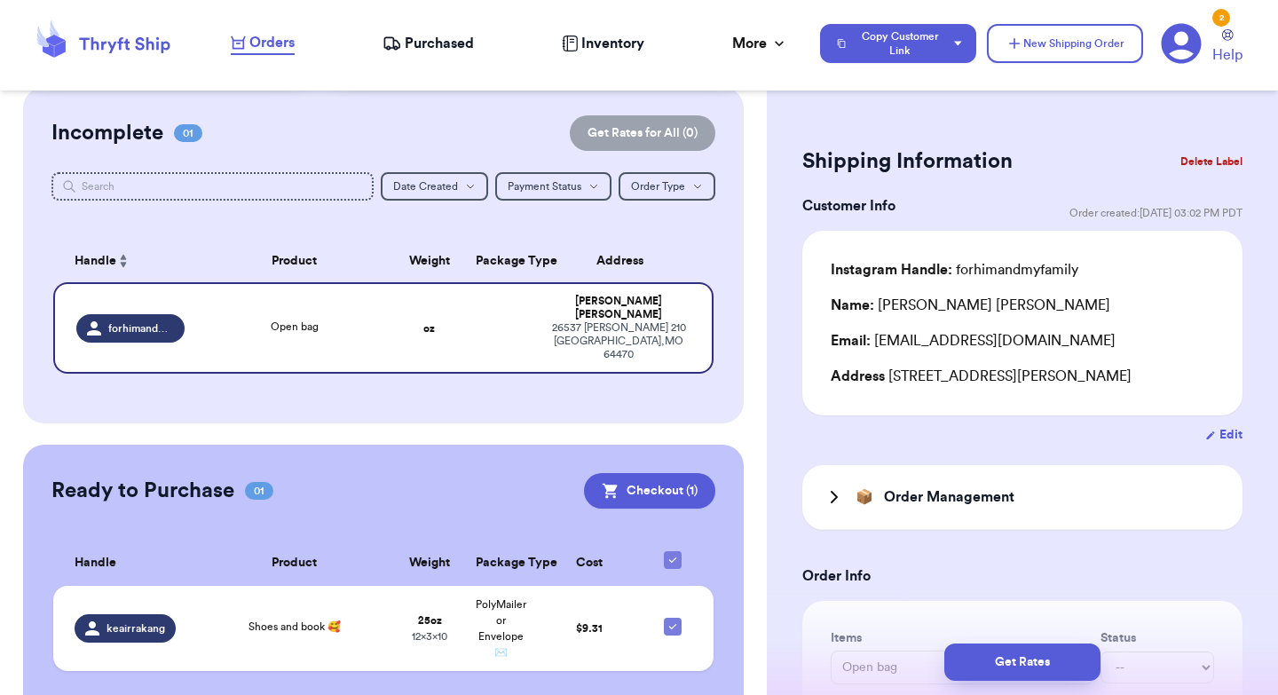
scroll to position [158, 0]
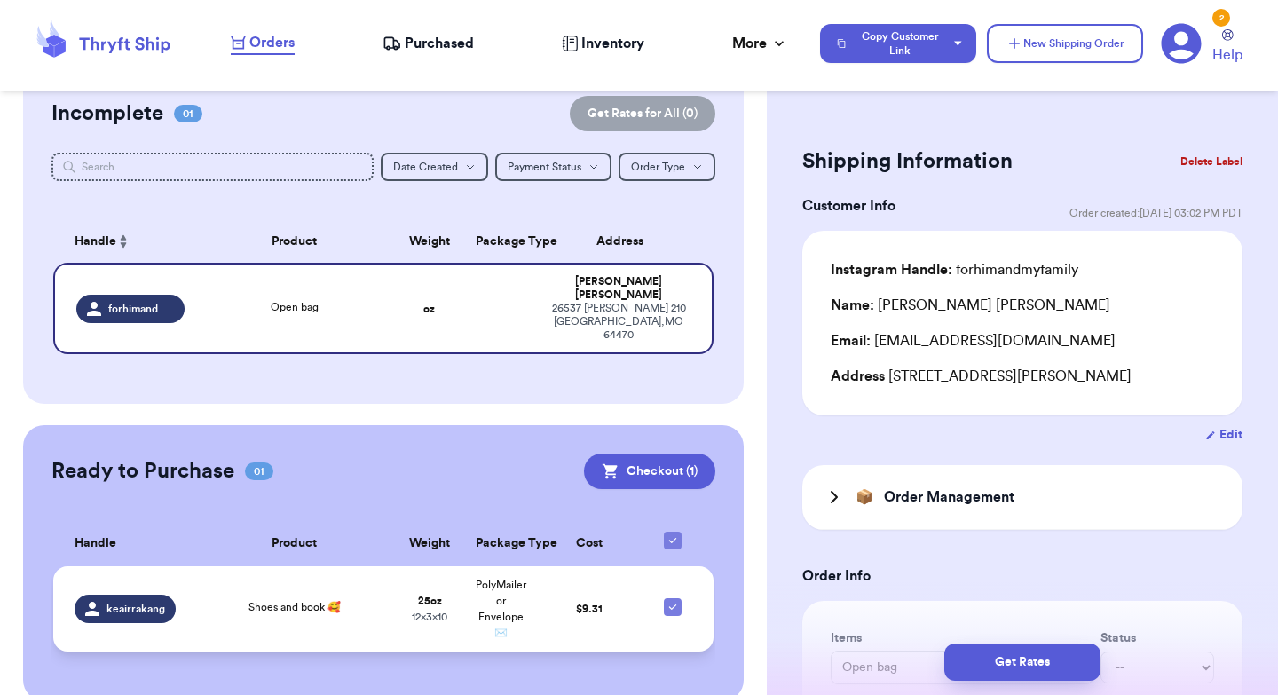
click at [613, 607] on td "$ 9.31" at bounding box center [589, 608] width 107 height 85
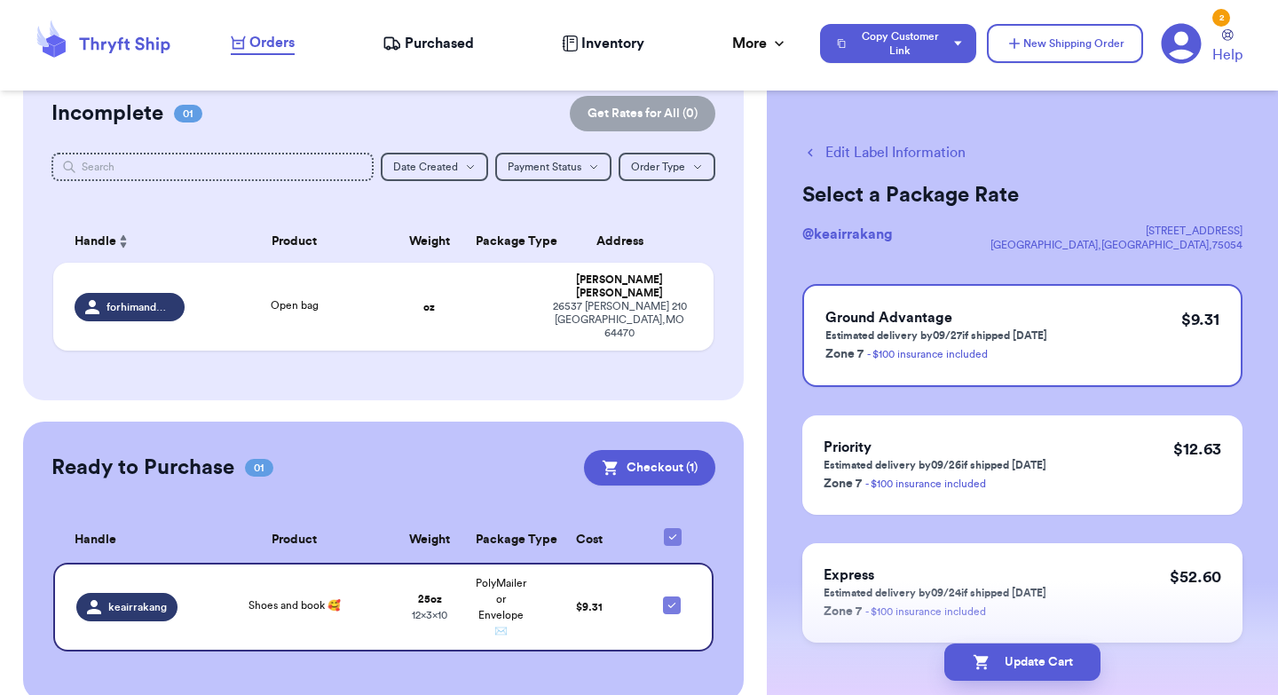
scroll to position [72, 0]
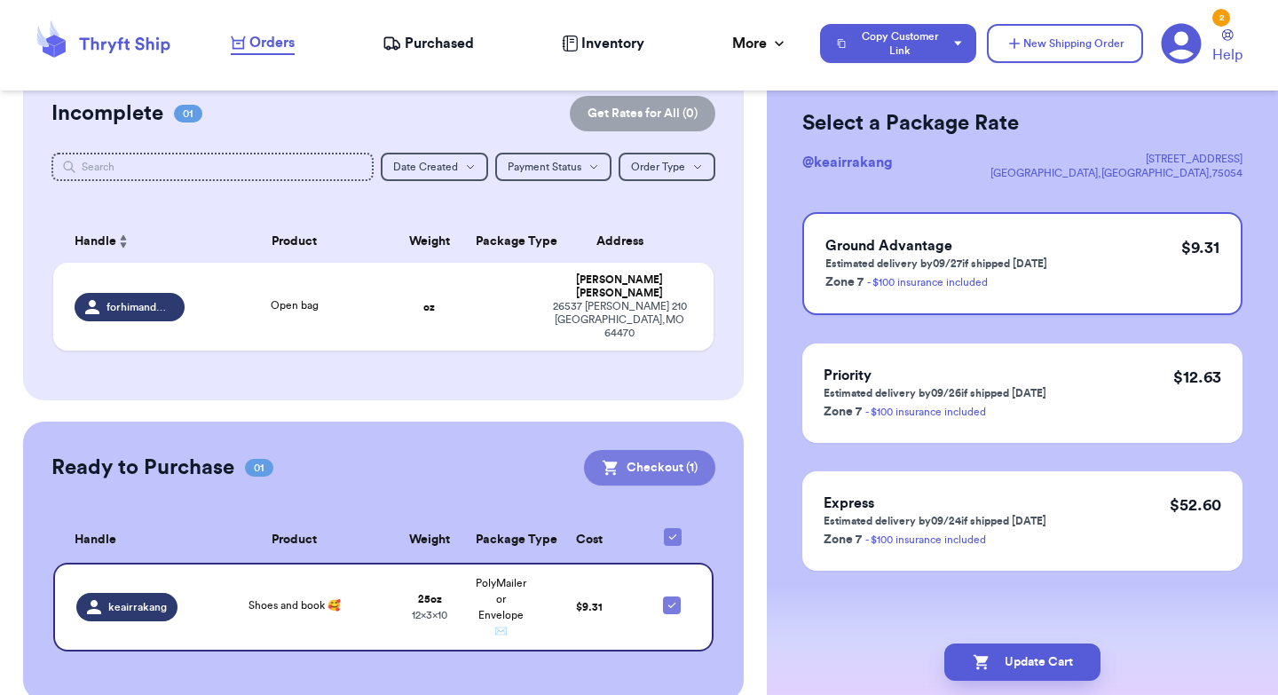
click at [653, 450] on button "Checkout ( 1 )" at bounding box center [649, 468] width 131 height 36
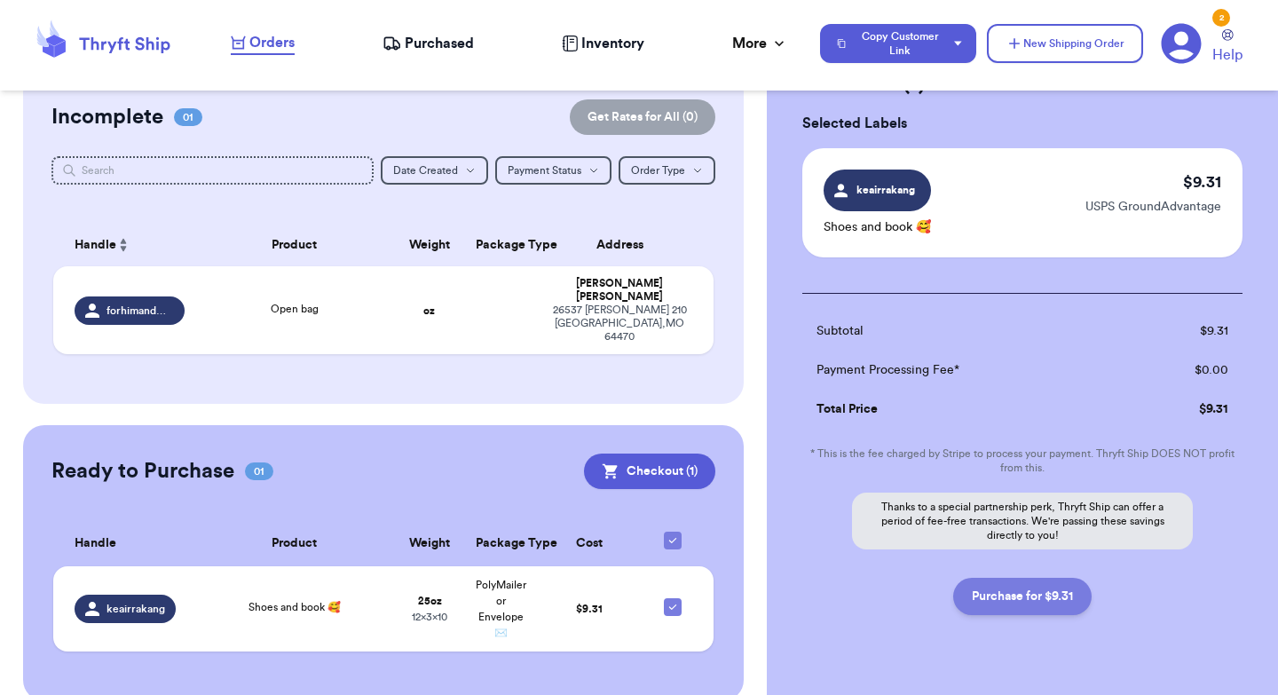
click at [1020, 598] on button "Purchase for $9.31" at bounding box center [1022, 596] width 138 height 37
checkbox input "false"
checkbox input "true"
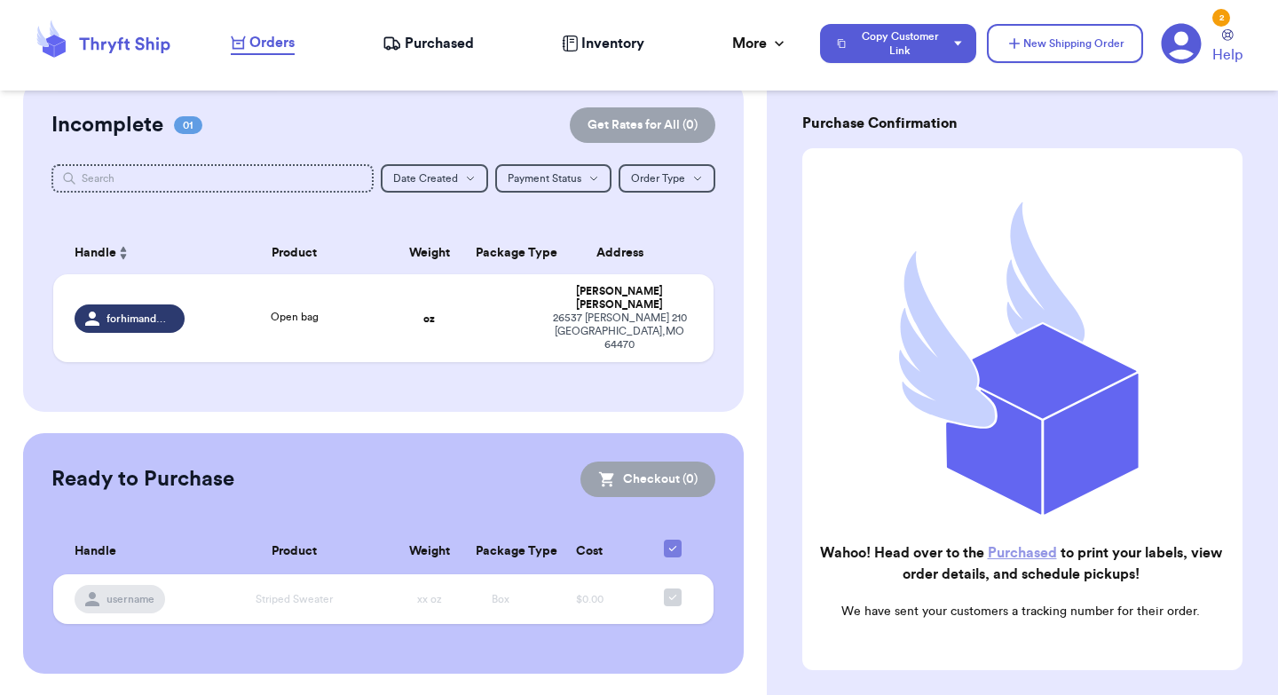
scroll to position [119, 0]
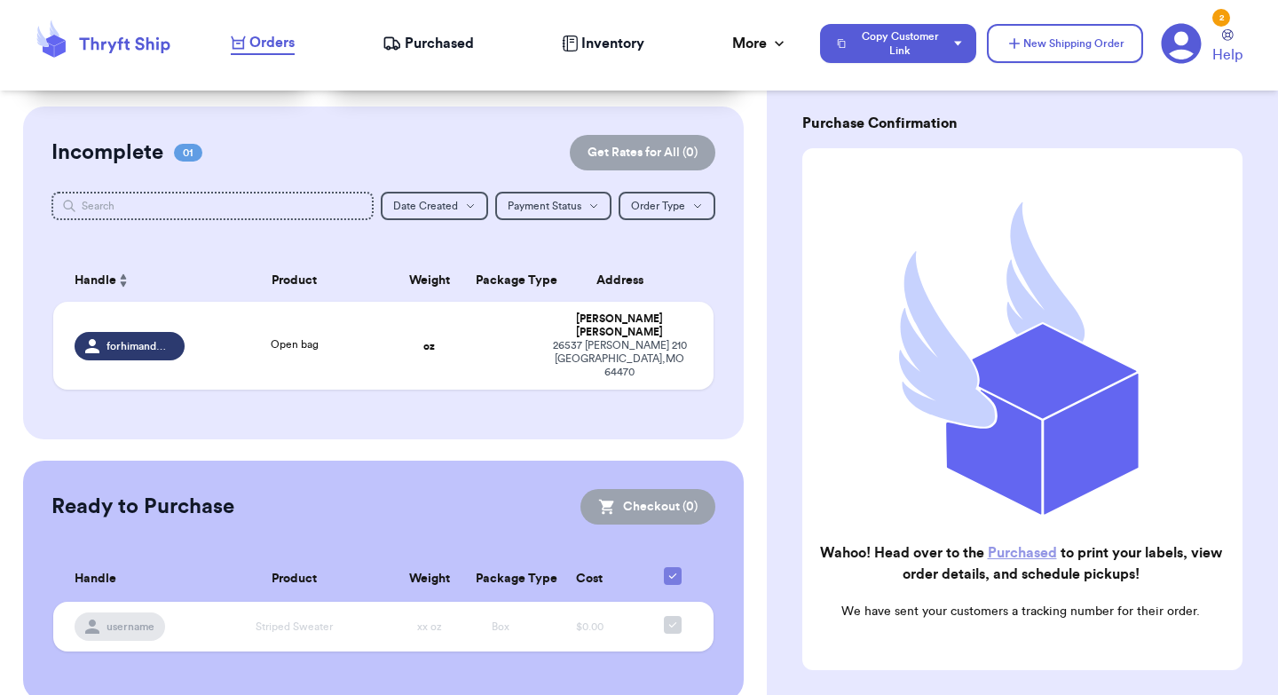
click at [428, 47] on span "Purchased" at bounding box center [439, 43] width 69 height 21
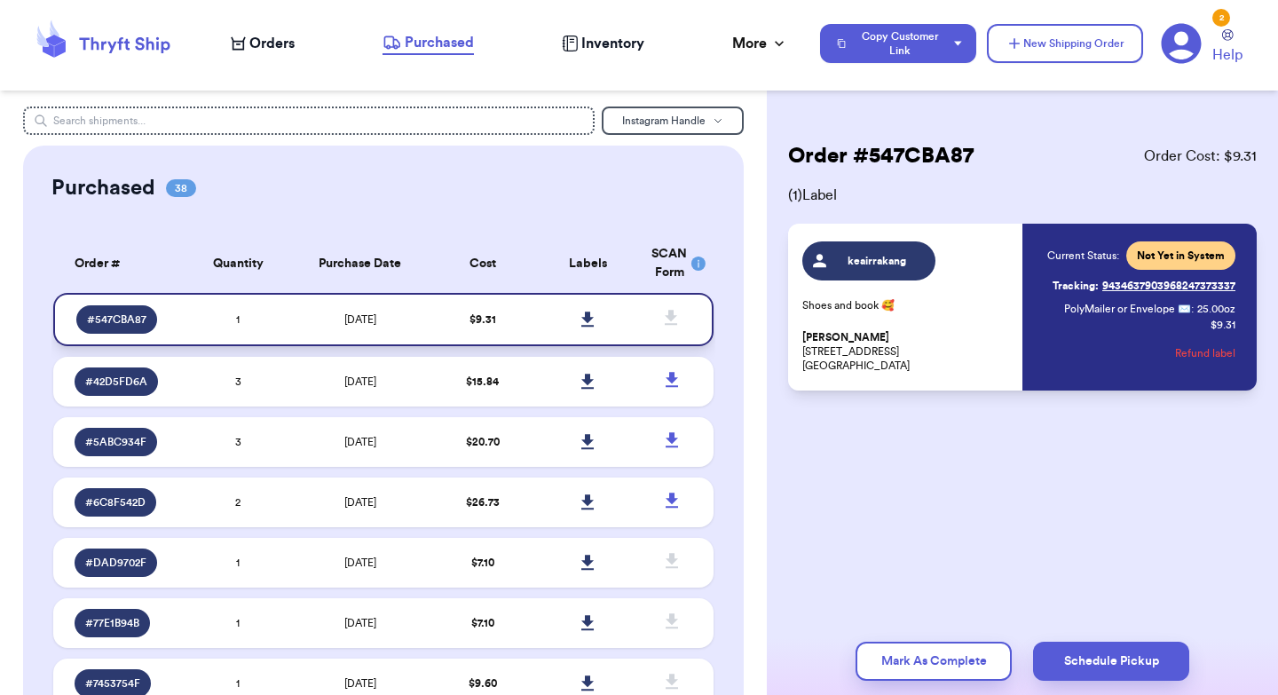
click at [532, 326] on td "$ 9.31" at bounding box center [483, 319] width 106 height 53
click at [588, 316] on icon at bounding box center [587, 319] width 12 height 15
